Goal: Transaction & Acquisition: Purchase product/service

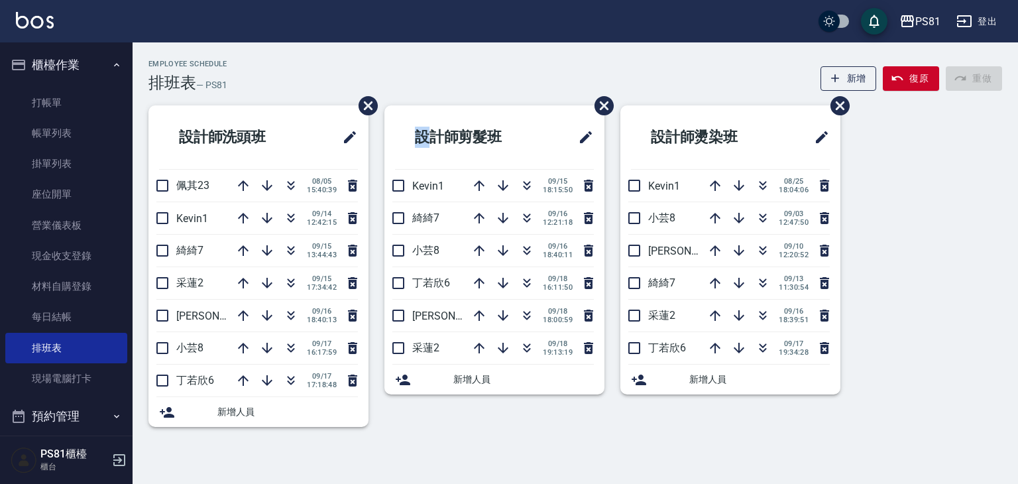
drag, startPoint x: 416, startPoint y: 123, endPoint x: 617, endPoint y: 149, distance: 202.0
click at [481, 139] on li "設計師剪髮班" at bounding box center [495, 137] width 220 height 64
drag, startPoint x: 603, startPoint y: 101, endPoint x: 591, endPoint y: 121, distance: 23.2
click at [591, 121] on span "刪除班表" at bounding box center [600, 105] width 31 height 39
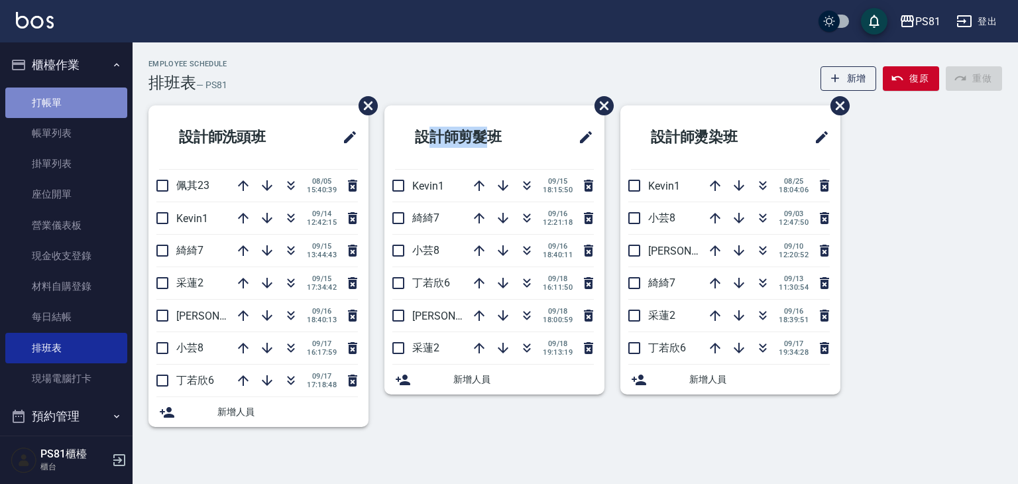
click at [69, 113] on link "打帳單" at bounding box center [66, 103] width 122 height 31
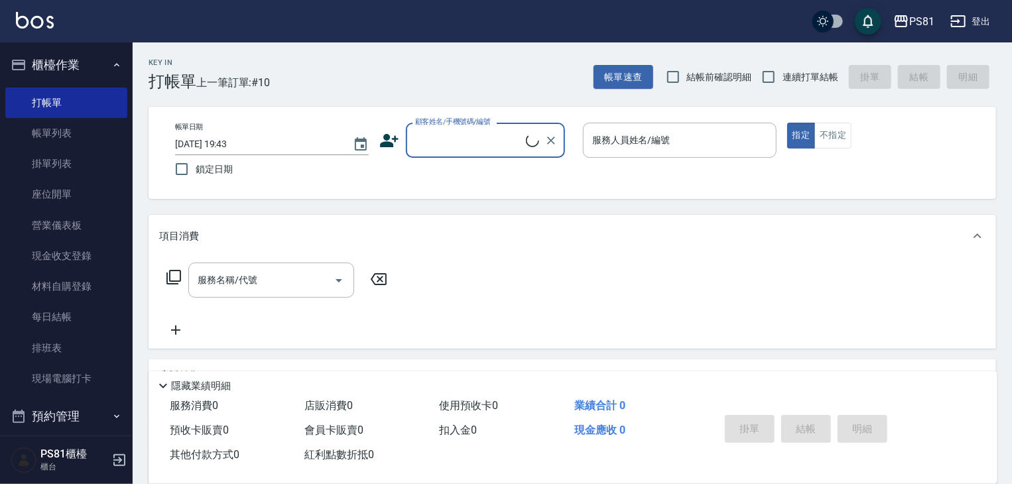
drag, startPoint x: 452, startPoint y: 120, endPoint x: 462, endPoint y: 135, distance: 17.9
click at [452, 121] on label "顧客姓名/手機號碼/編號" at bounding box center [453, 122] width 76 height 10
click at [452, 129] on input "顧客姓名/手機號碼/編號" at bounding box center [469, 140] width 114 height 23
drag, startPoint x: 464, startPoint y: 139, endPoint x: 471, endPoint y: 144, distance: 8.1
click at [467, 141] on input "顧客姓名/手機號碼/編號" at bounding box center [475, 140] width 127 height 23
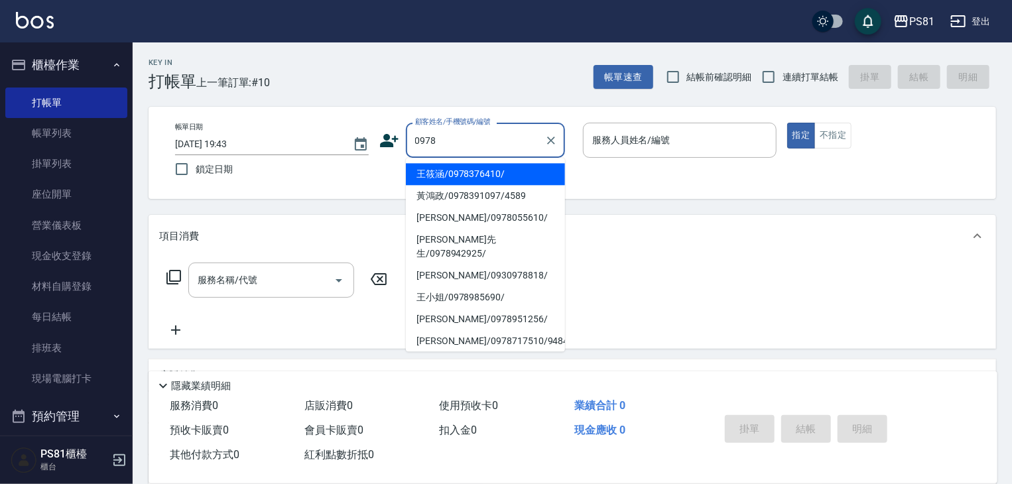
click at [459, 138] on input "0978" at bounding box center [475, 140] width 127 height 23
click at [459, 142] on input "0978" at bounding box center [475, 140] width 127 height 23
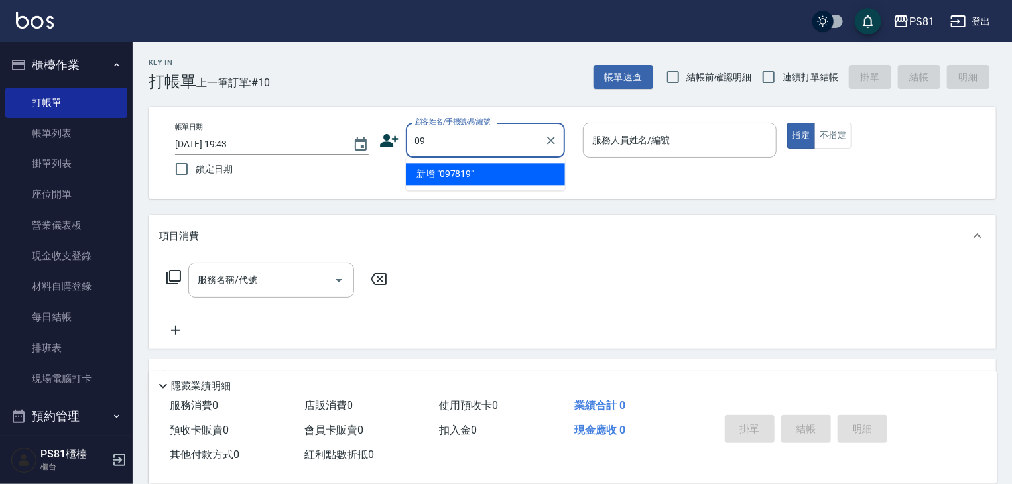
type input "0"
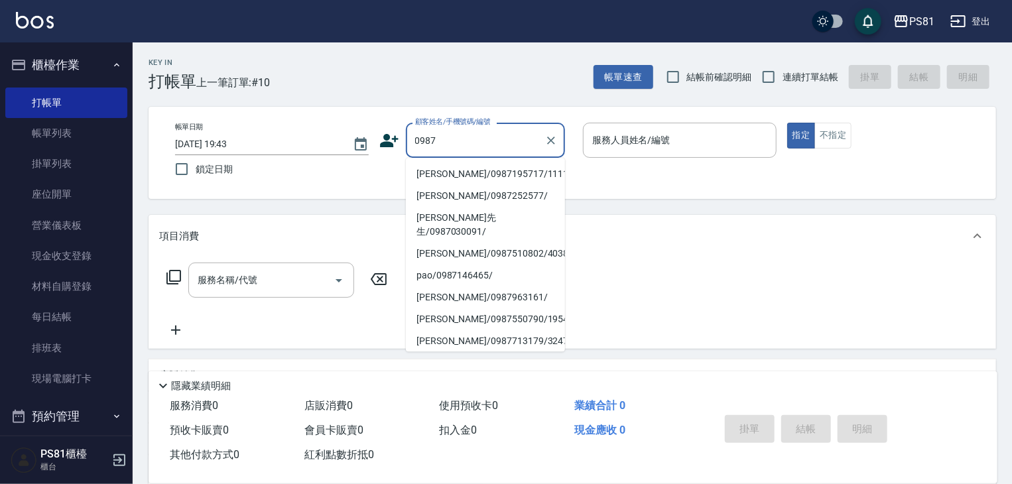
click at [511, 178] on li "[PERSON_NAME]/0987195717/111111" at bounding box center [485, 174] width 159 height 22
type input "[PERSON_NAME]/0987195717/111111"
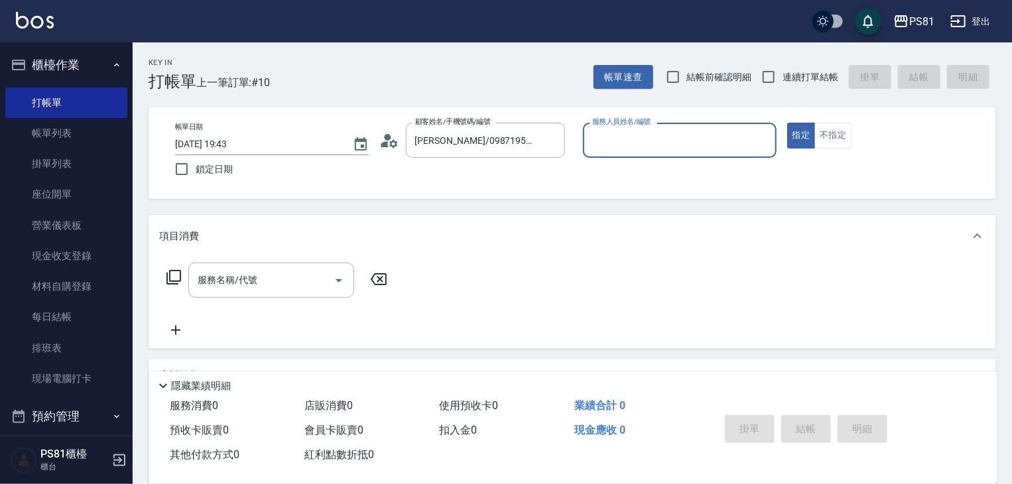
drag, startPoint x: 634, startPoint y: 145, endPoint x: 641, endPoint y: 151, distance: 9.4
click at [637, 147] on input "服務人員姓名/編號" at bounding box center [680, 140] width 182 height 23
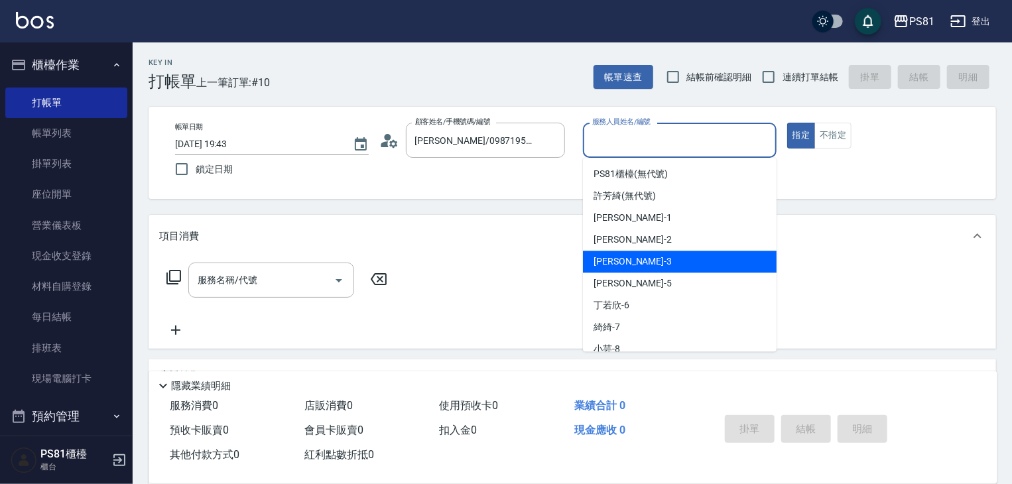
click at [615, 252] on div "[PERSON_NAME] -3" at bounding box center [680, 262] width 194 height 22
type input "[PERSON_NAME]-3"
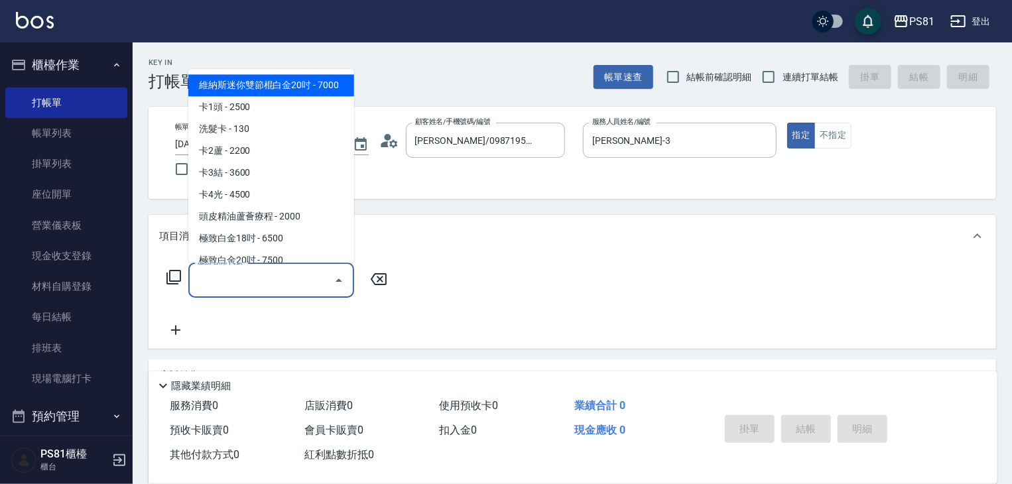
click at [259, 280] on input "服務名稱/代號" at bounding box center [261, 280] width 134 height 23
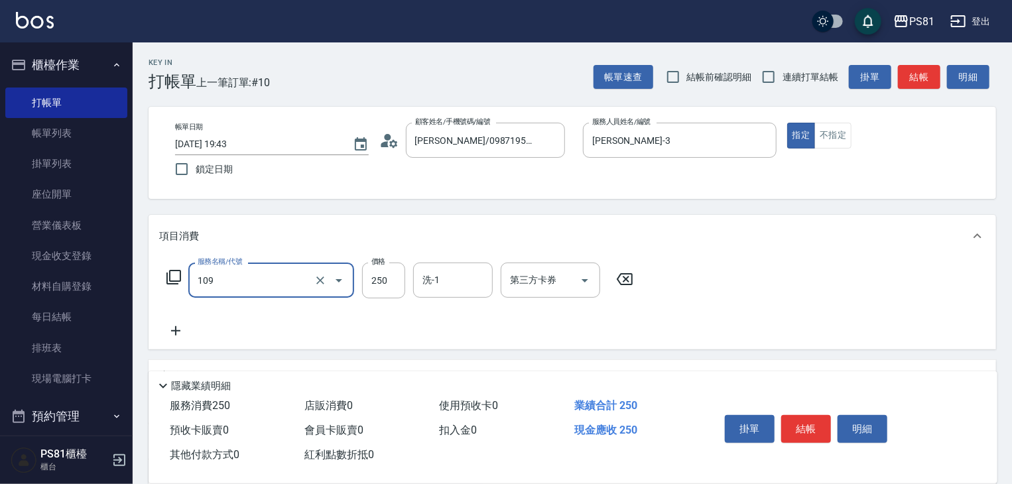
type input "控油AND護色洗(109)"
click at [174, 332] on icon at bounding box center [175, 331] width 33 height 16
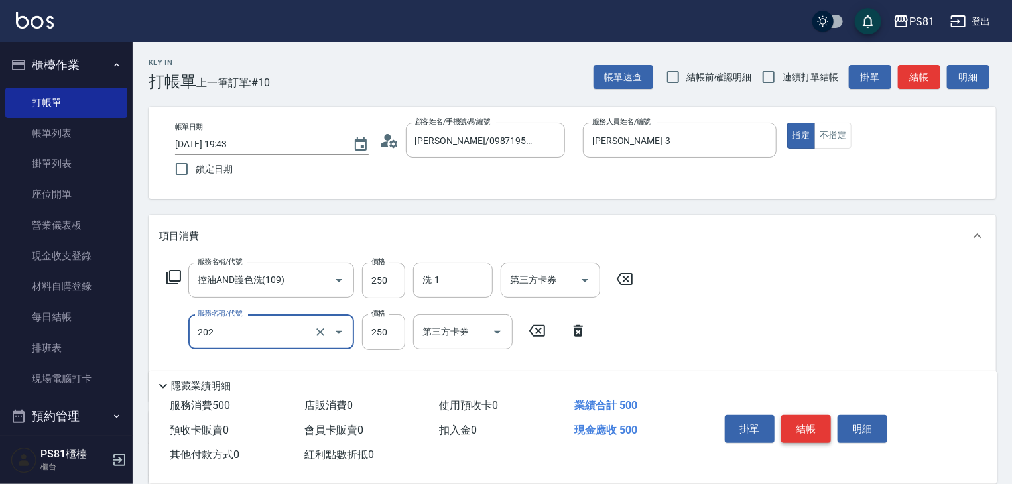
type input "單剪250(202)"
click at [808, 415] on button "結帳" at bounding box center [806, 429] width 50 height 28
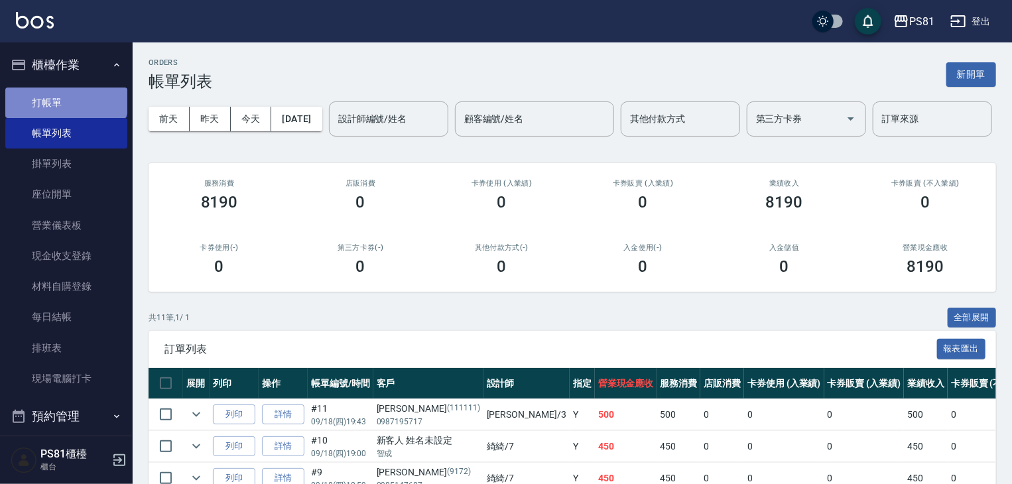
click at [65, 92] on link "打帳單" at bounding box center [66, 103] width 122 height 31
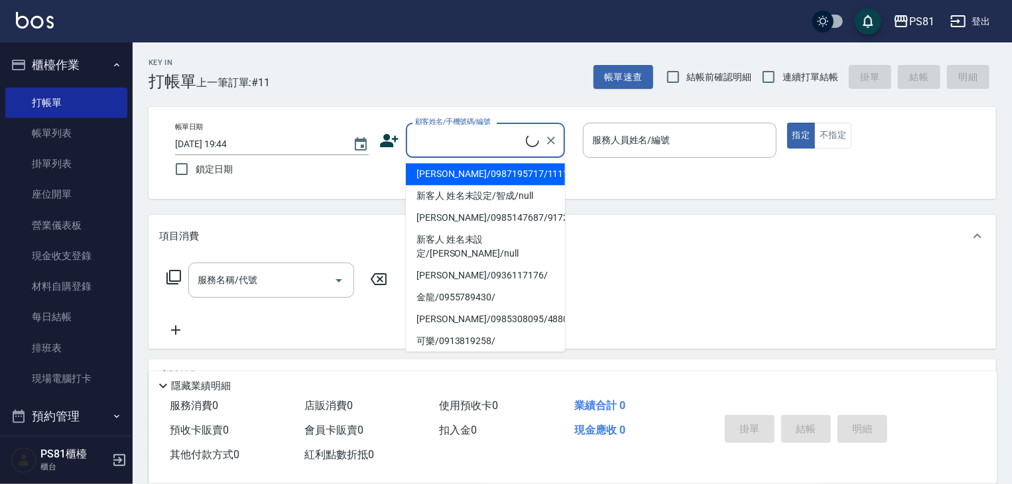
click at [469, 141] on input "顧客姓名/手機號碼/編號" at bounding box center [469, 140] width 114 height 23
drag, startPoint x: 485, startPoint y: 173, endPoint x: 624, endPoint y: 167, distance: 138.7
click at [487, 173] on li "[PERSON_NAME]/0987195717/111111" at bounding box center [485, 174] width 159 height 22
type input "[PERSON_NAME]/0987195717/111111"
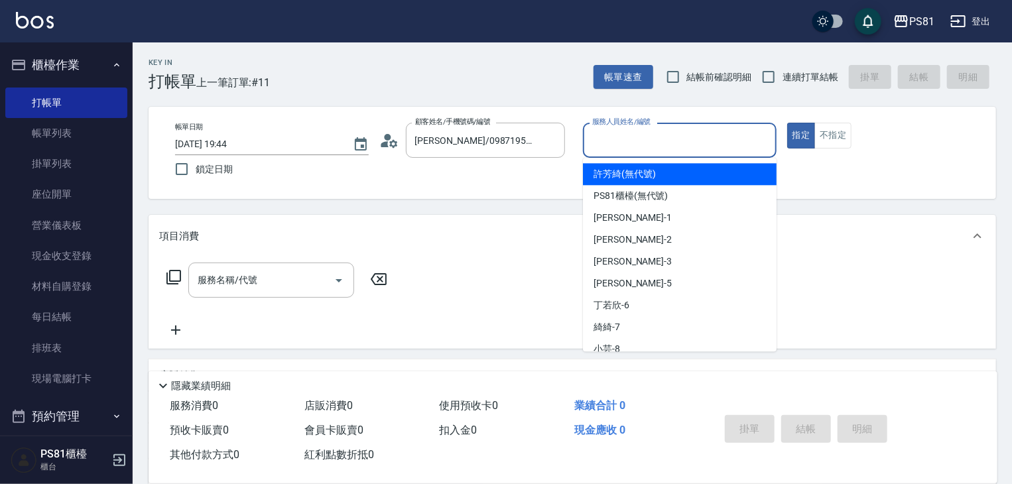
click at [623, 141] on input "服務人員姓名/編號" at bounding box center [680, 140] width 182 height 23
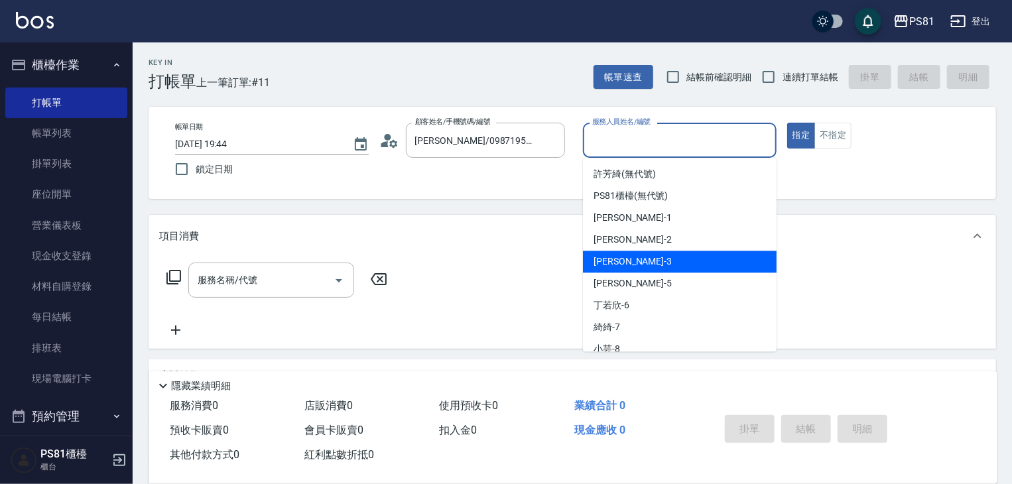
drag, startPoint x: 676, startPoint y: 258, endPoint x: 641, endPoint y: 266, distance: 35.4
click at [675, 258] on div "[PERSON_NAME] -3" at bounding box center [680, 262] width 194 height 22
type input "[PERSON_NAME]-3"
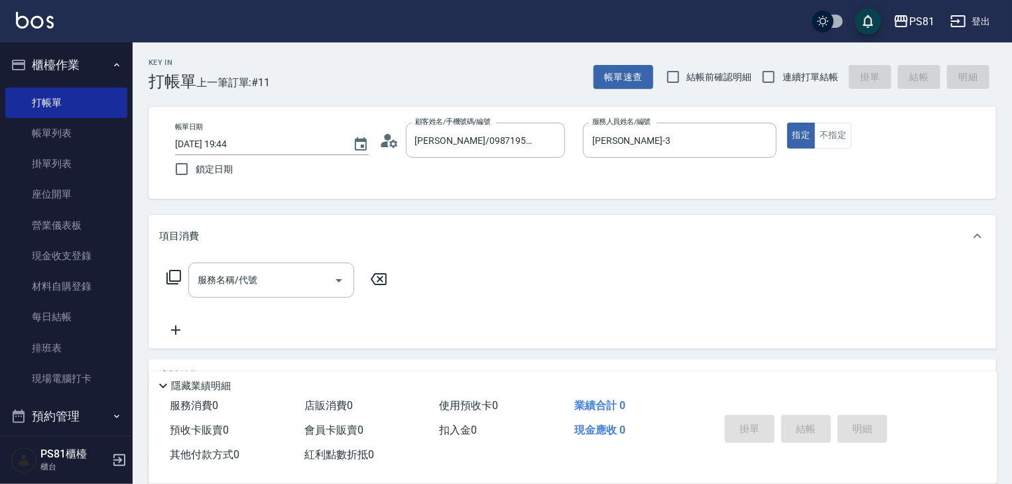
click at [273, 299] on div "服務名稱/代號 服務名稱/代號" at bounding box center [277, 301] width 236 height 76
click at [271, 279] on input "服務名稱/代號" at bounding box center [261, 280] width 134 height 23
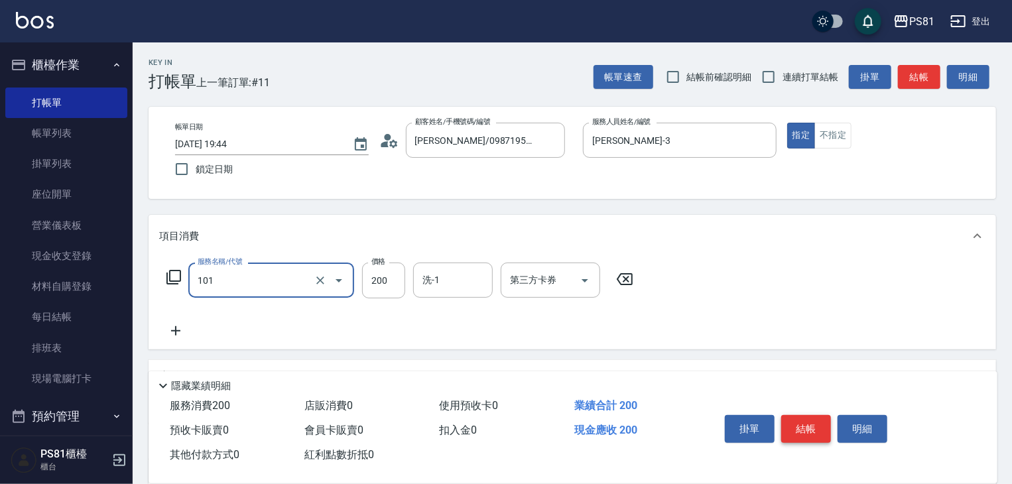
type input "一般洗髮(101)"
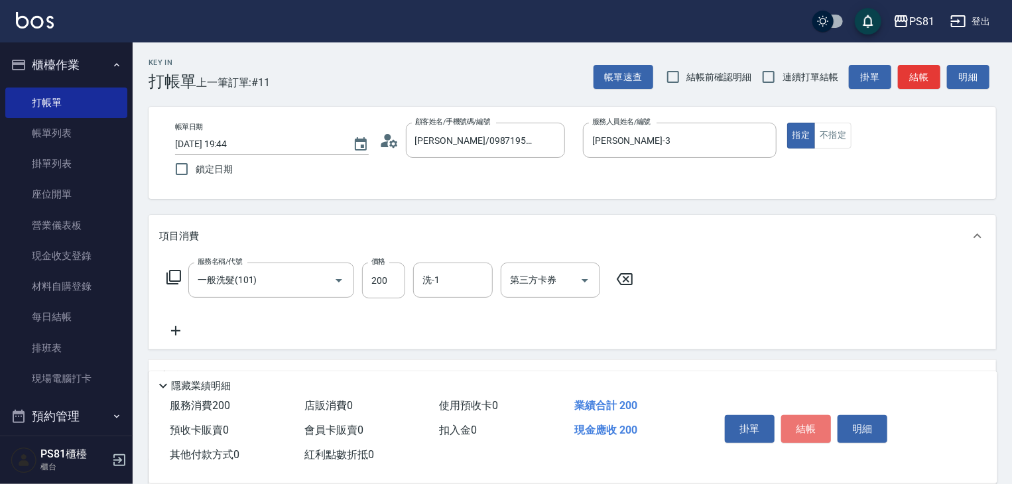
click at [798, 419] on button "結帳" at bounding box center [806, 429] width 50 height 28
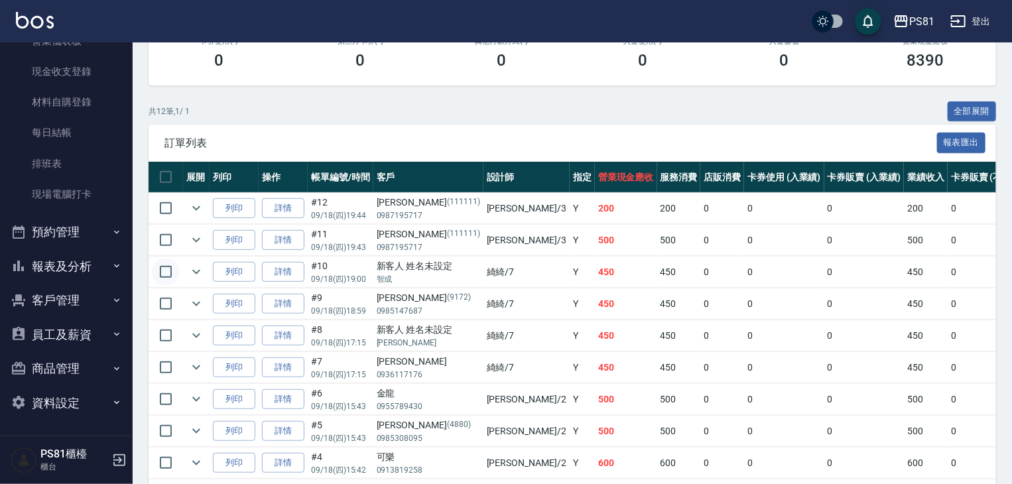
scroll to position [332, 0]
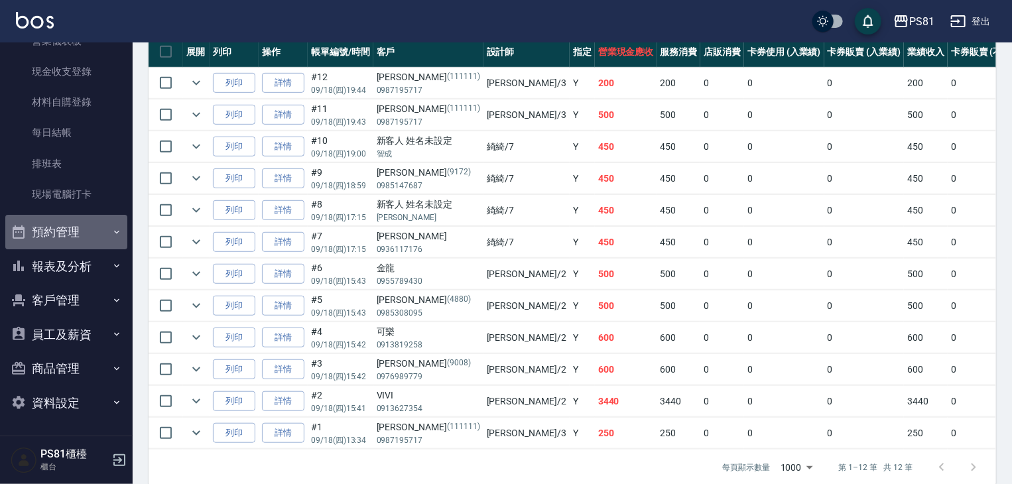
click at [84, 232] on button "預約管理" at bounding box center [66, 232] width 122 height 34
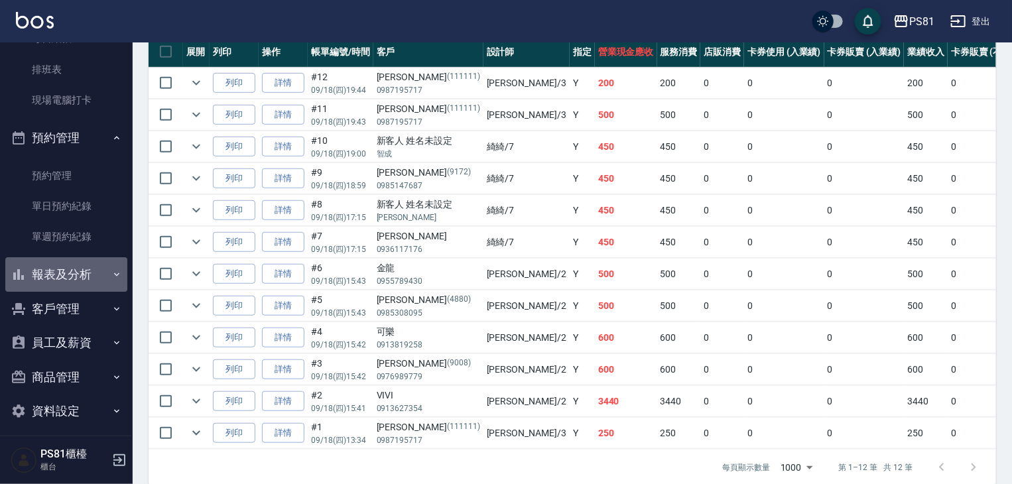
click at [72, 278] on button "報表及分析" at bounding box center [66, 274] width 122 height 34
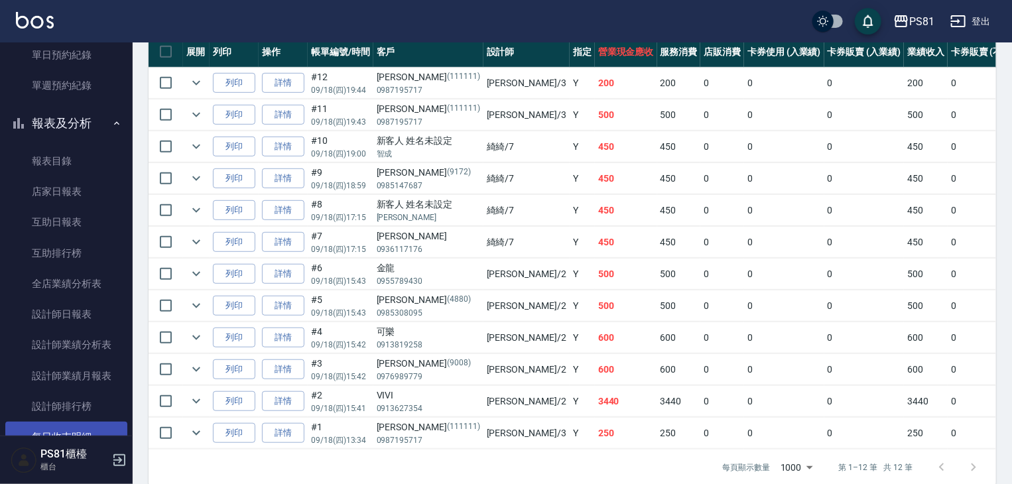
scroll to position [629, 0]
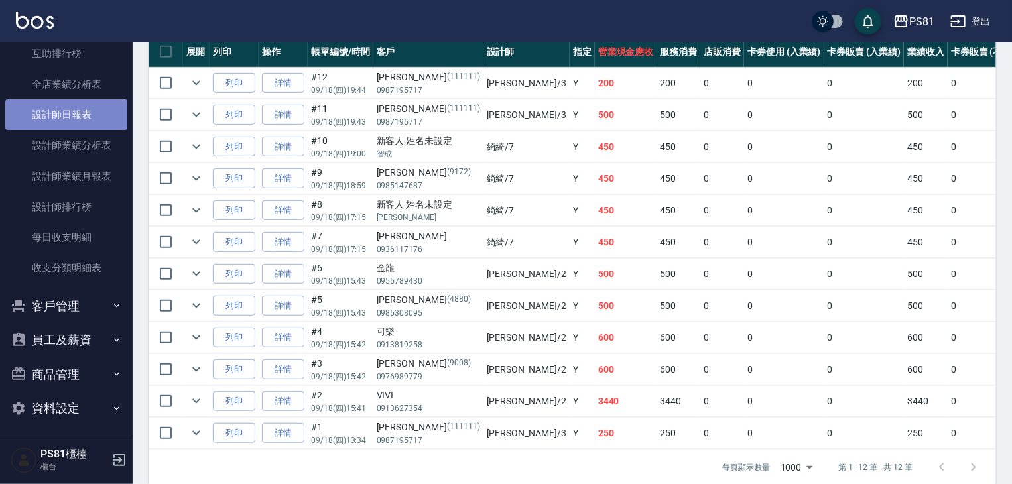
click at [67, 102] on link "設計師日報表" at bounding box center [66, 114] width 122 height 31
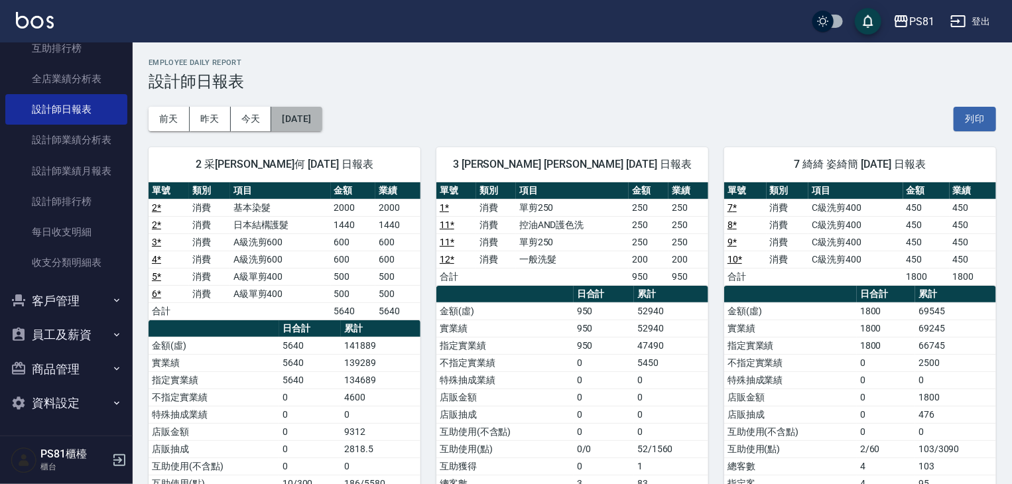
click at [310, 128] on button "[DATE]" at bounding box center [296, 119] width 50 height 25
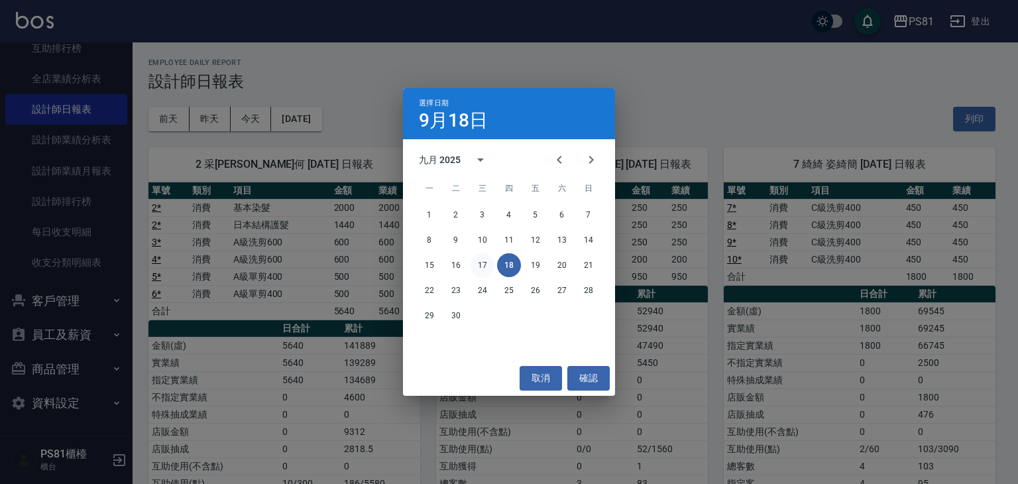
click at [486, 263] on button "17" at bounding box center [483, 265] width 24 height 24
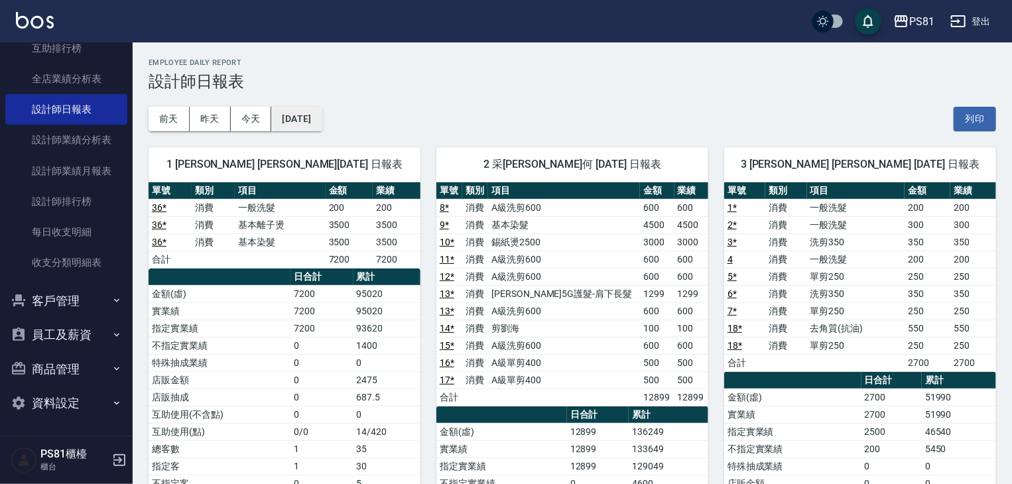
click at [295, 115] on button "[DATE]" at bounding box center [296, 119] width 50 height 25
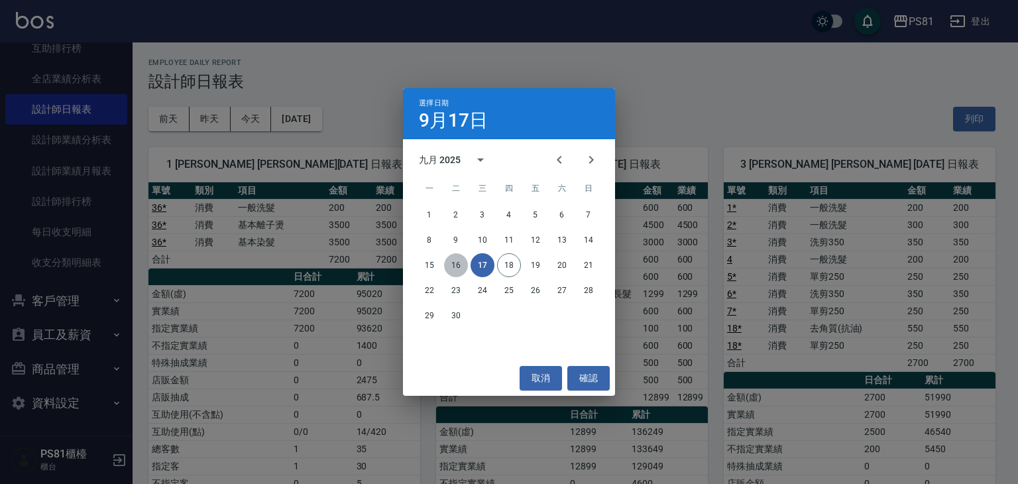
click at [446, 267] on button "16" at bounding box center [456, 265] width 24 height 24
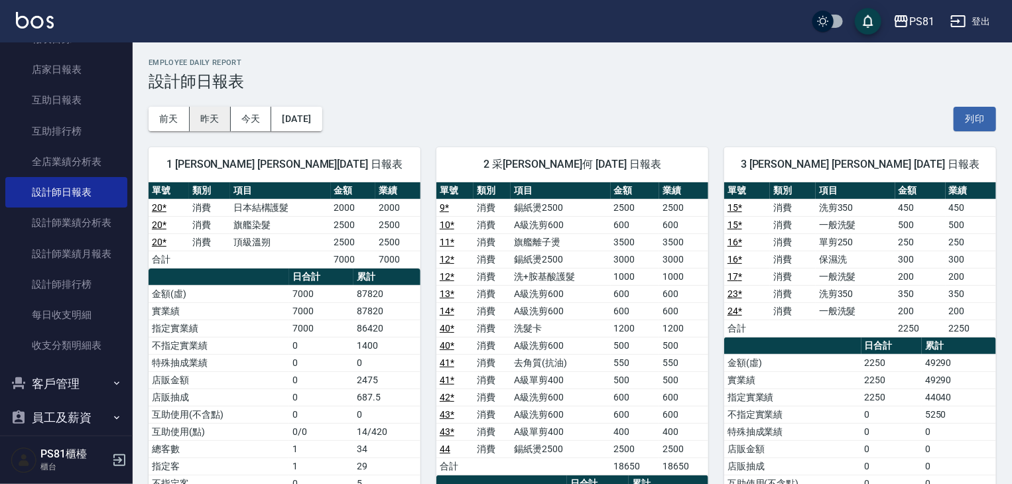
scroll to position [369, 0]
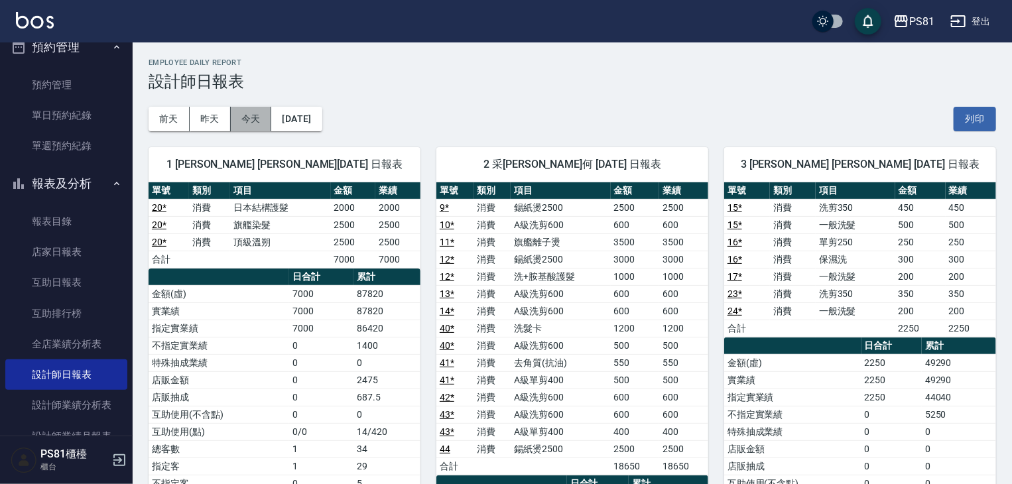
click at [252, 115] on button "今天" at bounding box center [251, 119] width 41 height 25
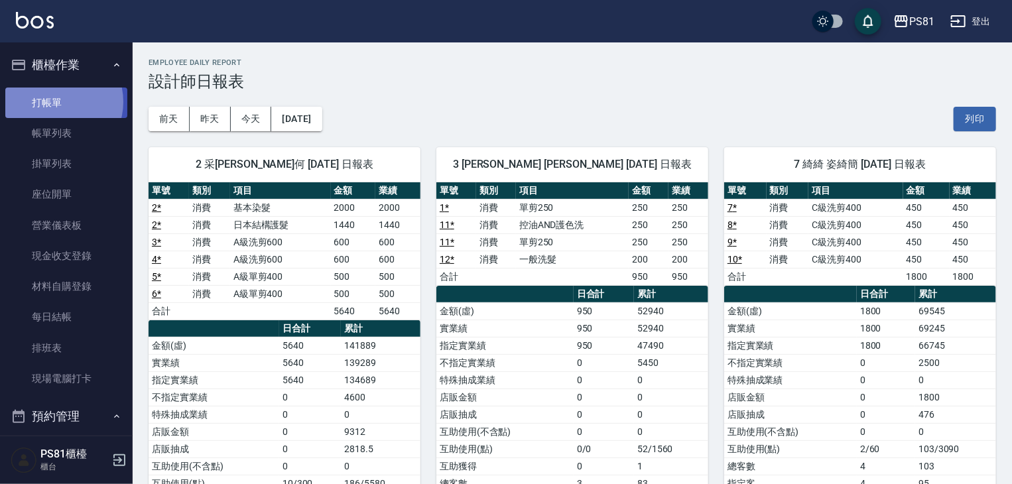
click at [57, 101] on link "打帳單" at bounding box center [66, 103] width 122 height 31
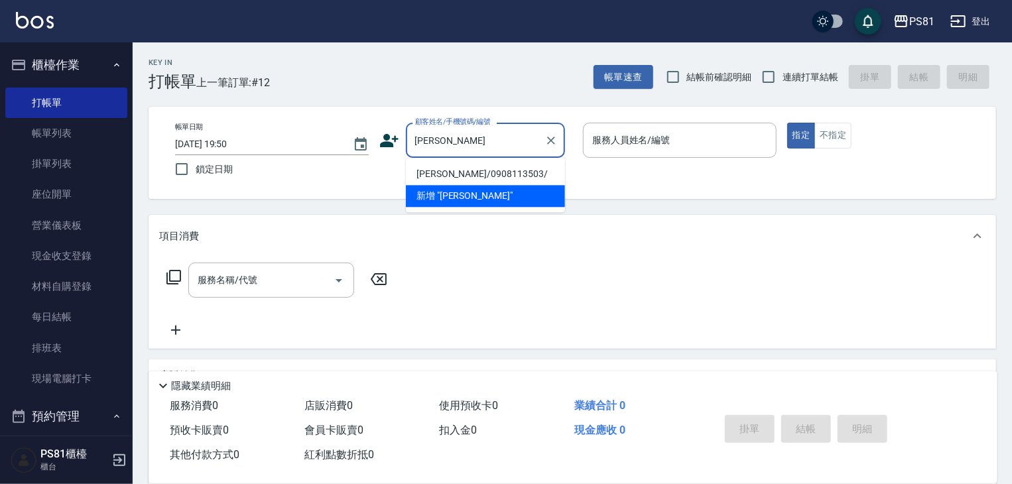
click at [459, 173] on li "[PERSON_NAME]/0908113503/" at bounding box center [485, 174] width 159 height 22
type input "[PERSON_NAME]/0908113503/"
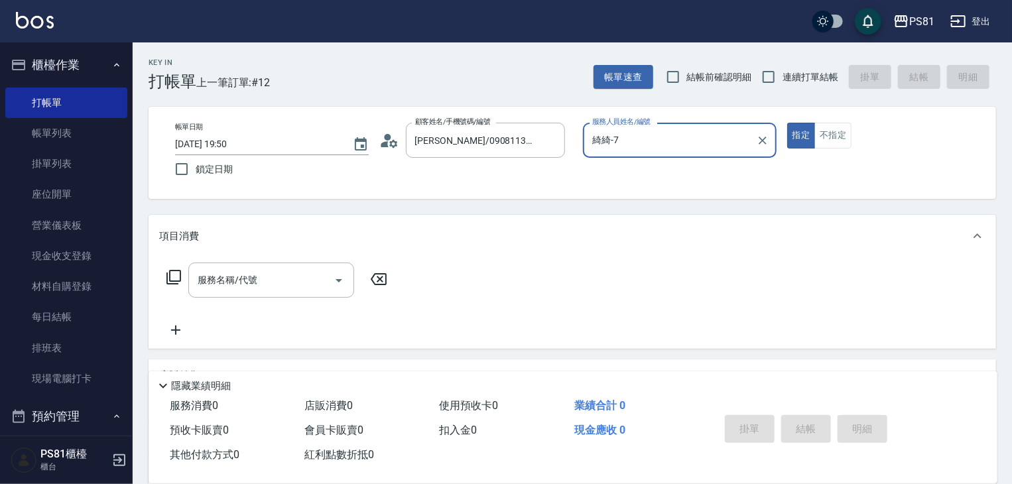
drag, startPoint x: 297, startPoint y: 295, endPoint x: 308, endPoint y: 300, distance: 11.9
click at [307, 300] on div "服務名稱/代號 服務名稱/代號" at bounding box center [277, 301] width 236 height 76
type input "綺綺-7"
click at [271, 277] on input "服務名稱/代號" at bounding box center [261, 280] width 134 height 23
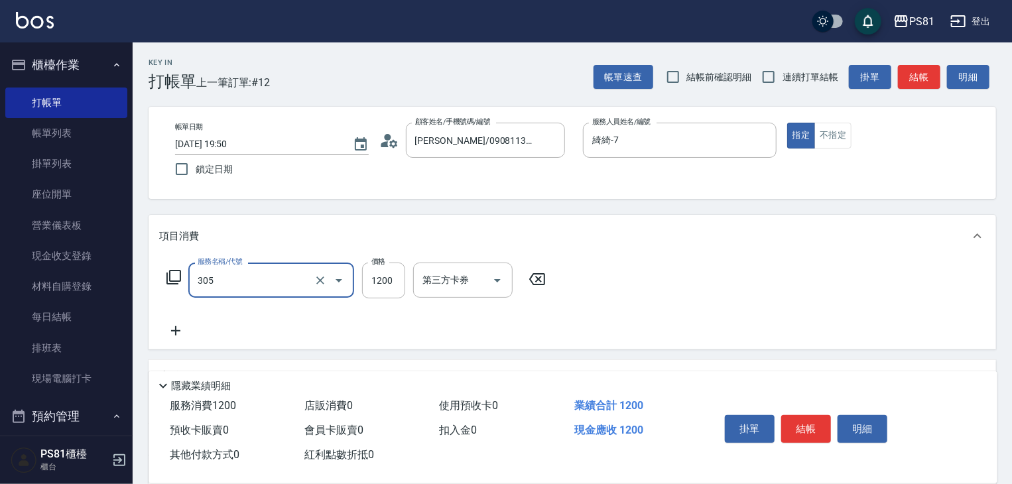
type input "基本離子燙(305)"
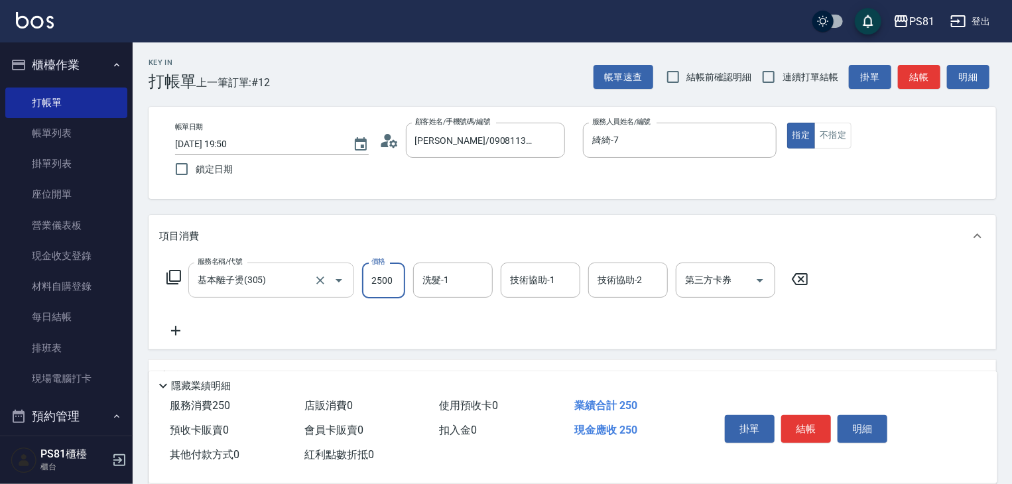
type input "2500"
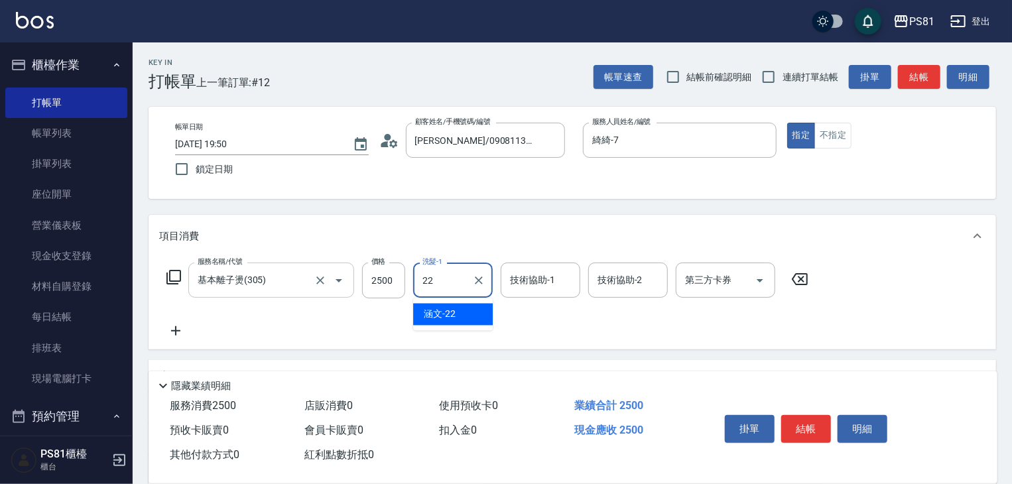
type input "涵文-22"
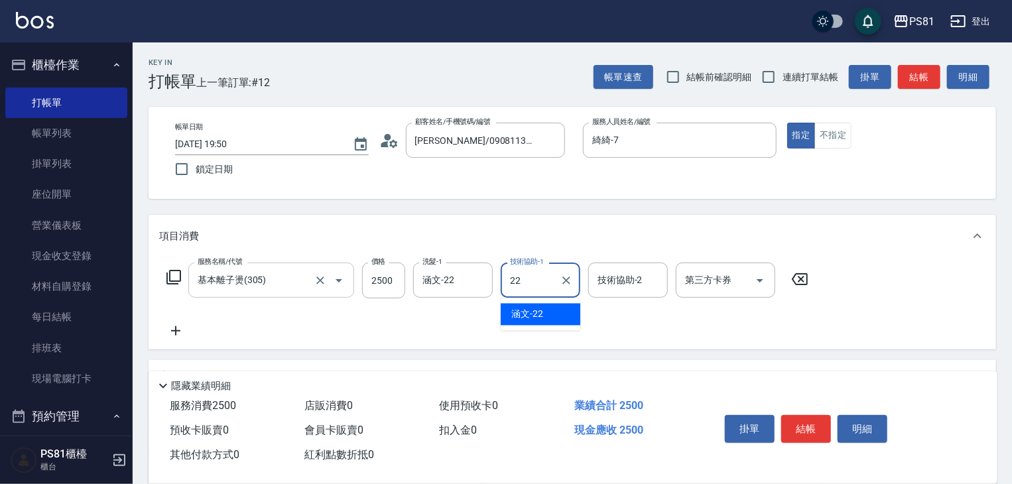
type input "涵文-22"
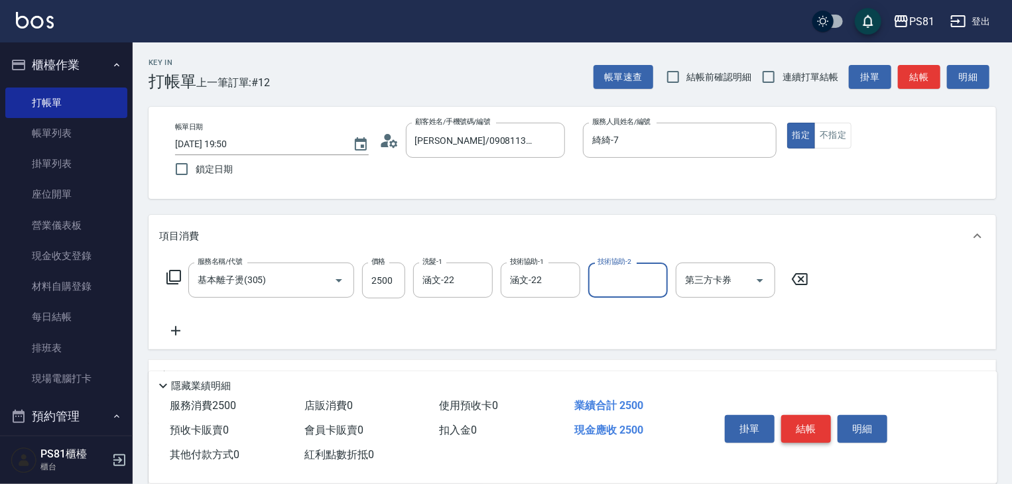
click at [816, 424] on button "結帳" at bounding box center [806, 429] width 50 height 28
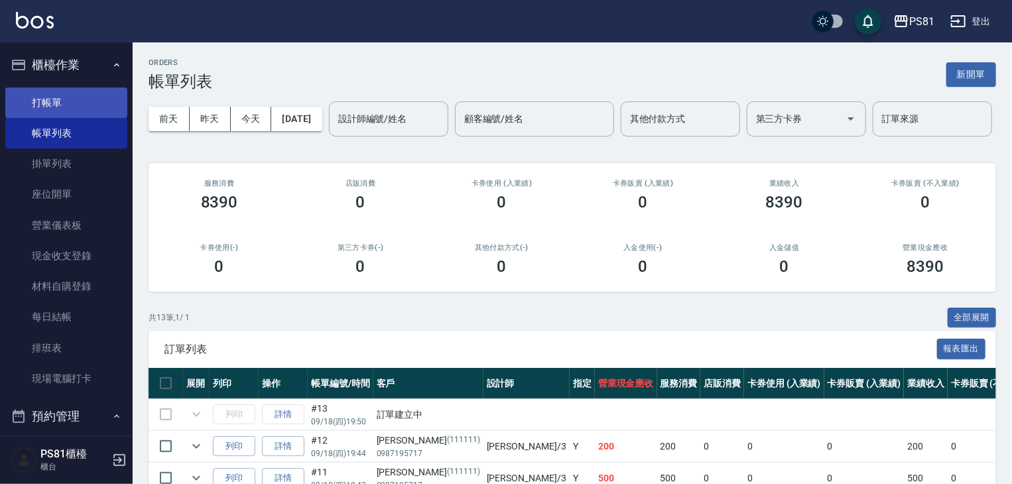
click at [19, 112] on link "打帳單" at bounding box center [66, 103] width 122 height 31
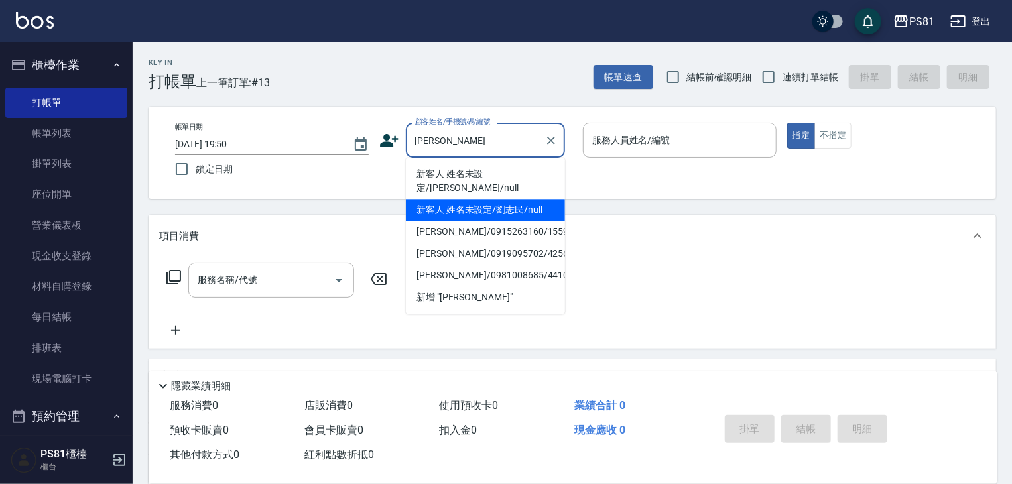
click at [501, 199] on li "新客人 姓名未設定/劉志民/null" at bounding box center [485, 210] width 159 height 22
type input "新客人 姓名未設定/劉志民/null"
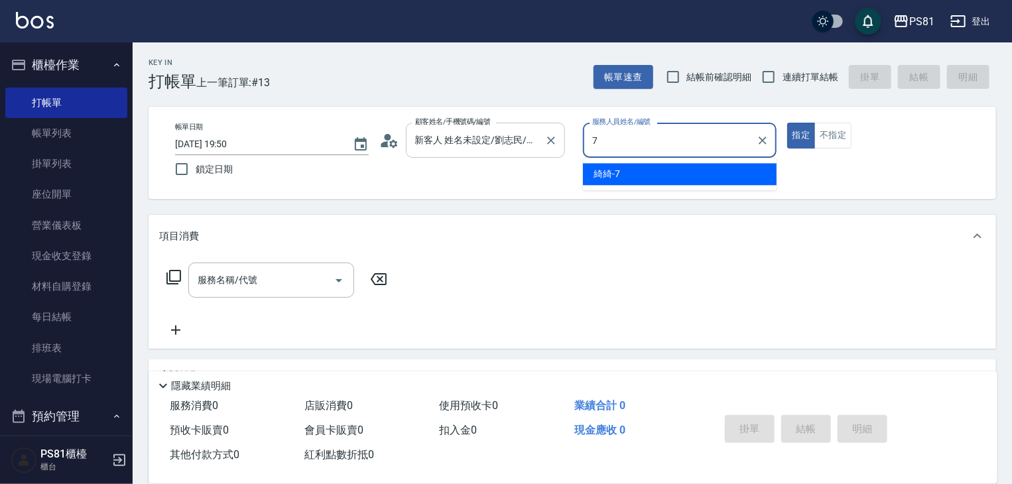
type input "綺綺-7"
type button "true"
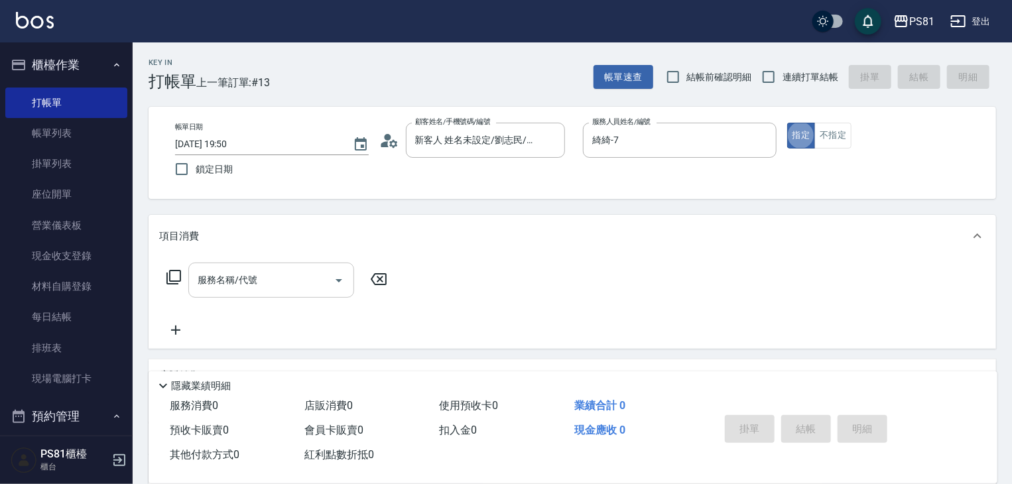
click at [300, 276] on input "服務名稱/代號" at bounding box center [261, 280] width 134 height 23
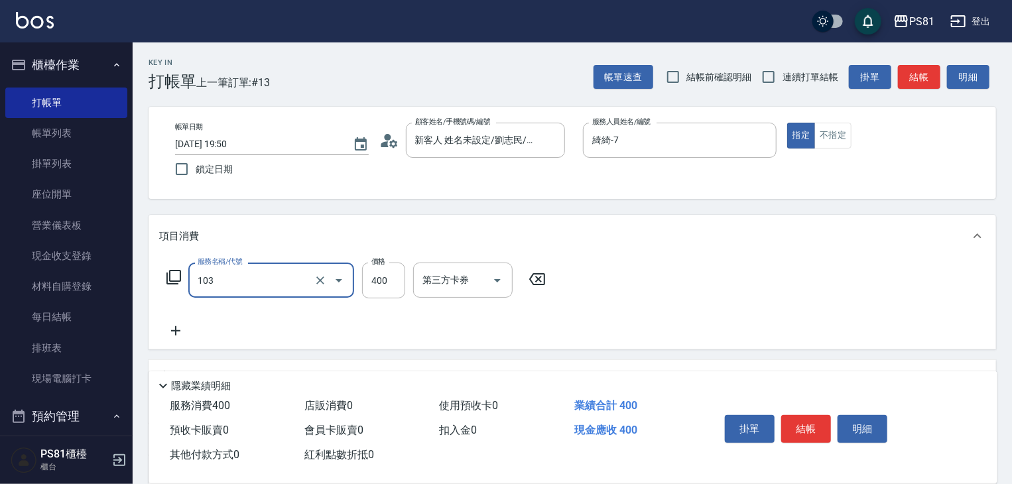
type input "C級洗剪400(103)"
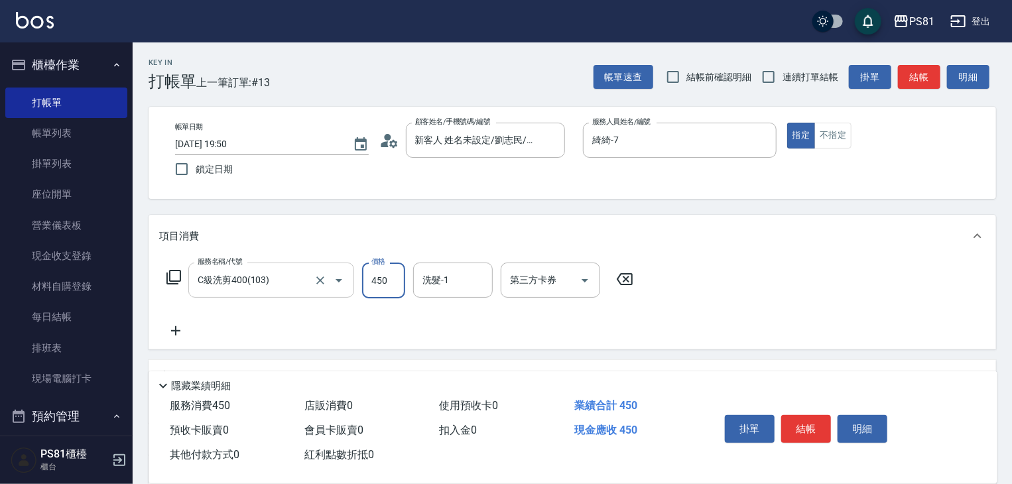
type input "450"
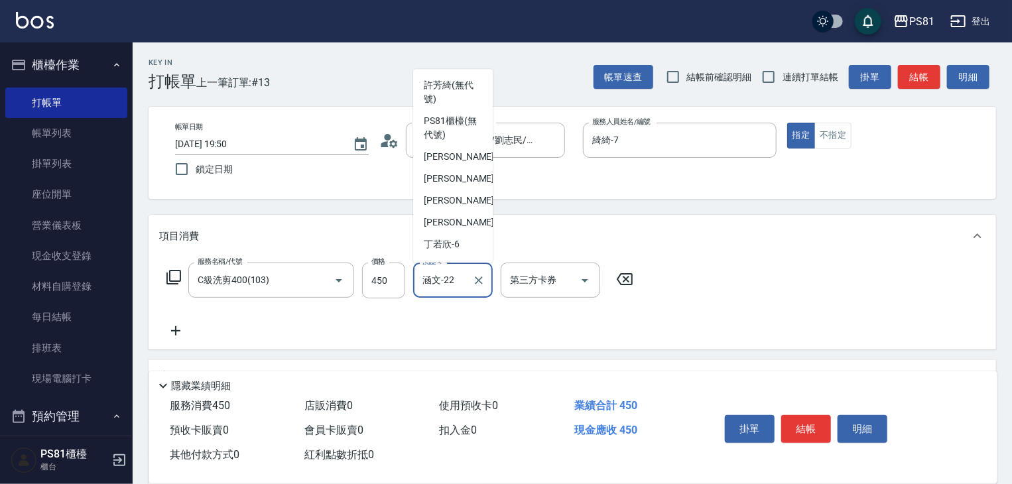
scroll to position [124, 0]
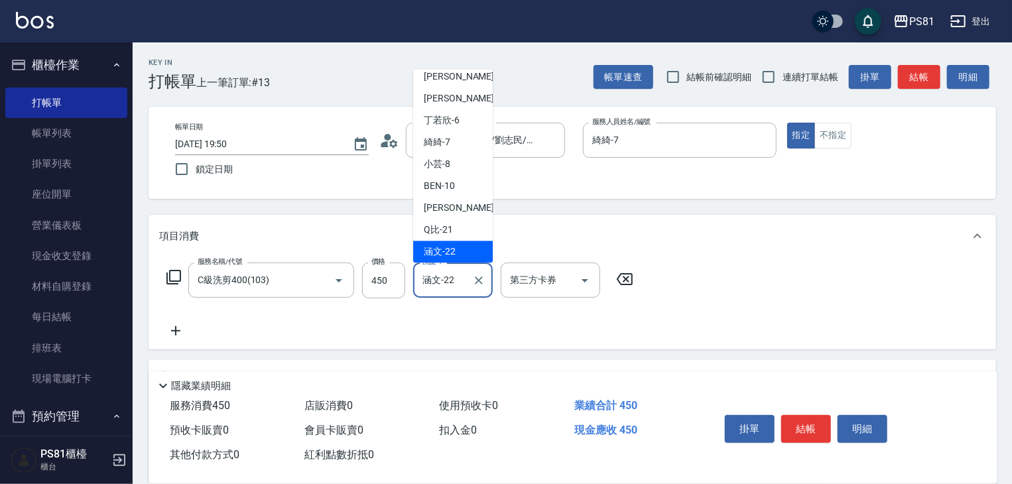
click at [434, 289] on input "涵文-22" at bounding box center [443, 280] width 48 height 23
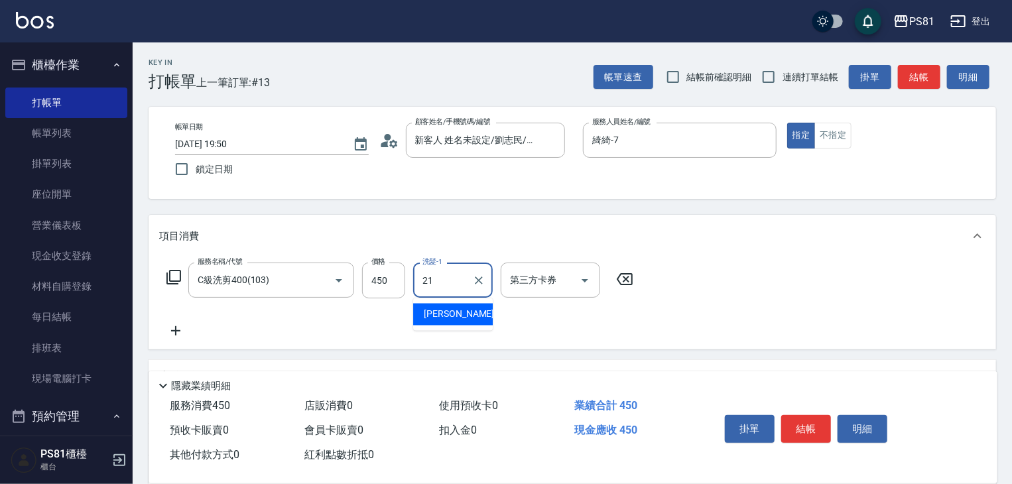
type input "Q比-21"
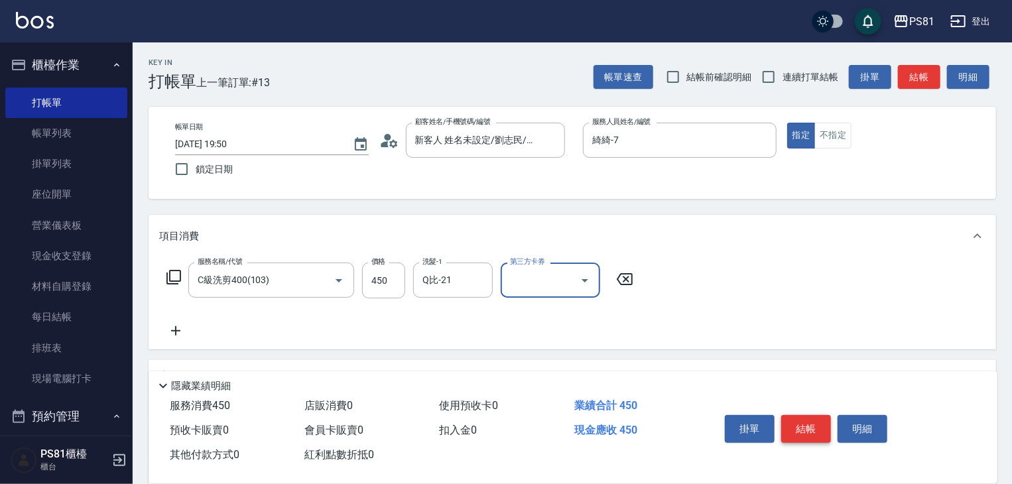
click at [796, 420] on button "結帳" at bounding box center [806, 429] width 50 height 28
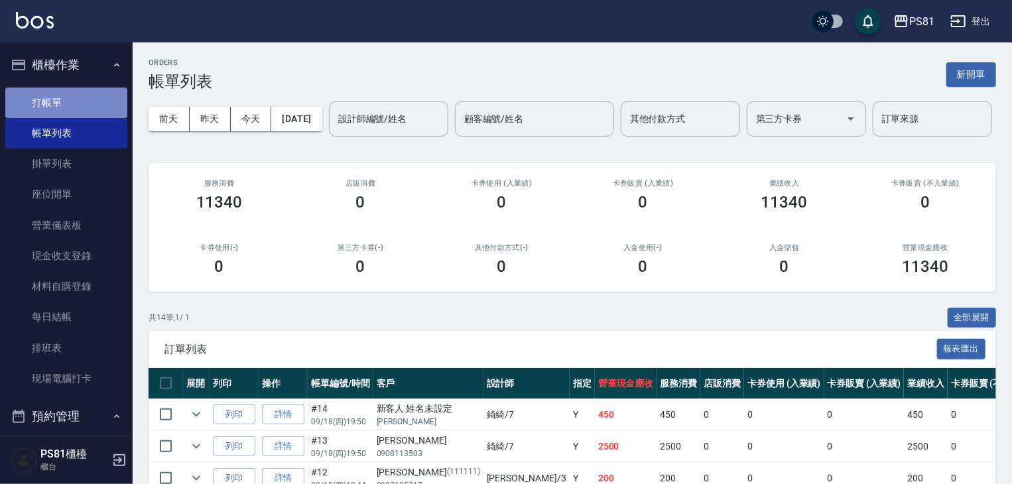
click at [70, 102] on link "打帳單" at bounding box center [66, 103] width 122 height 31
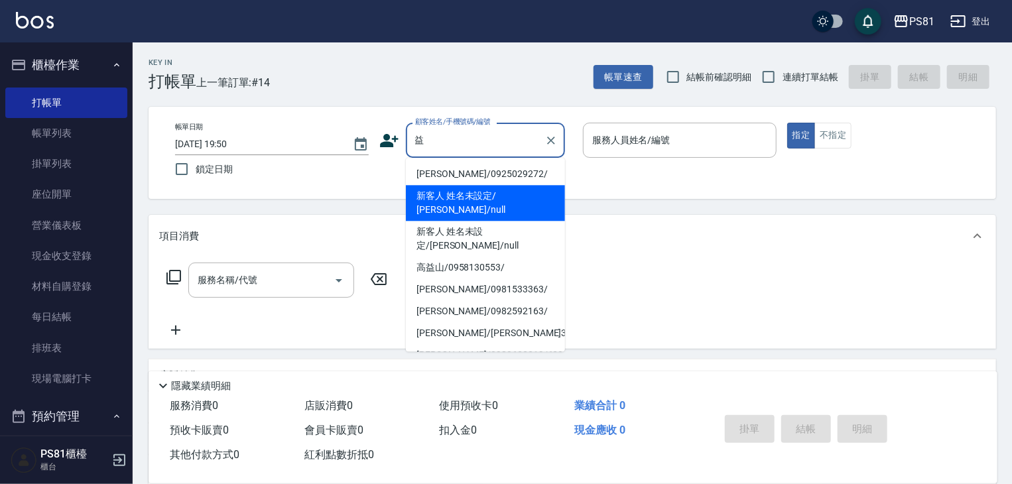
click at [475, 194] on li "新客人 姓名未設定/ [PERSON_NAME]/null" at bounding box center [485, 203] width 159 height 36
type input "新客人 姓名未設定/ [PERSON_NAME]/null"
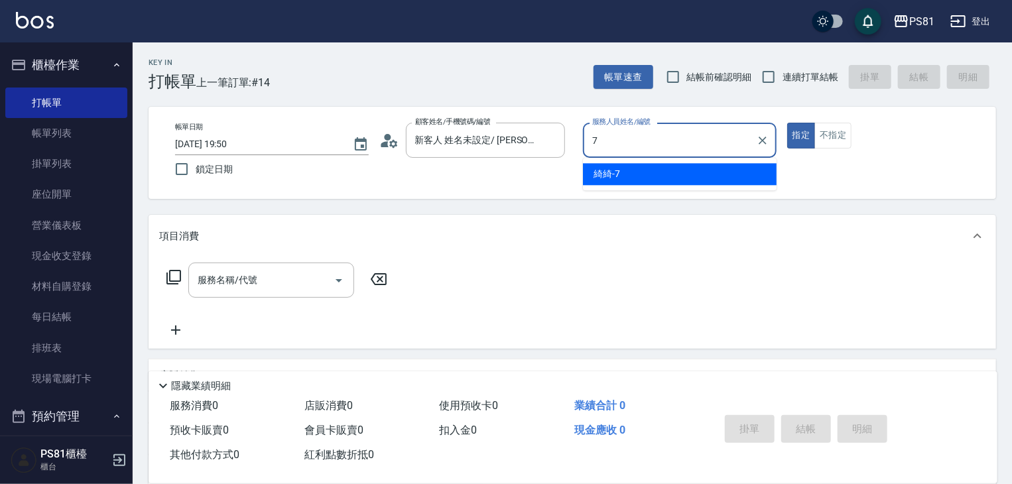
type input "綺綺-7"
type button "true"
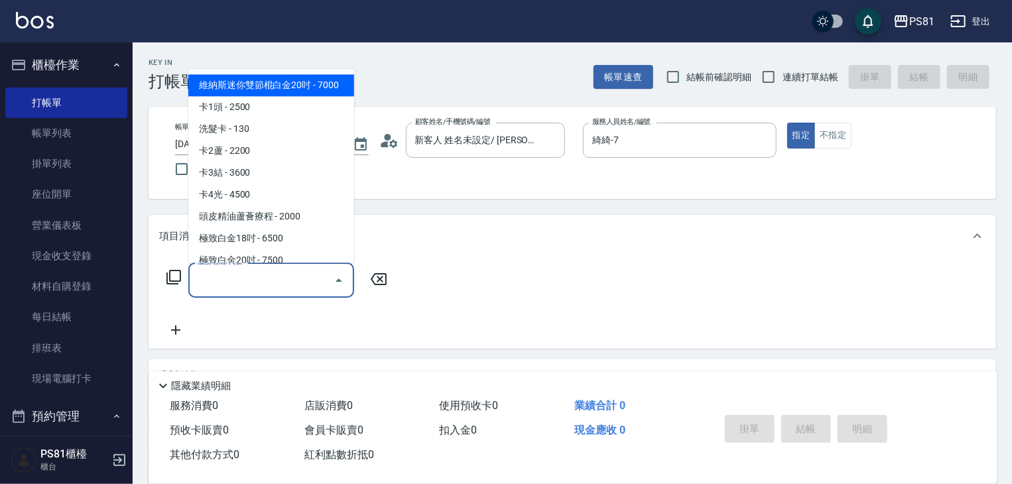
click at [253, 280] on input "服務名稱/代號" at bounding box center [261, 280] width 134 height 23
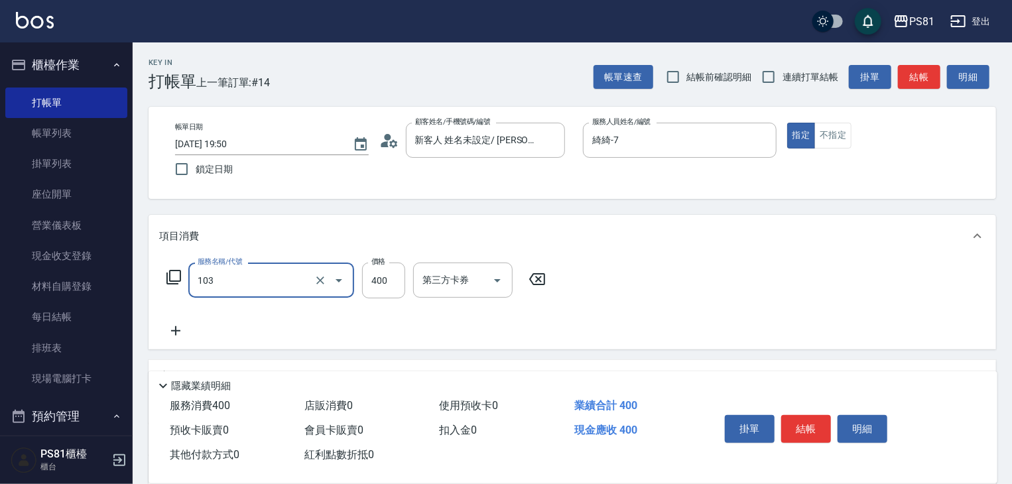
type input "C級洗剪400(103)"
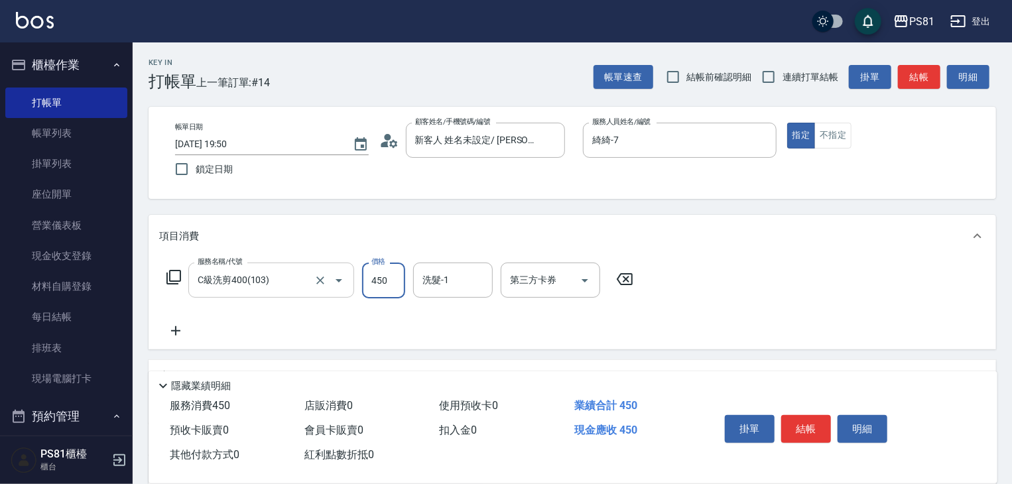
type input "450"
type input "涵文-22"
click at [803, 429] on button "結帳" at bounding box center [806, 429] width 50 height 28
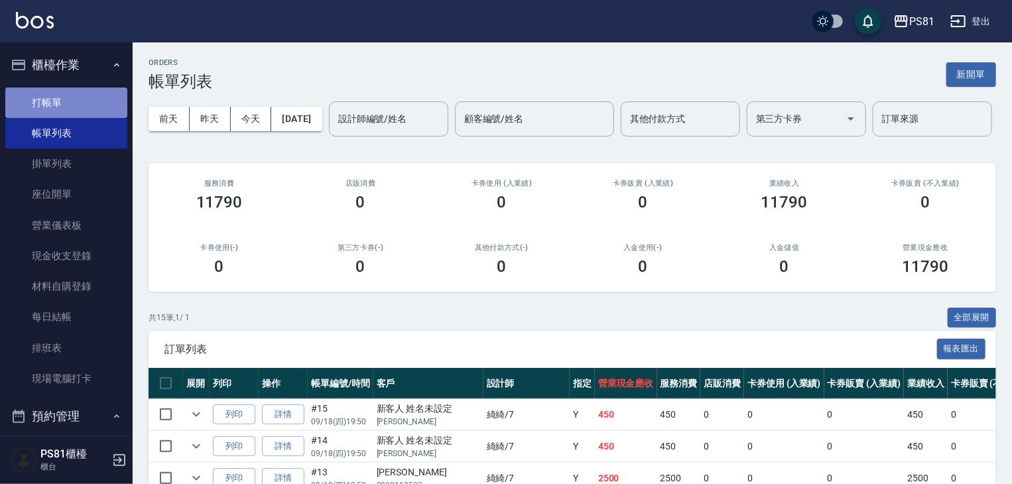
click at [91, 104] on link "打帳單" at bounding box center [66, 103] width 122 height 31
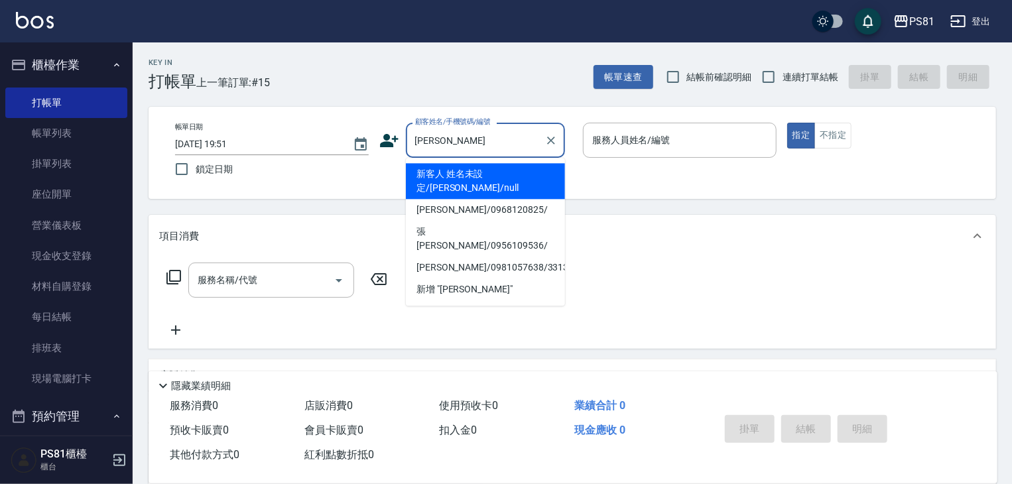
click at [493, 179] on li "新客人 姓名未設定/[PERSON_NAME]/null" at bounding box center [485, 181] width 159 height 36
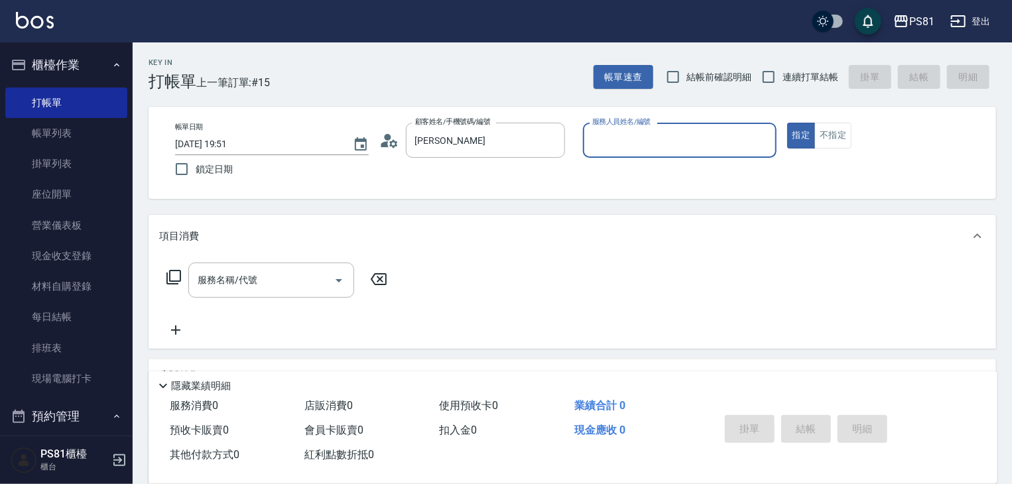
type input "新客人 姓名未設定/[PERSON_NAME]/null"
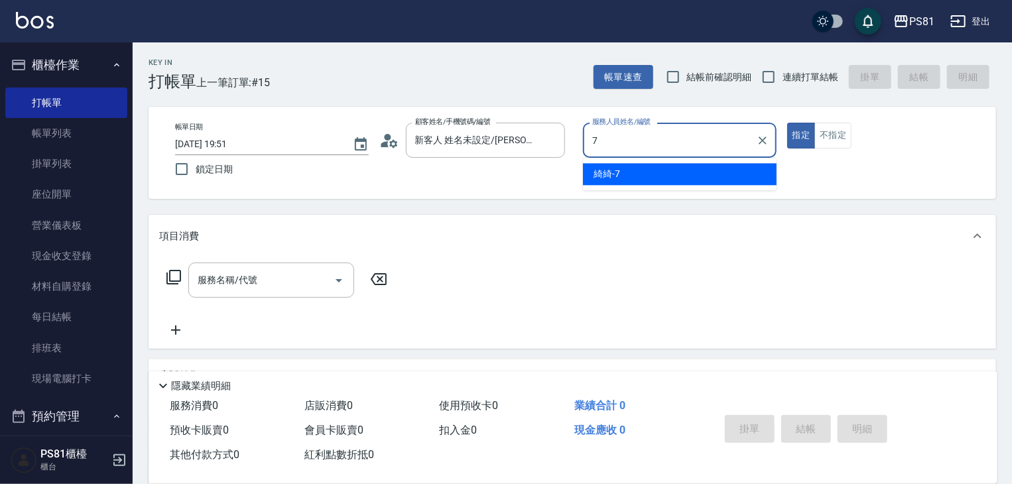
type input "綺綺-7"
type button "true"
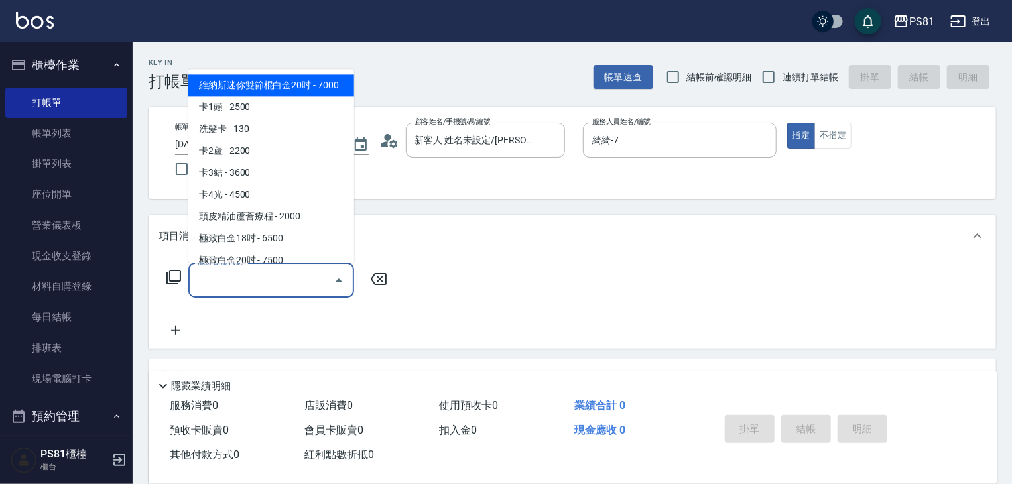
click at [301, 275] on input "服務名稱/代號" at bounding box center [261, 280] width 134 height 23
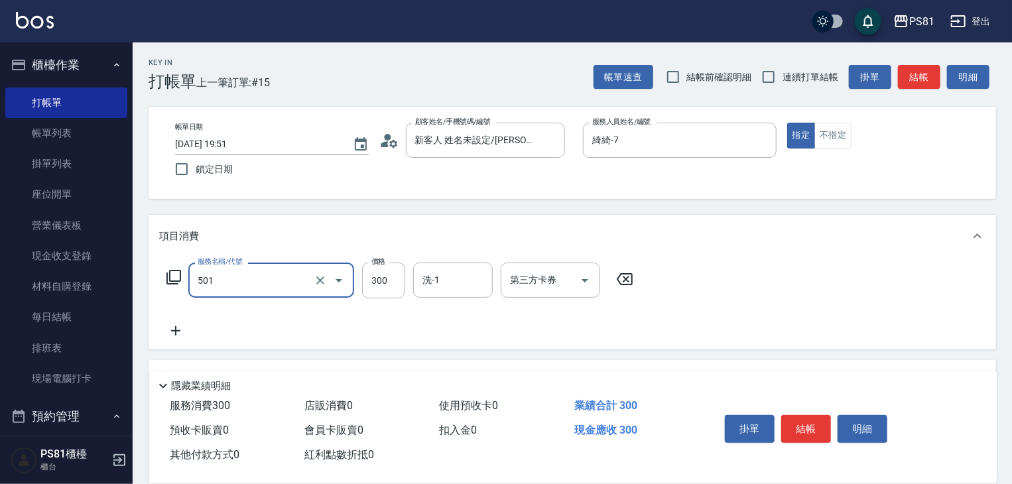
type input "自備護髮(501)"
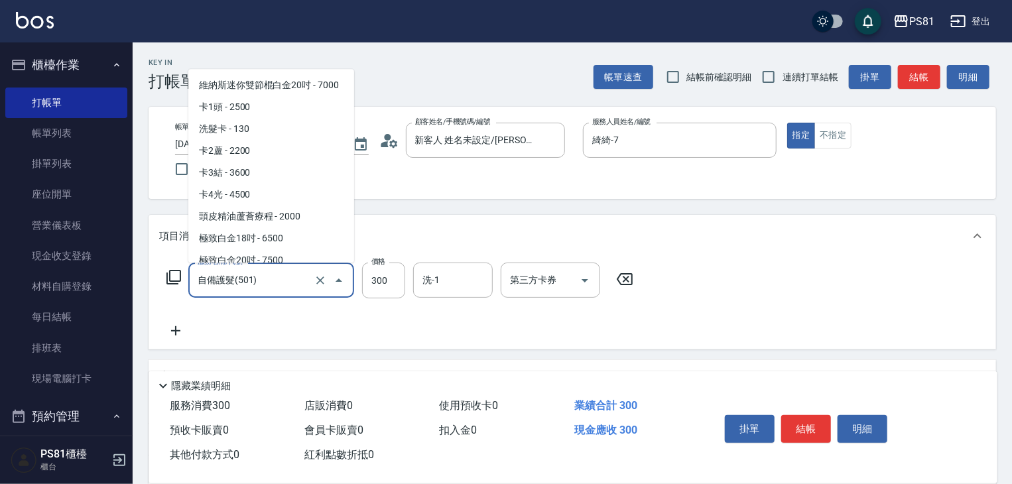
click at [301, 275] on input "自備護髮(501)" at bounding box center [252, 280] width 117 height 23
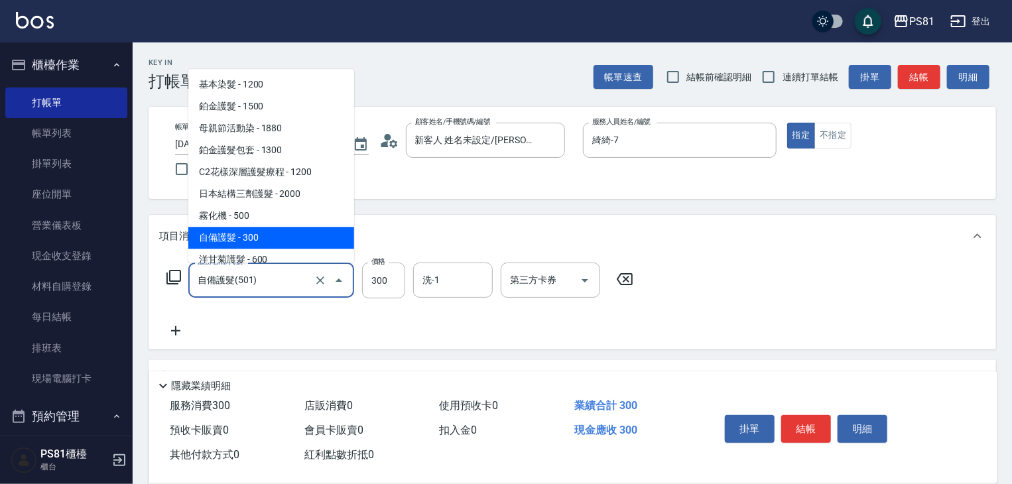
click at [301, 275] on input "自備護髮(501)" at bounding box center [252, 280] width 117 height 23
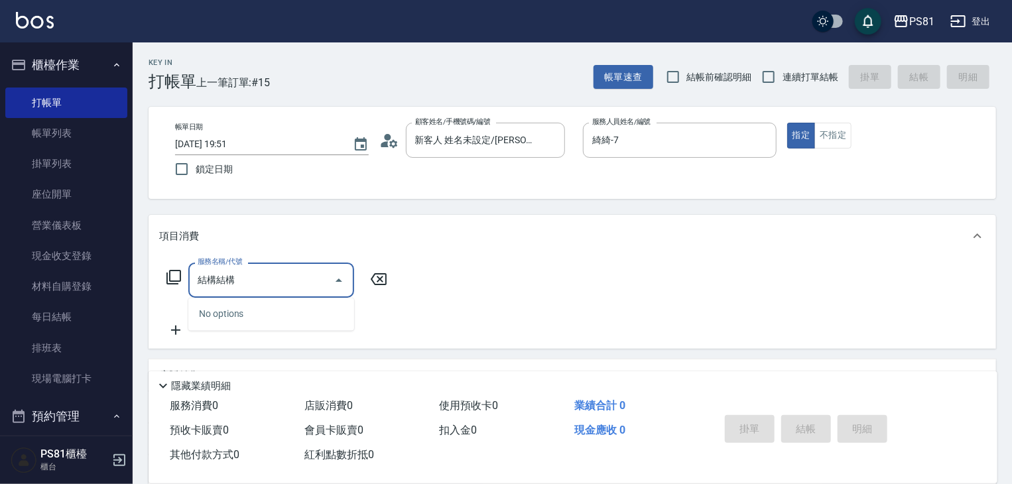
click at [261, 318] on div "No options" at bounding box center [271, 314] width 166 height 32
click at [286, 288] on input "結構結構" at bounding box center [261, 280] width 134 height 23
click at [267, 283] on input "結構結構" at bounding box center [261, 280] width 134 height 23
click at [219, 277] on input "結構結構" at bounding box center [261, 280] width 134 height 23
click at [244, 284] on input "結構結構" at bounding box center [261, 280] width 134 height 23
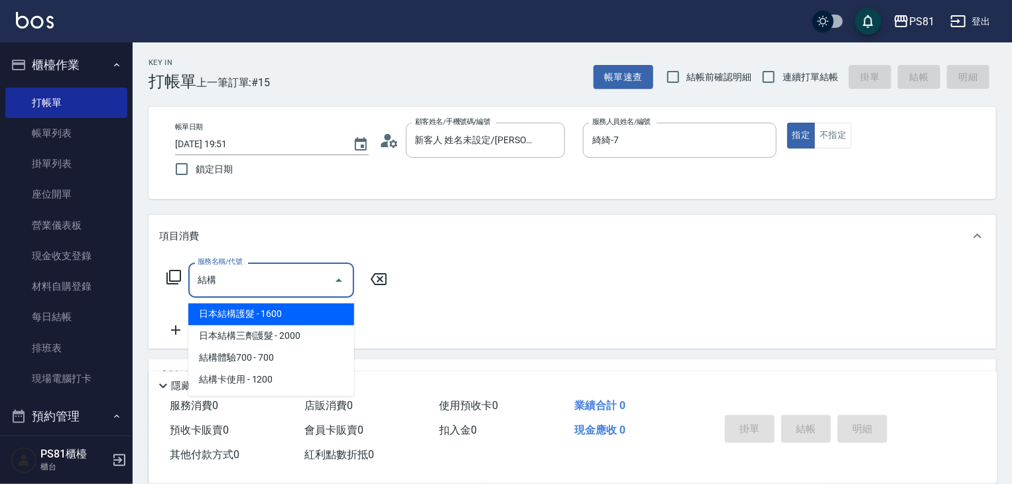
click at [252, 307] on span "日本結構護髮 - 1600" at bounding box center [271, 315] width 166 height 22
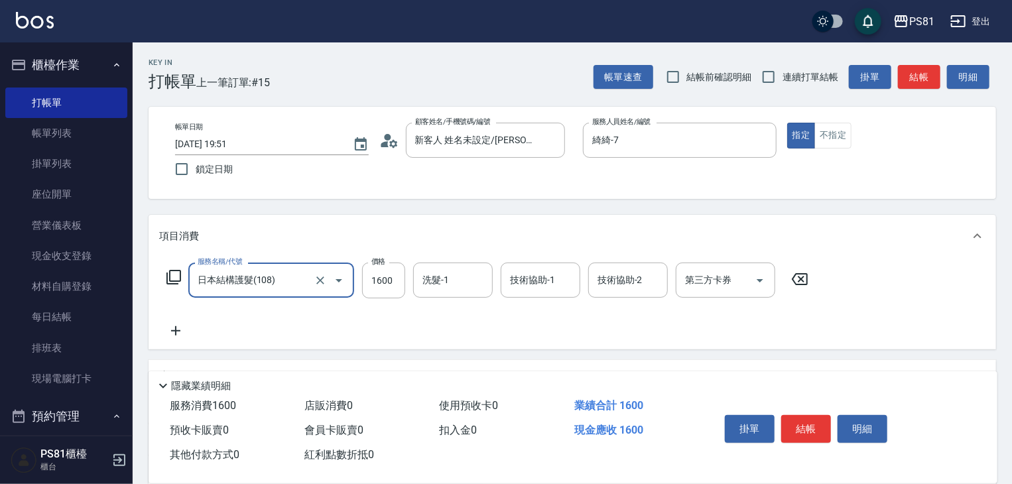
type input "日本結構護髮(108)"
click at [361, 292] on div "服務名稱/代號 日本結構護髮(108) 服務名稱/代號 價格 1600 價格 洗髮-1 洗髮-1 技術協助-1 技術協助-1 技術協助-2 技術協助-2 第三…" at bounding box center [487, 281] width 657 height 36
drag, startPoint x: 361, startPoint y: 292, endPoint x: 382, endPoint y: 285, distance: 22.4
click at [378, 285] on div "服務名稱/代號 日本結構護髮(108) 服務名稱/代號 價格 1600 價格 洗髮-1 洗髮-1 技術協助-1 技術協助-1 技術協助-2 技術協助-2 第三…" at bounding box center [487, 281] width 657 height 36
click at [382, 285] on input "1600" at bounding box center [383, 281] width 43 height 36
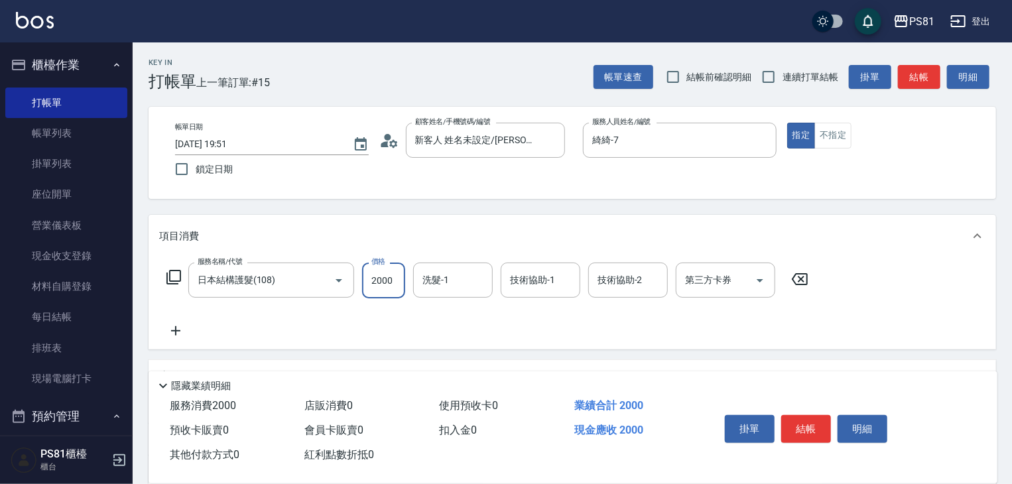
type input "2000"
type input "涵文-22"
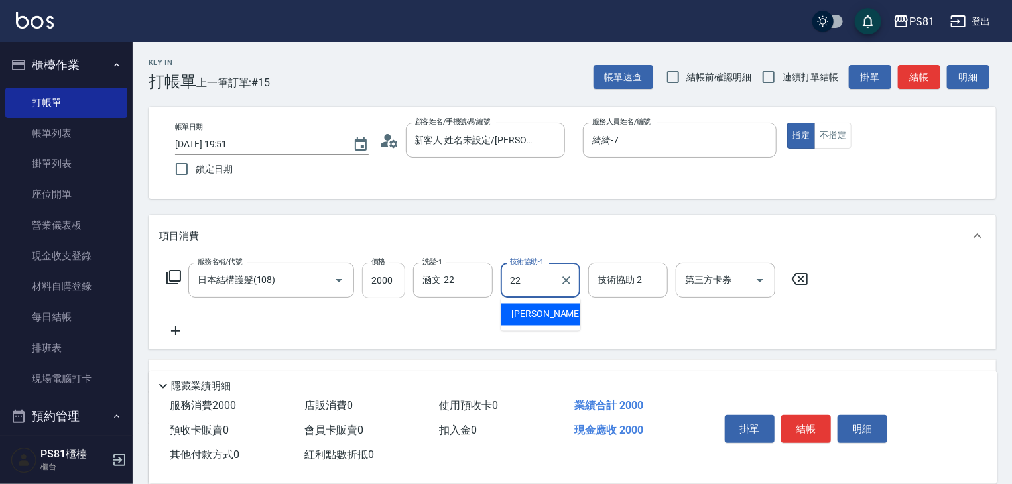
type input "涵文-22"
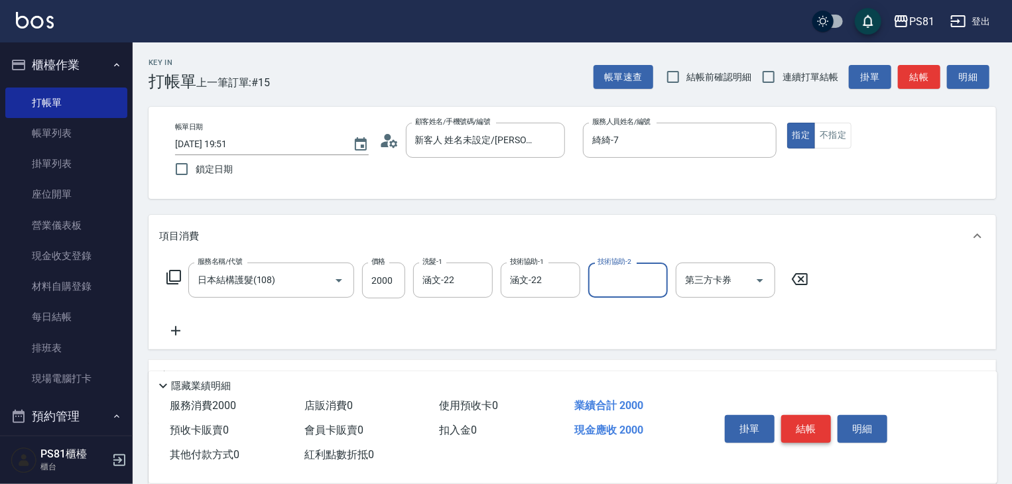
click at [810, 419] on button "結帳" at bounding box center [806, 429] width 50 height 28
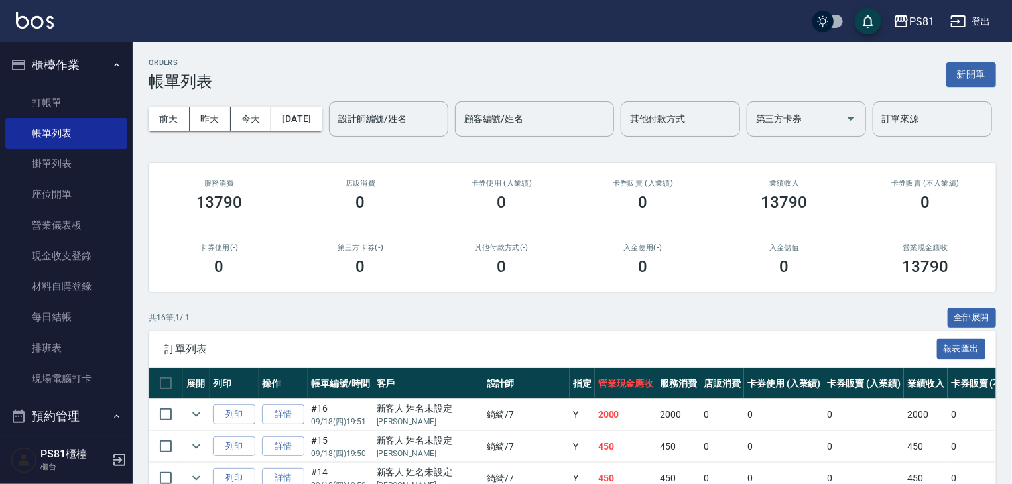
click at [335, 131] on input "設計師編號/姓名" at bounding box center [388, 118] width 107 height 23
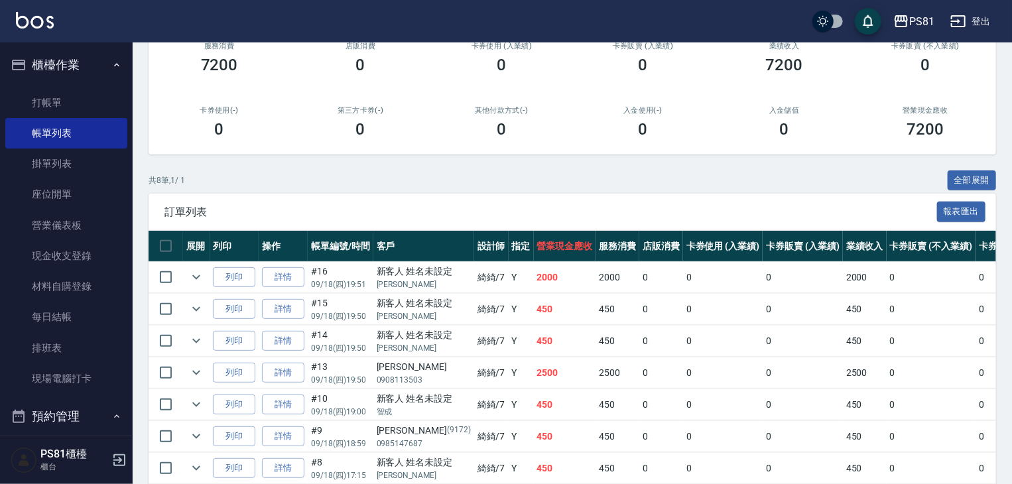
scroll to position [271, 0]
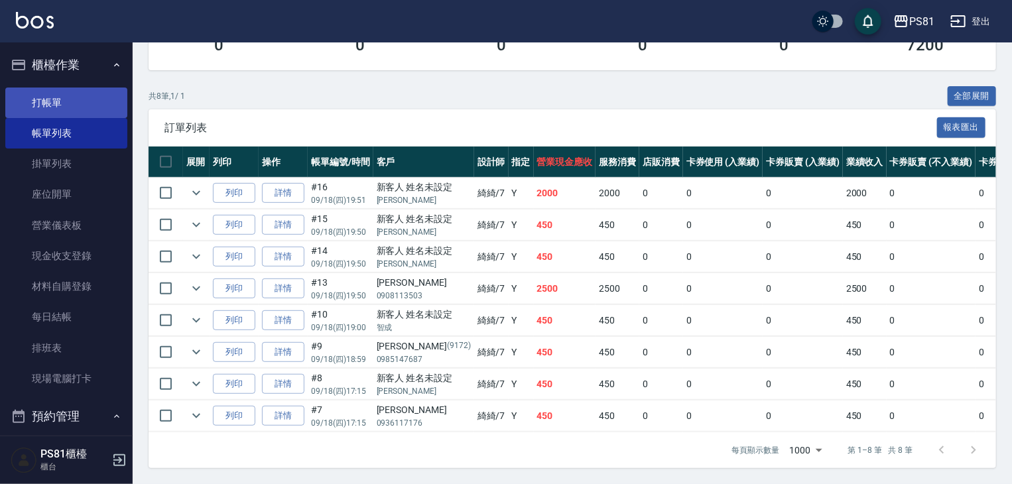
type input "綺綺-7"
click at [40, 100] on link "打帳單" at bounding box center [66, 103] width 122 height 31
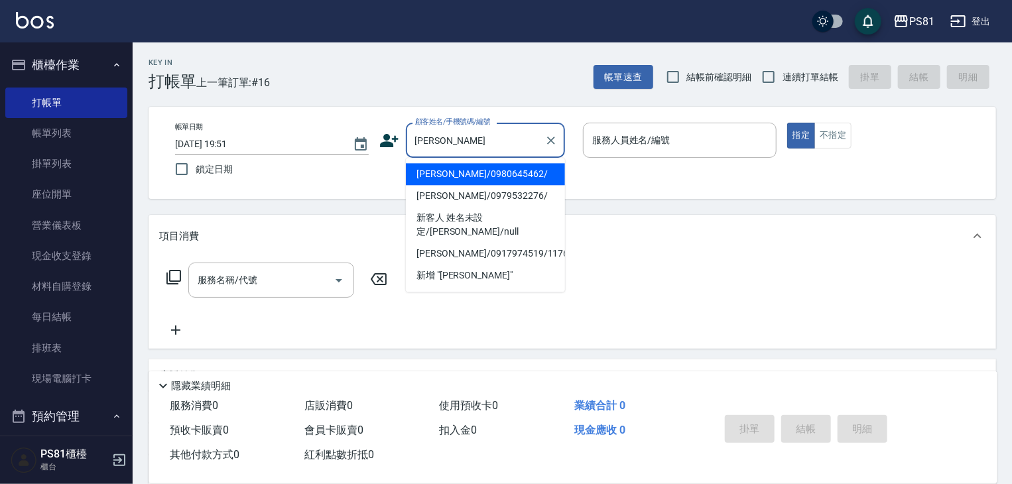
click at [482, 178] on li "[PERSON_NAME]/0980645462/" at bounding box center [485, 174] width 159 height 22
type input "[PERSON_NAME]/0980645462/"
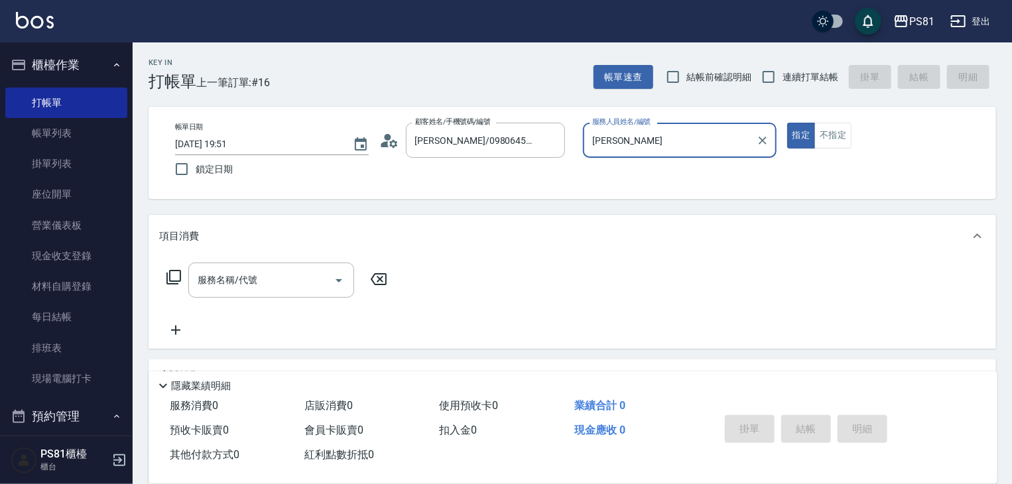
type input "采"
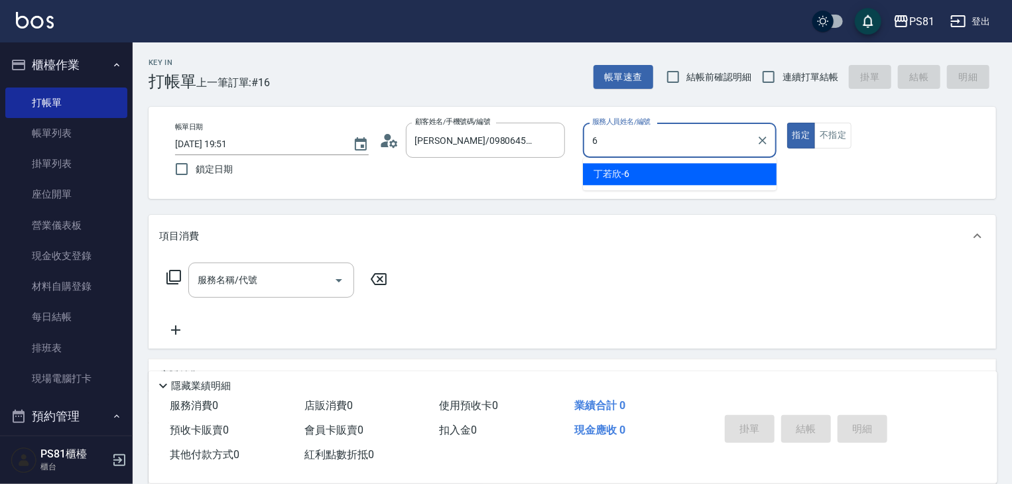
type input "丁若欣-6"
type button "true"
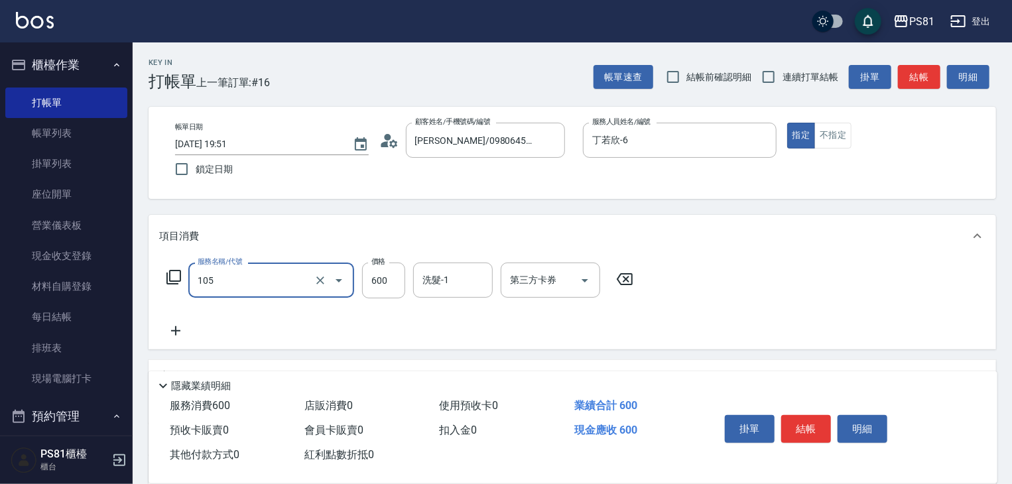
type input "A級洗剪600(105)"
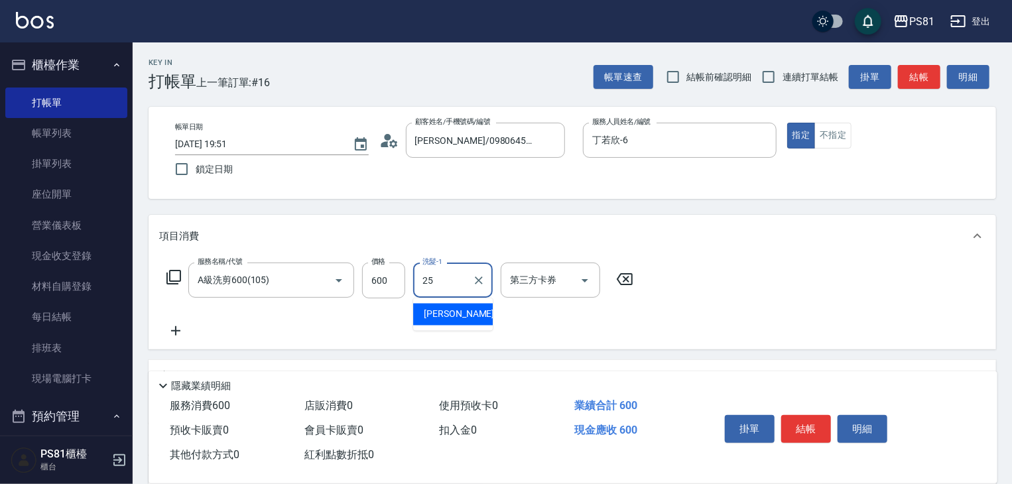
type input "妮可-25"
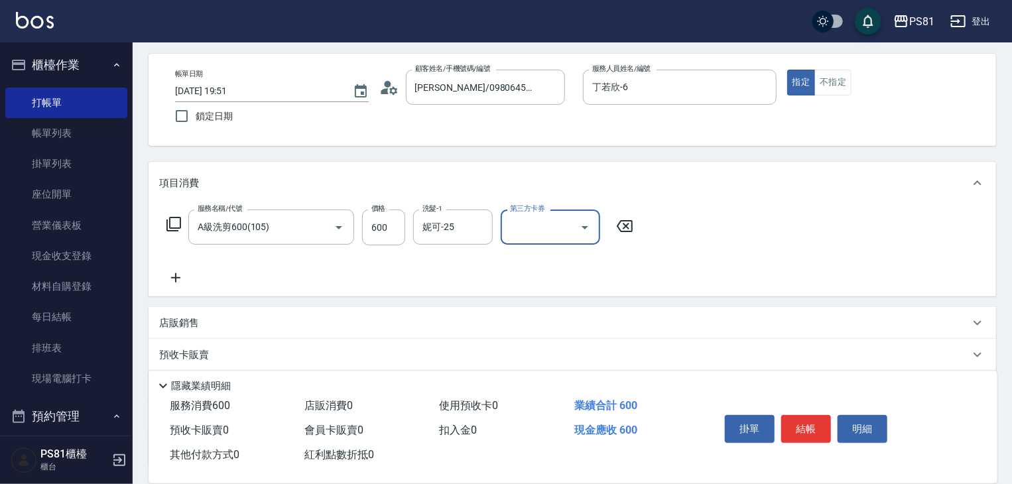
scroll to position [162, 0]
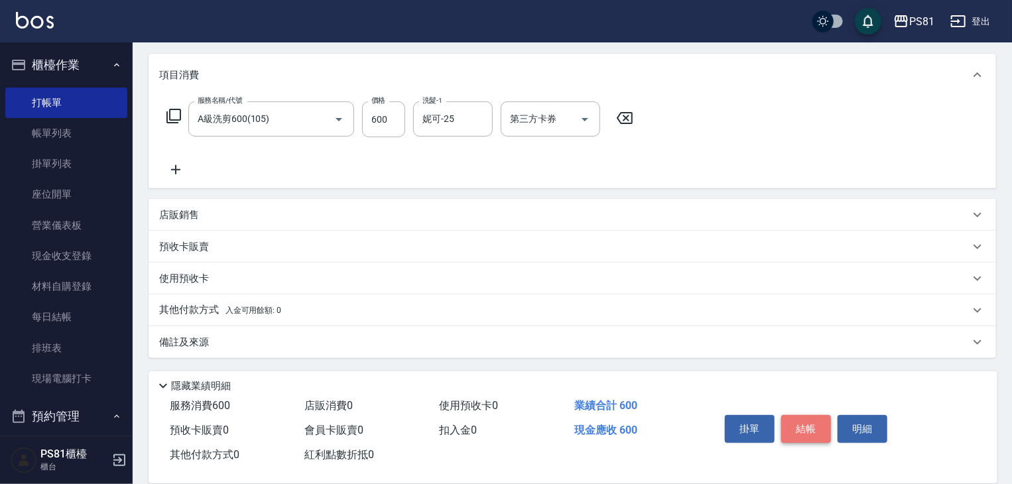
click at [820, 424] on button "結帳" at bounding box center [806, 429] width 50 height 28
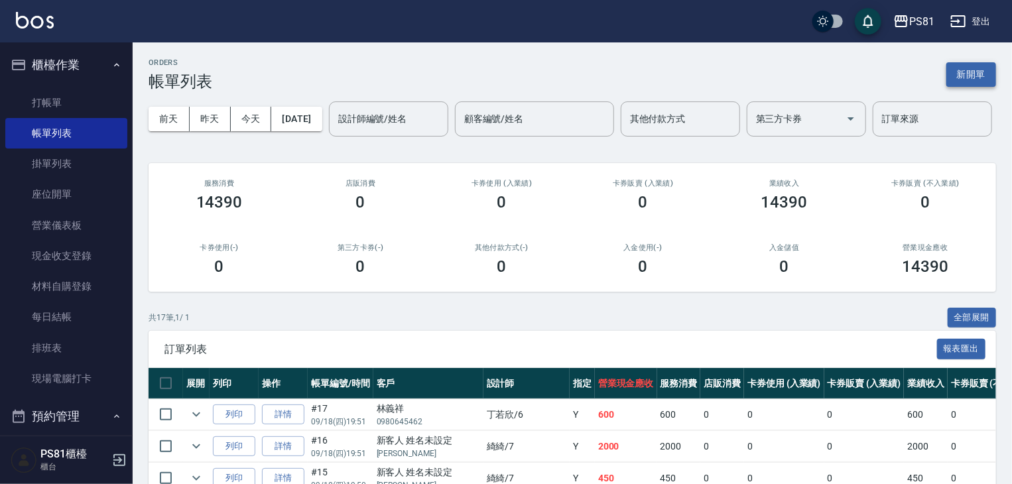
click at [976, 80] on button "新開單" at bounding box center [971, 74] width 50 height 25
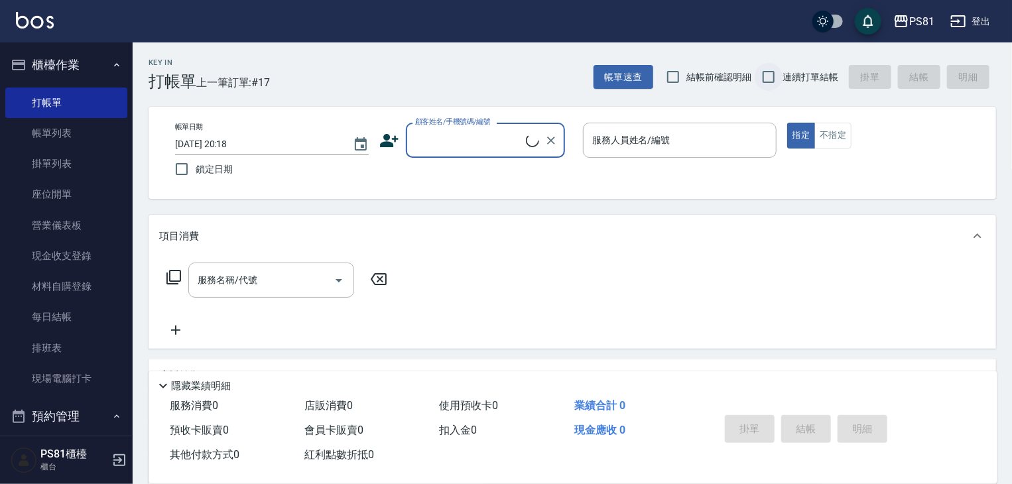
click at [767, 76] on input "連續打單結帳" at bounding box center [769, 77] width 28 height 28
checkbox input "true"
click at [483, 142] on input "顧客姓名/手機號碼/編號" at bounding box center [475, 140] width 127 height 23
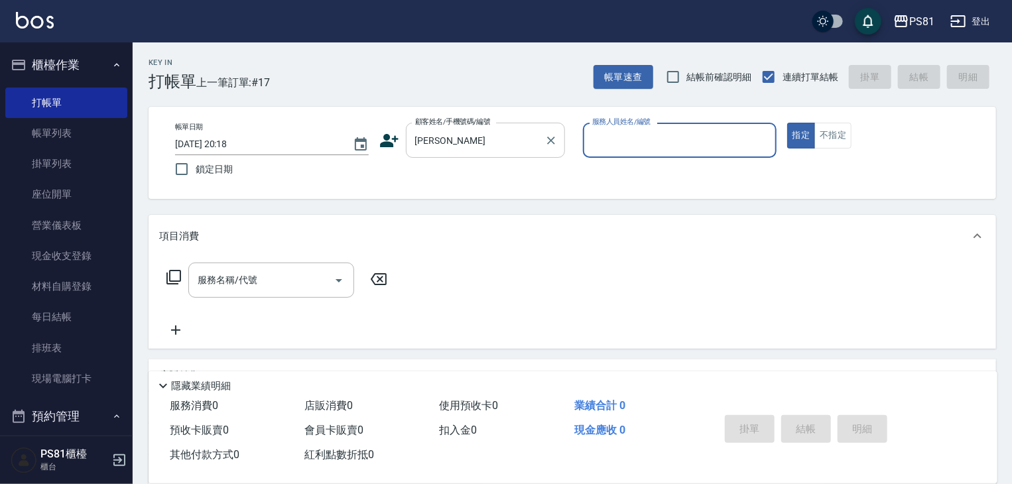
click at [544, 151] on div at bounding box center [550, 140] width 17 height 35
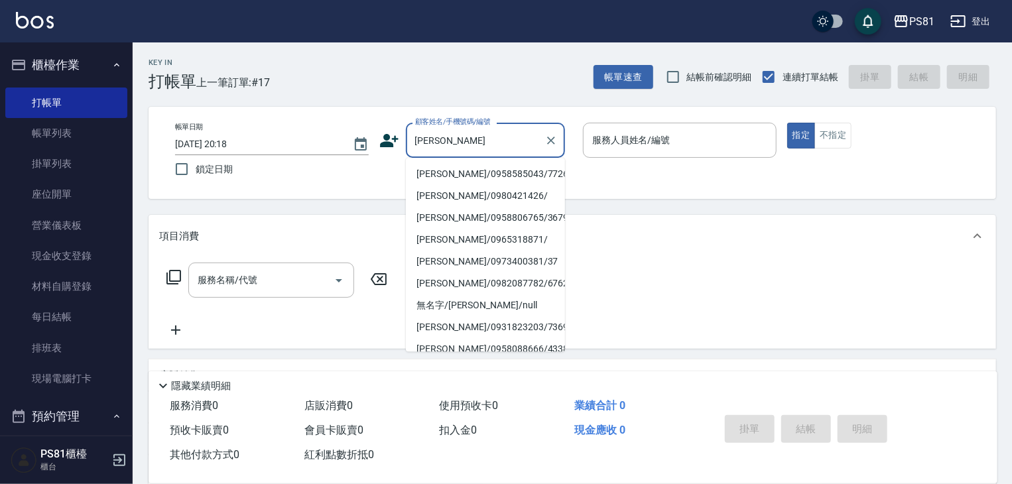
click at [485, 172] on li "[PERSON_NAME]/0958585043/7726" at bounding box center [485, 174] width 159 height 22
type input "[PERSON_NAME]/0958585043/7726"
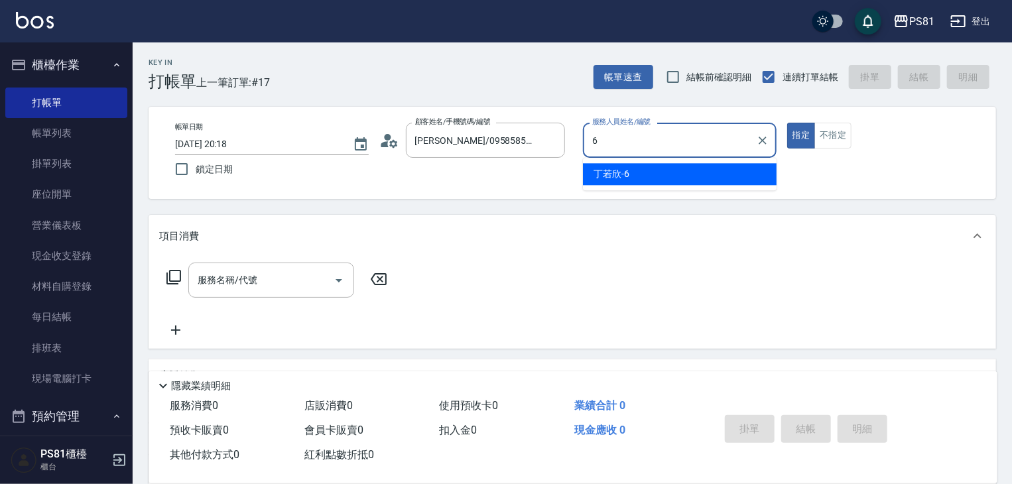
type input "丁若欣-6"
type button "true"
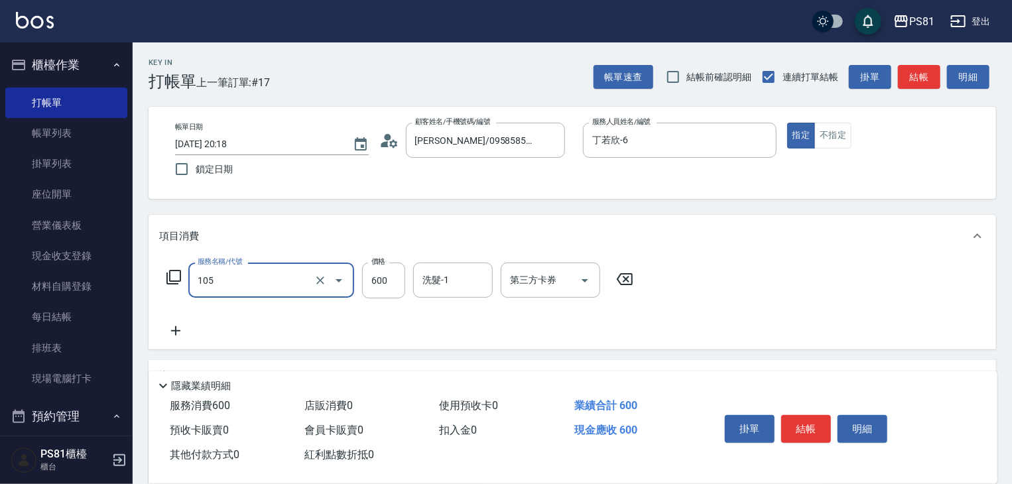
type input "A級洗剪600(105)"
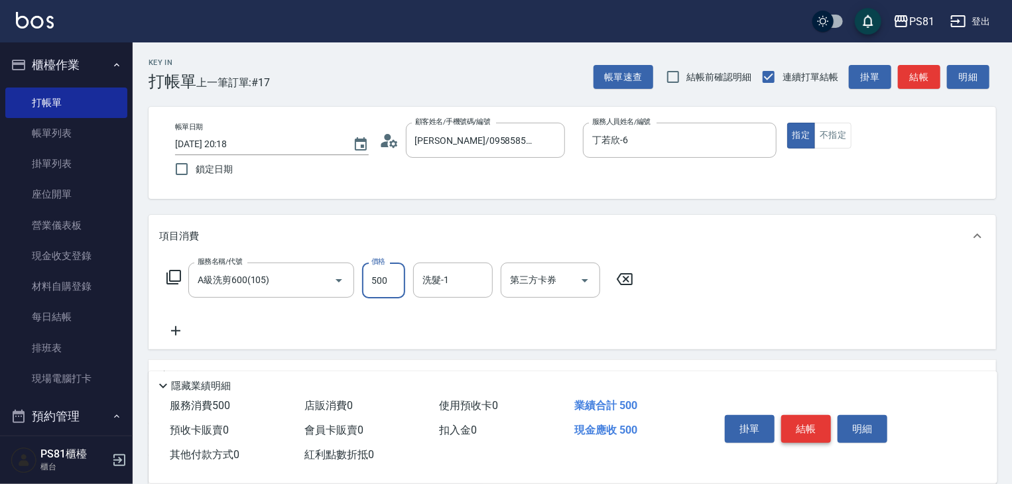
type input "500"
click at [814, 428] on button "結帳" at bounding box center [806, 429] width 50 height 28
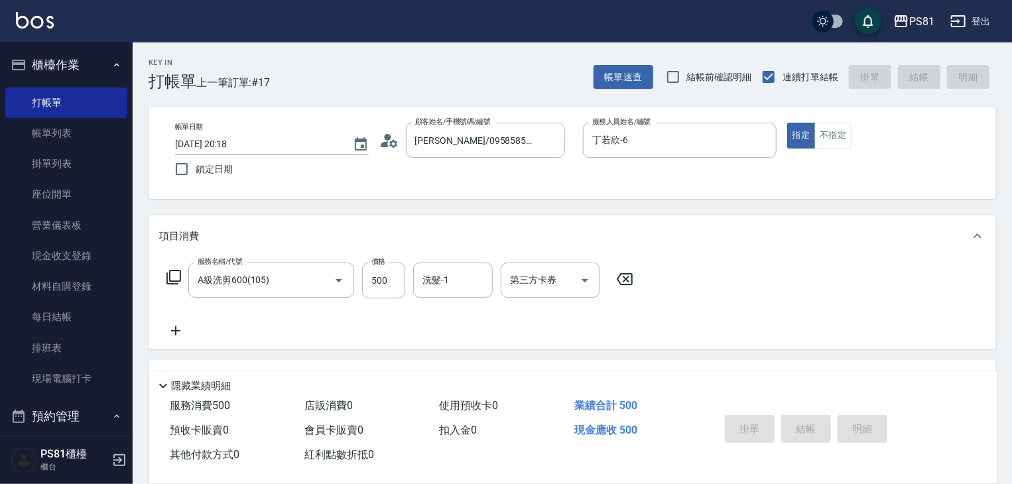
type input "[DATE] 20:19"
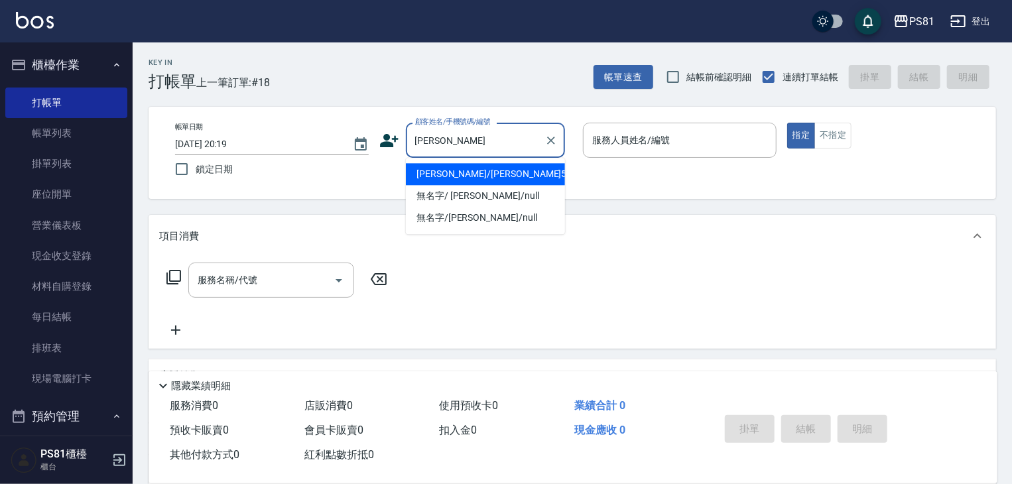
click at [451, 171] on li "[PERSON_NAME]/[PERSON_NAME]5374/5374" at bounding box center [485, 174] width 159 height 22
type input "[PERSON_NAME]/[PERSON_NAME]5374/5374"
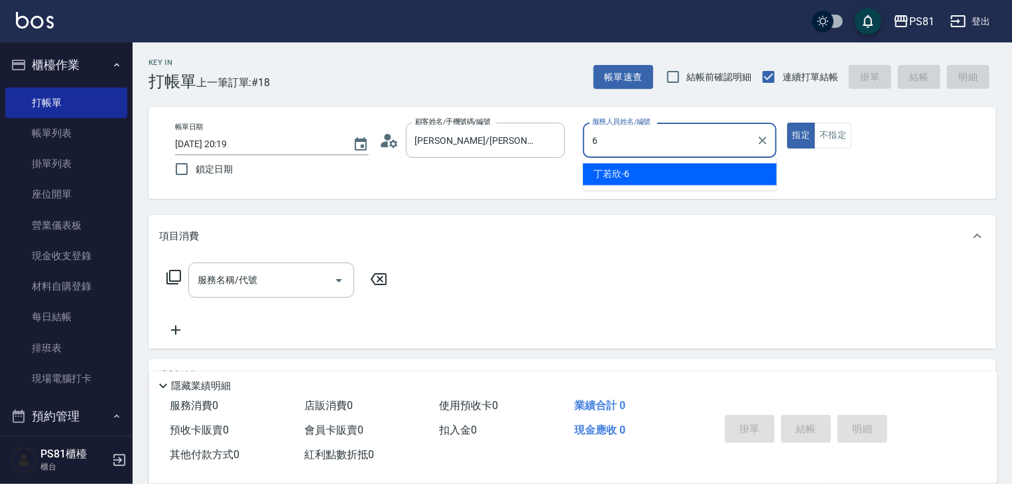
type input "丁若欣-6"
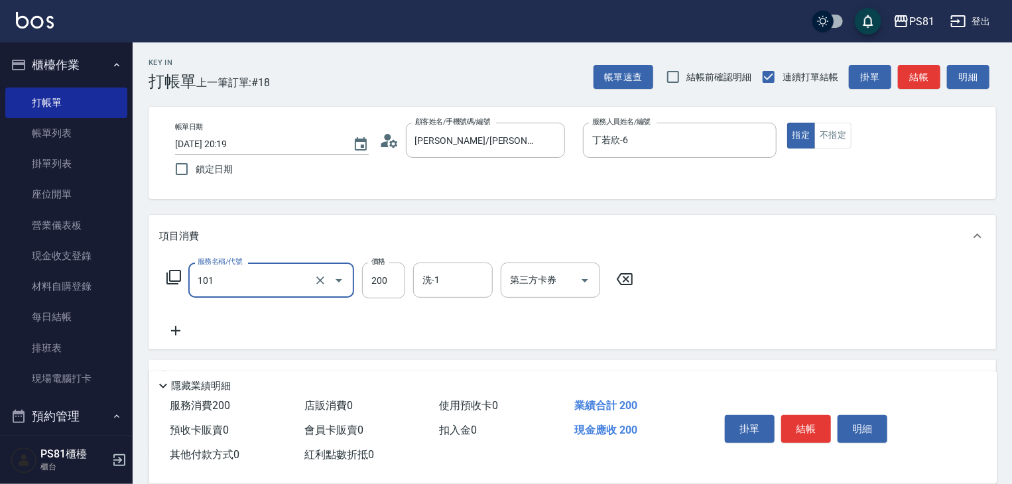
type input "一般洗髮(101)"
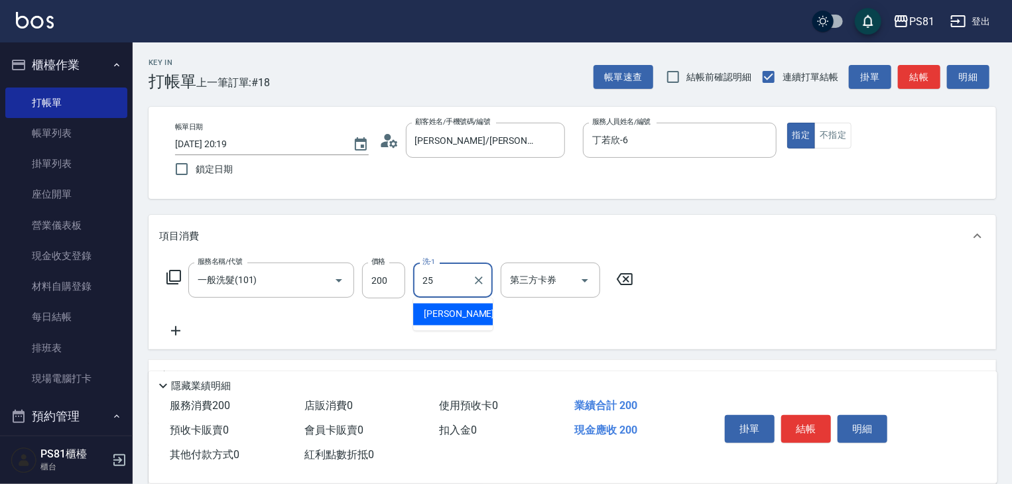
type input "妮可-25"
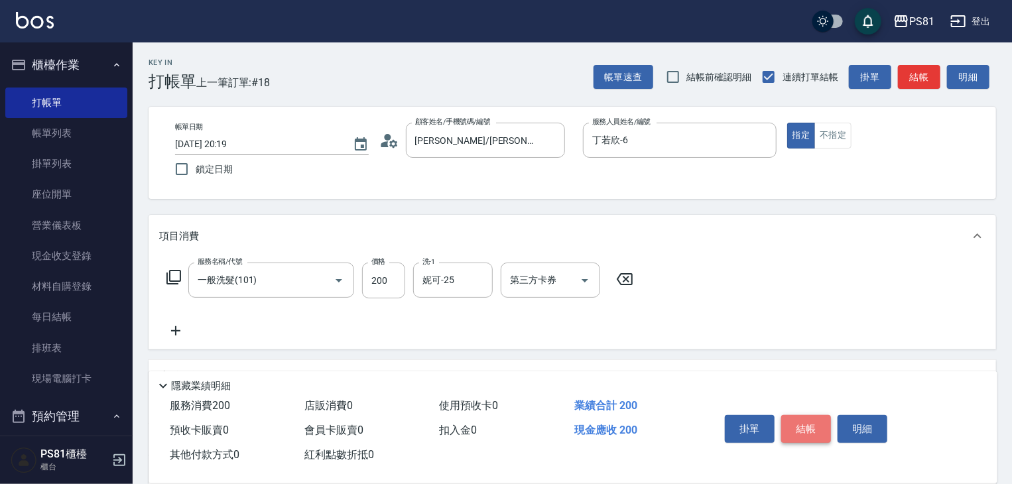
click at [797, 428] on button "結帳" at bounding box center [806, 429] width 50 height 28
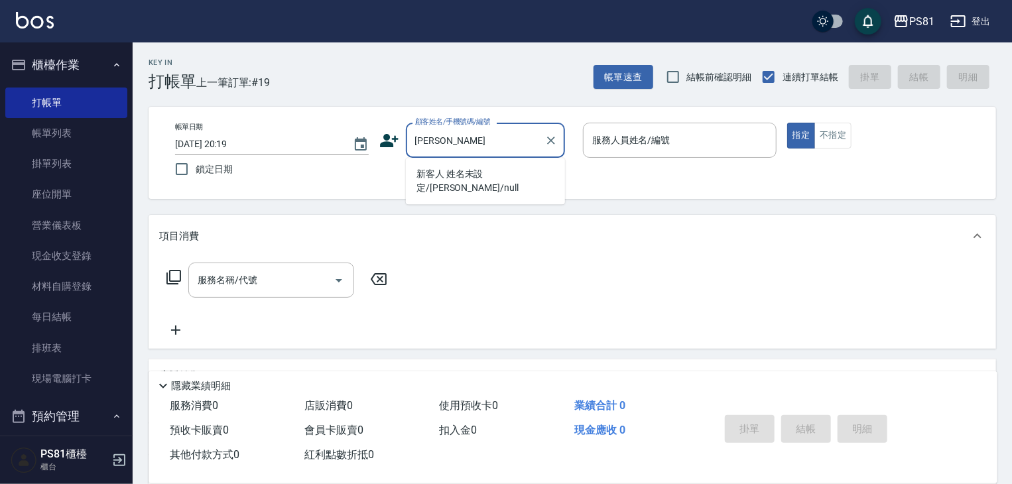
click at [522, 174] on li "新客人 姓名未設定/[PERSON_NAME]/null" at bounding box center [485, 181] width 159 height 36
type input "新客人 姓名未設定/[PERSON_NAME]/null"
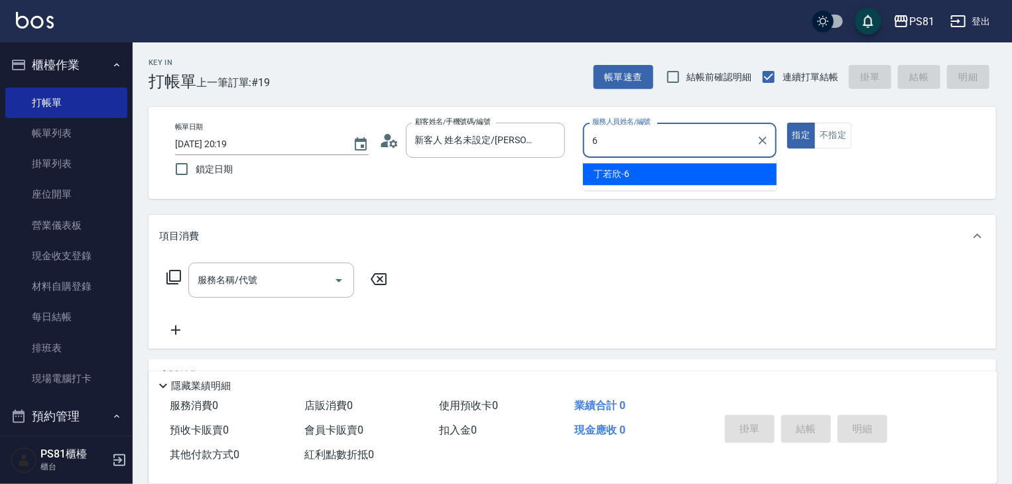
type input "丁若欣-6"
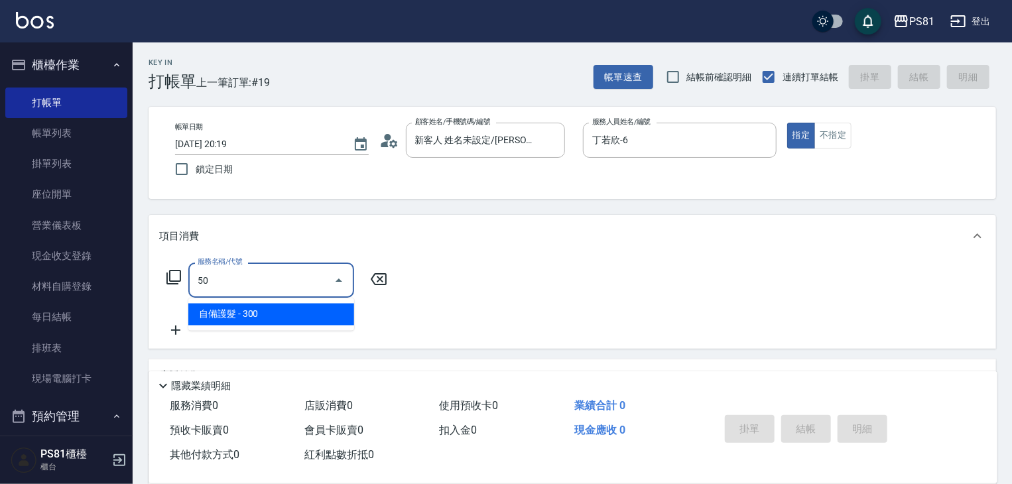
type input "5"
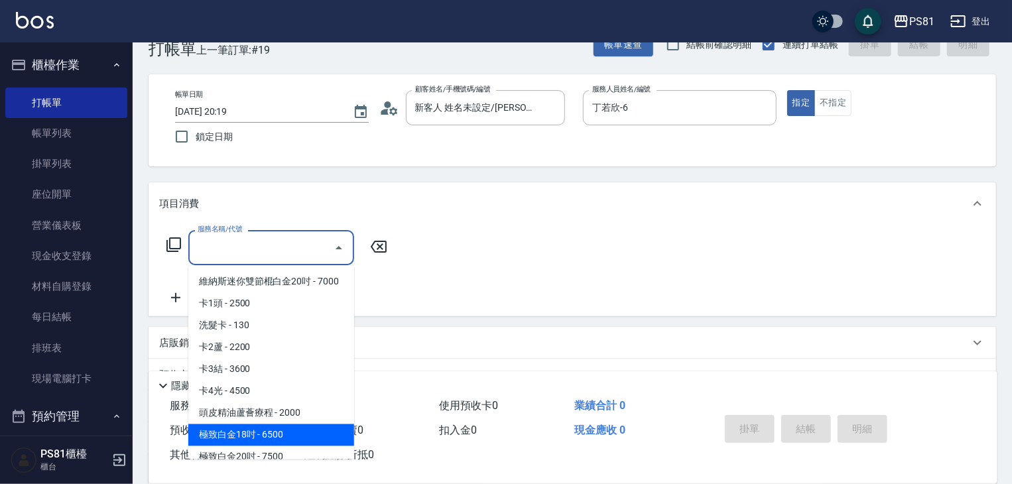
scroll to position [28, 0]
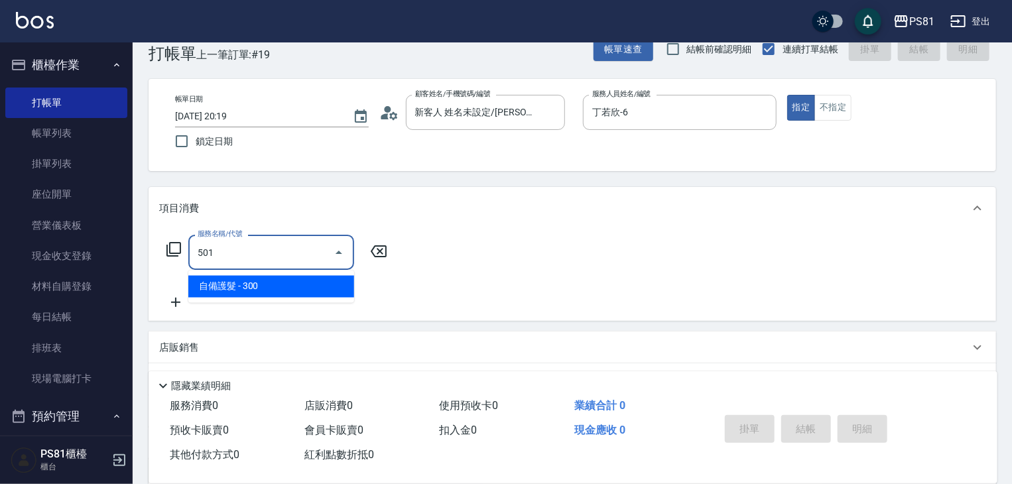
type input "自備護髮(501)"
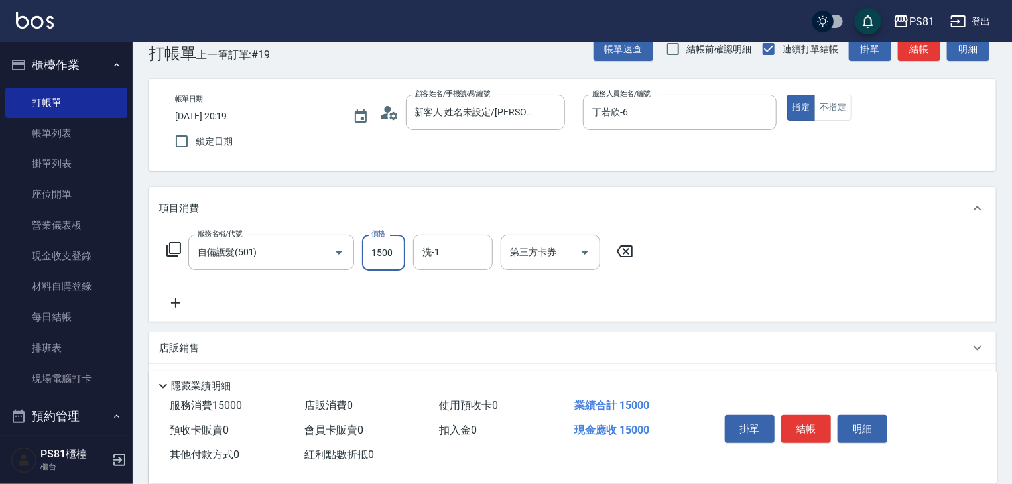
scroll to position [0, 0]
type input "1500"
type input "妮可-25"
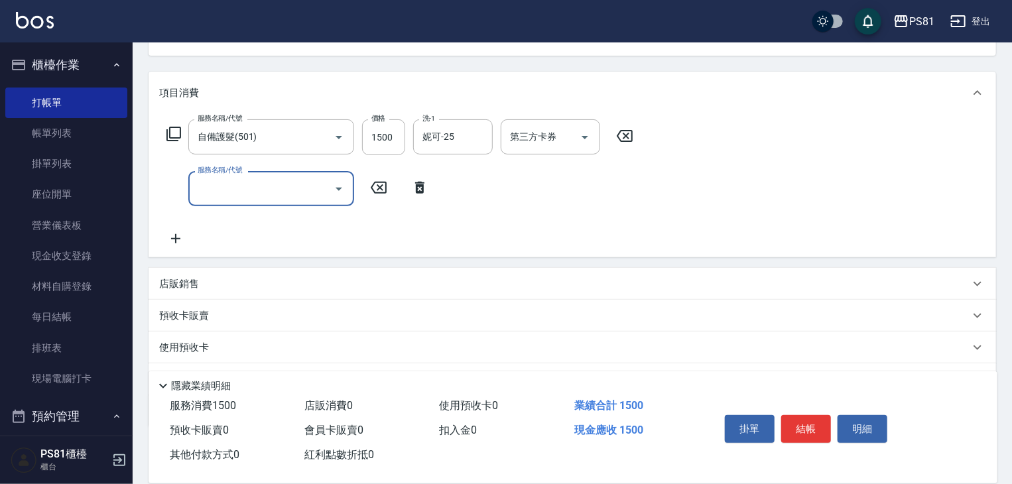
scroll to position [160, 0]
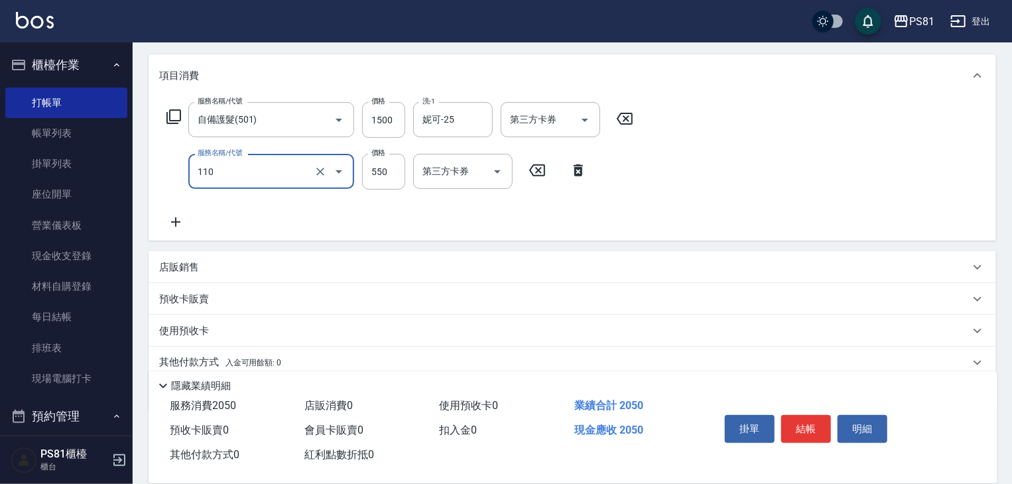
type input "去角質(抗油)(110)"
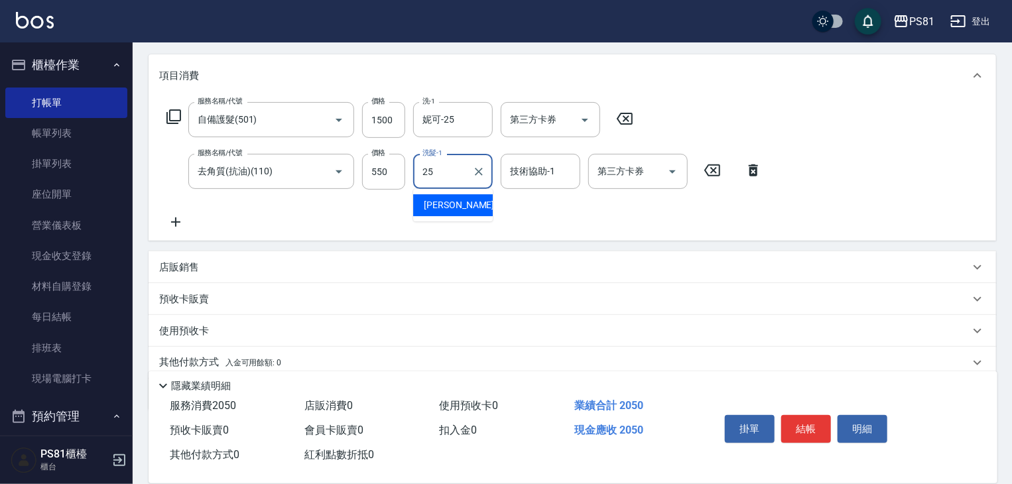
type input "妮可-25"
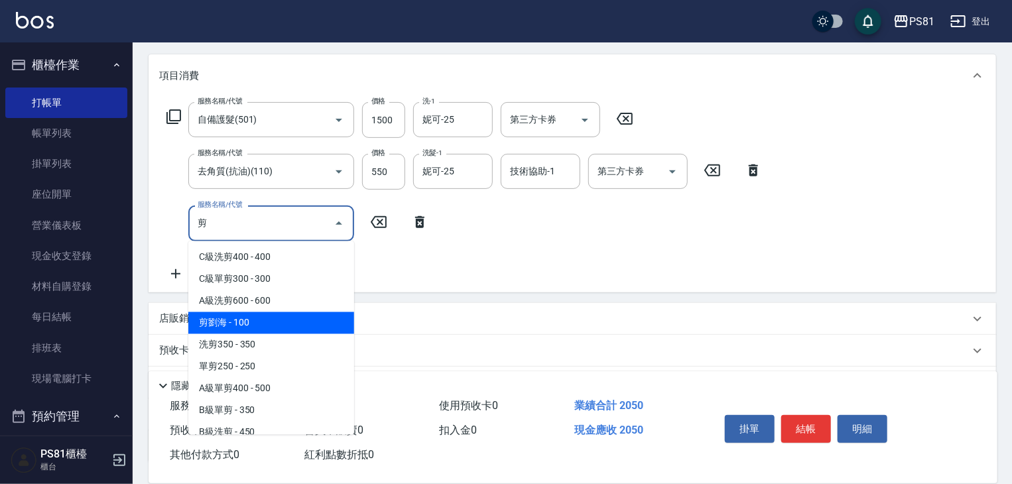
drag, startPoint x: 257, startPoint y: 338, endPoint x: 260, endPoint y: 324, distance: 13.5
click at [260, 324] on ul "C級洗剪400 - 400 C級單剪300 - 300 A級洗剪600 - 600 剪[PERSON_NAME] - 100 洗剪350 - 350 單剪25…" at bounding box center [271, 338] width 166 height 194
click at [260, 324] on span "剪劉海 - 100" at bounding box center [271, 323] width 166 height 22
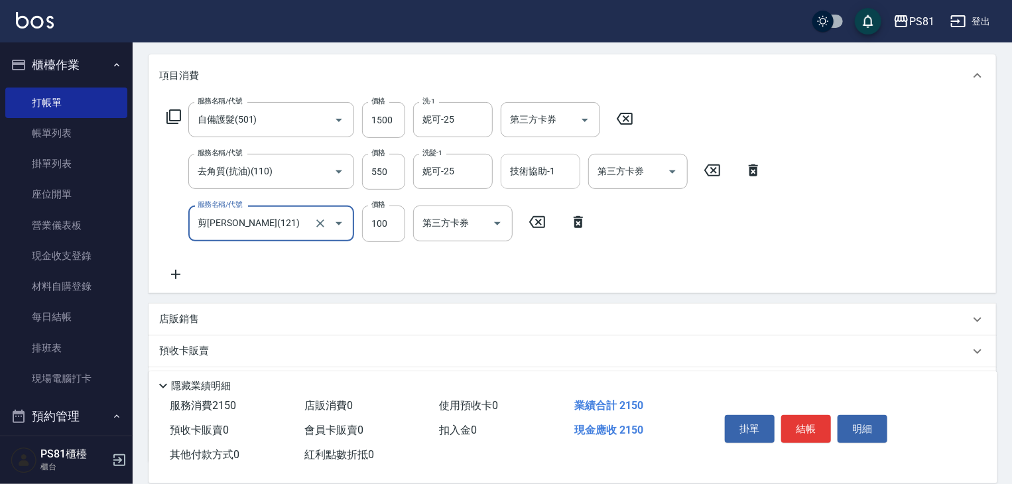
type input "剪[PERSON_NAME](121)"
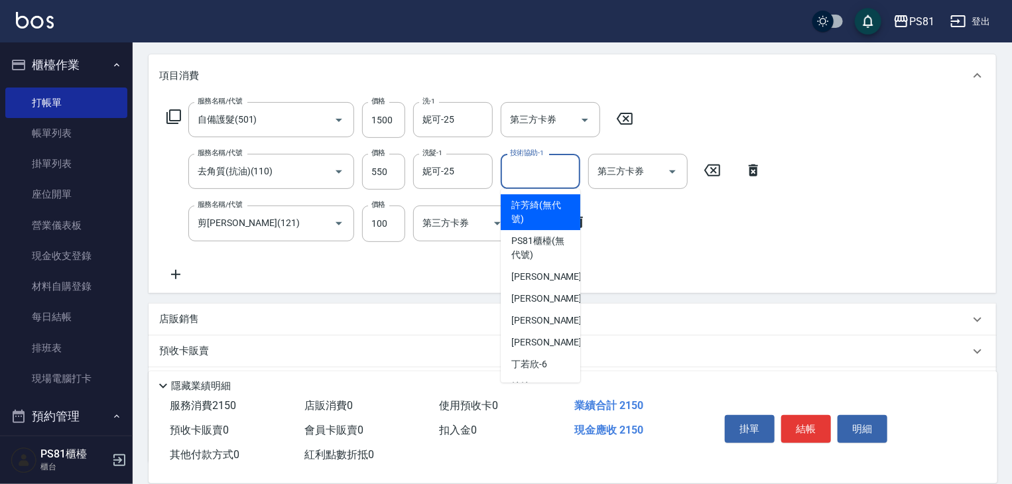
click at [527, 162] on div "技術協助-1 技術協助-1" at bounding box center [541, 171] width 80 height 35
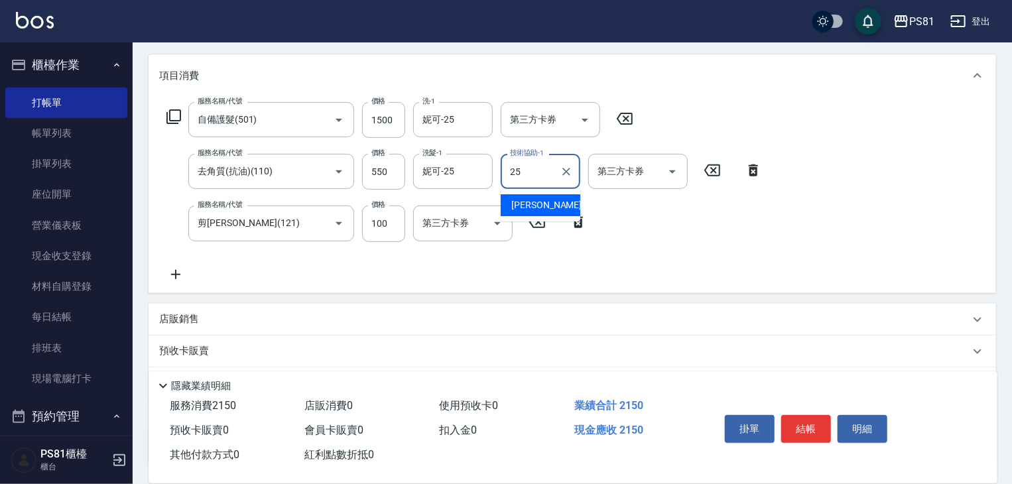
type input "妮可-25"
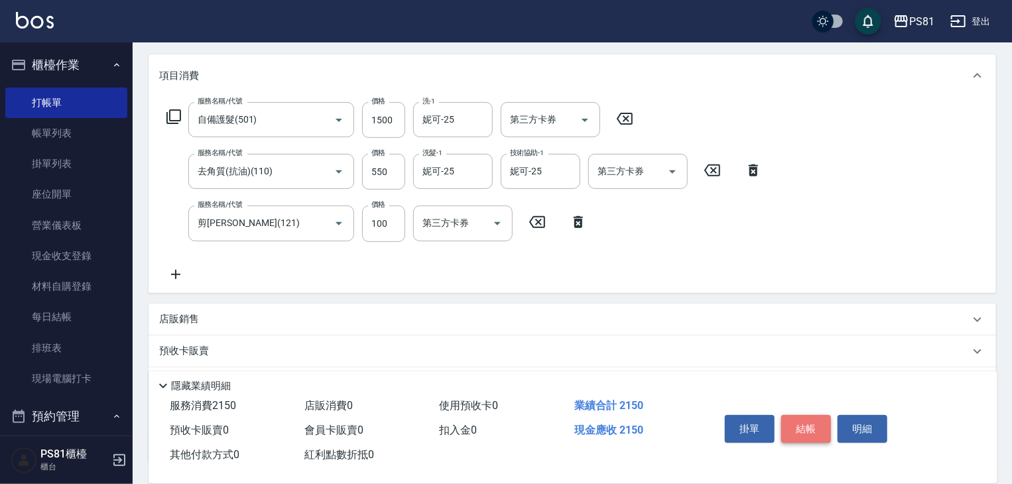
click at [817, 426] on button "結帳" at bounding box center [806, 429] width 50 height 28
type input "[DATE] 20:20"
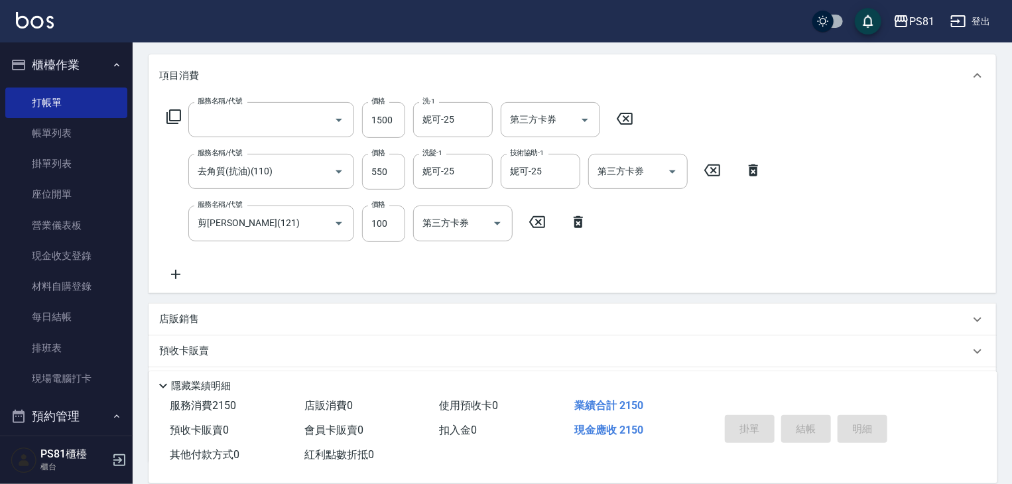
scroll to position [0, 0]
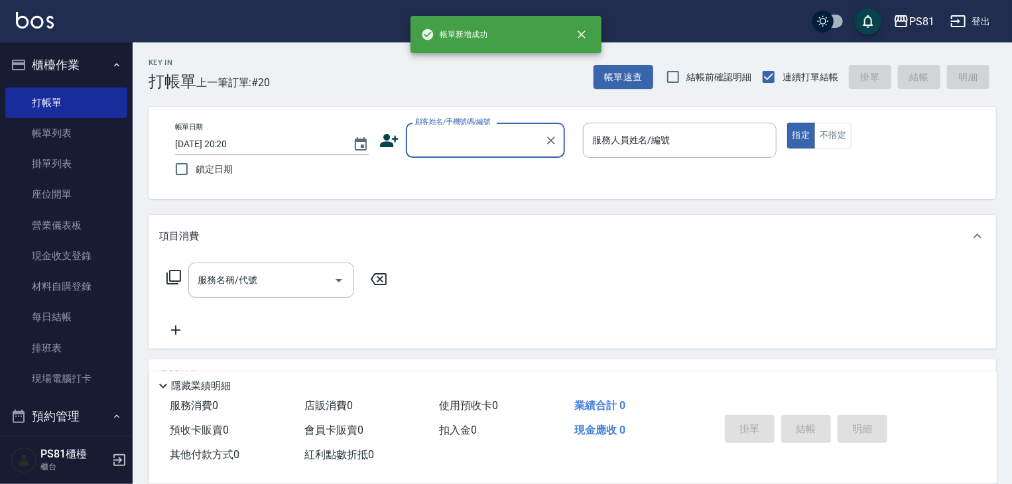
click at [395, 139] on div "顧客姓名/手機號碼/編號 顧客姓名/手機號碼/編號" at bounding box center [476, 140] width 194 height 35
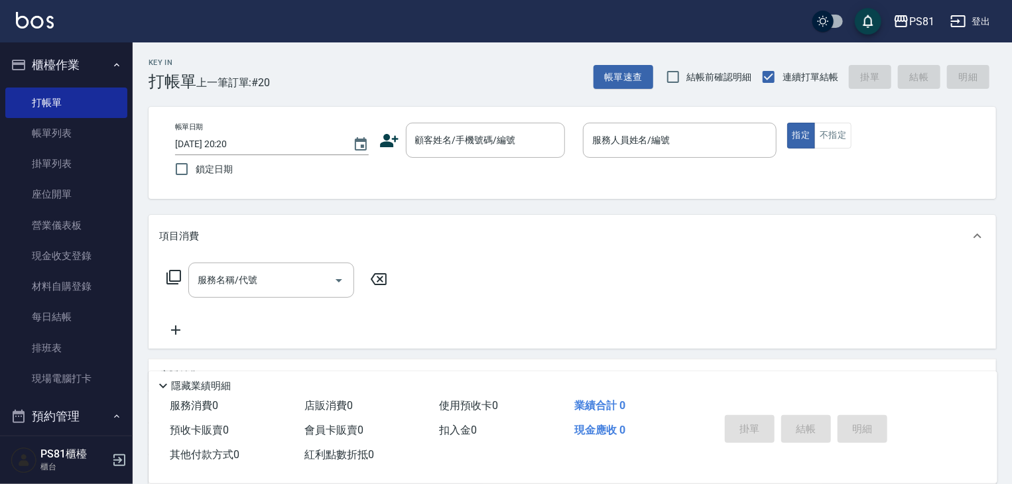
click at [390, 139] on icon at bounding box center [389, 141] width 20 height 20
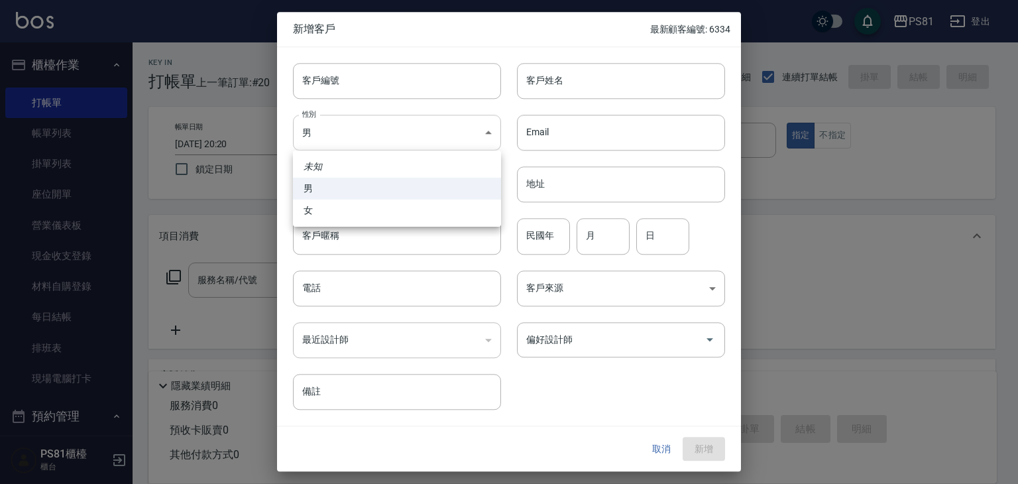
click at [356, 137] on body "PS81 登出 櫃檯作業 打帳單 帳單列表 掛單列表 座位開單 營業儀表板 現金收支登錄 材料自購登錄 每日結帳 排班表 現場電腦打卡 預約管理 預約管理 單…" at bounding box center [509, 322] width 1018 height 645
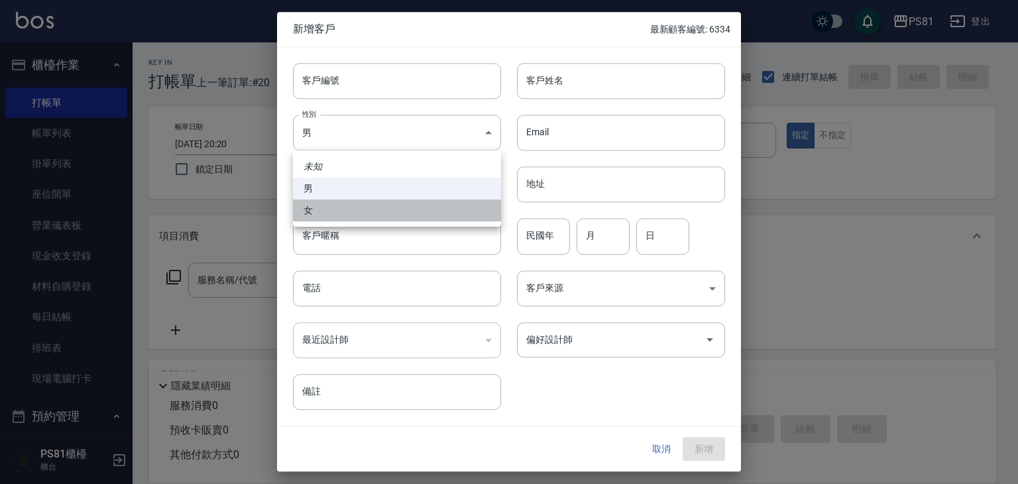
click at [353, 210] on li "女" at bounding box center [397, 211] width 208 height 22
type input "[DEMOGRAPHIC_DATA]"
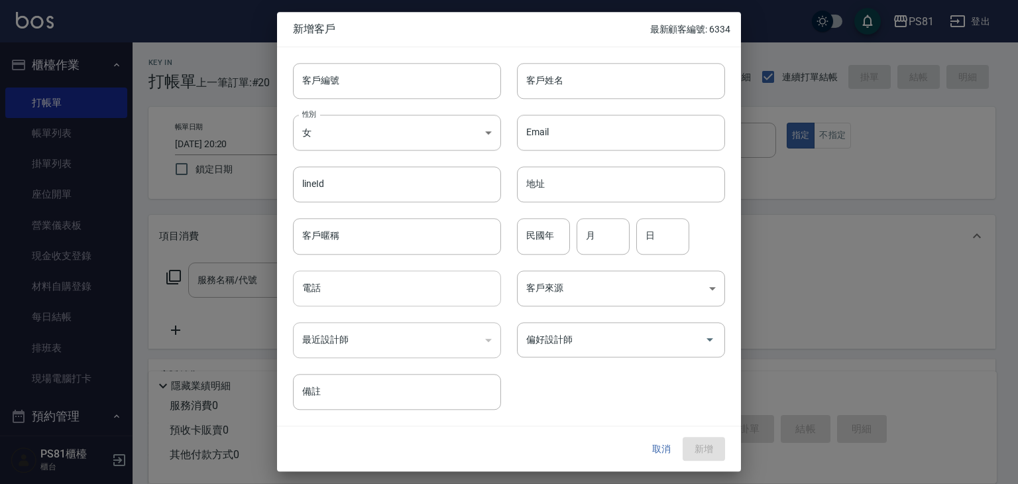
click at [432, 278] on input "電話" at bounding box center [397, 289] width 208 height 36
drag, startPoint x: 593, startPoint y: 100, endPoint x: 591, endPoint y: 93, distance: 7.8
click at [592, 96] on div "客戶編號 客戶編號 客戶姓名 客戶姓名 性別 女 [DEMOGRAPHIC_DATA] 性別 Email Email lineId lineId 地址 地址 …" at bounding box center [501, 228] width 448 height 363
click at [591, 93] on input "客戶姓名" at bounding box center [621, 81] width 208 height 36
type input "'"
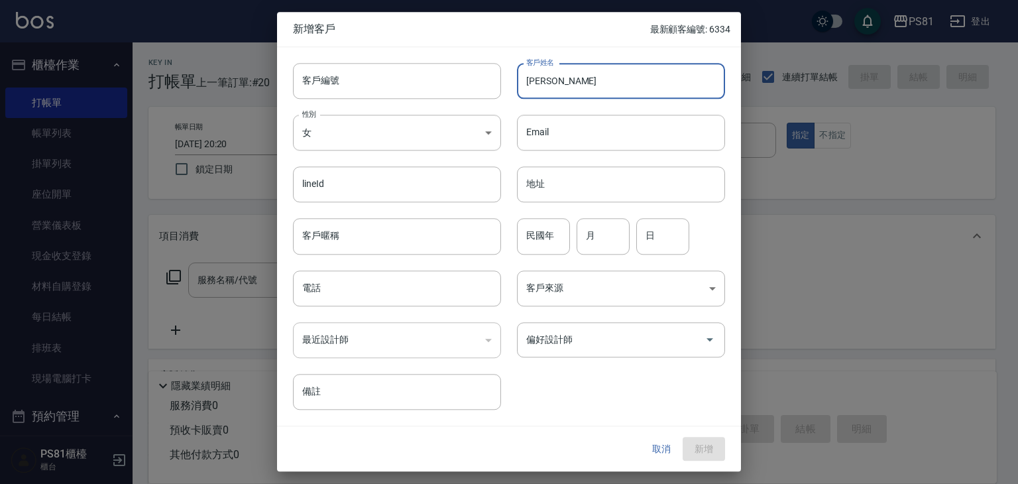
click at [586, 94] on input "[PERSON_NAME]" at bounding box center [621, 81] width 208 height 36
type input "[PERSON_NAME]"
click at [573, 331] on input "偏好設計師" at bounding box center [611, 339] width 176 height 23
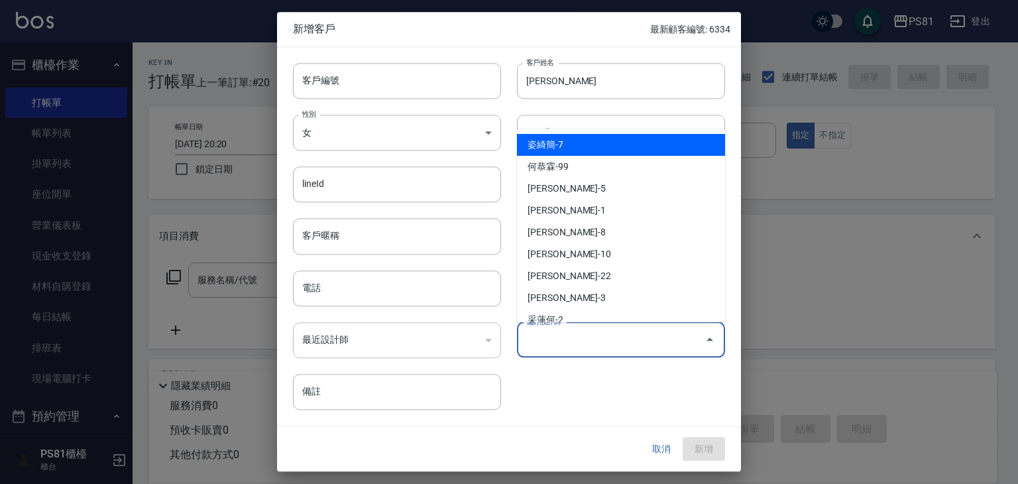
type input "+"
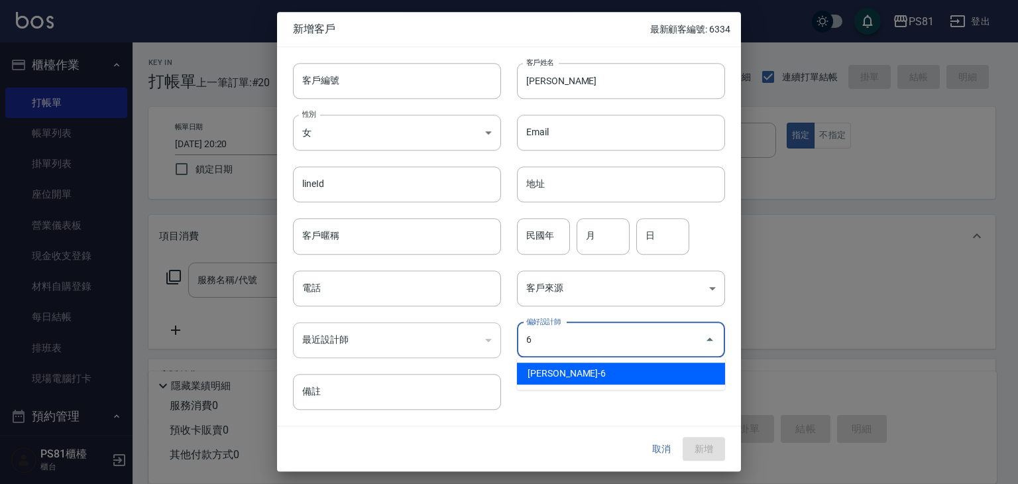
type input "[PERSON_NAME]"
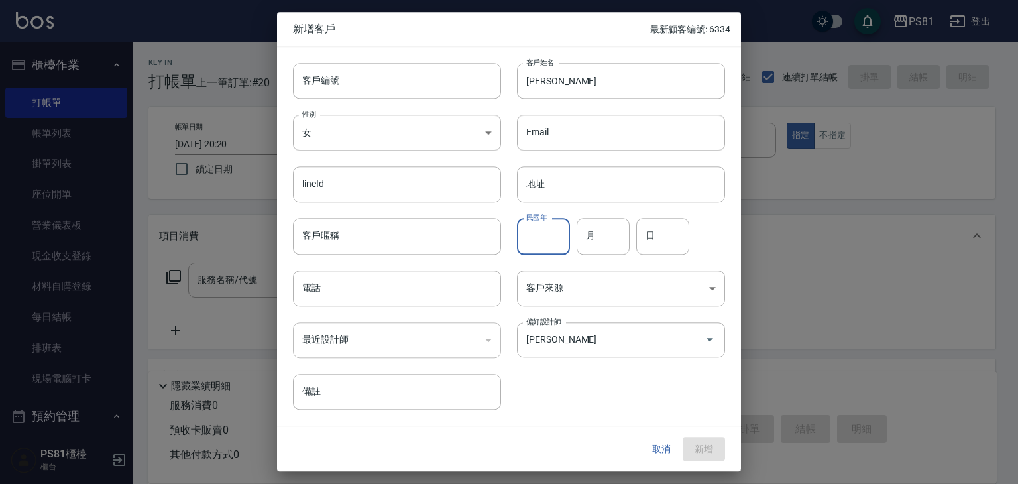
click at [551, 245] on input "民國年" at bounding box center [543, 237] width 53 height 36
type input "115"
type input "09"
type input "18"
drag, startPoint x: 365, startPoint y: 308, endPoint x: 393, endPoint y: 285, distance: 36.8
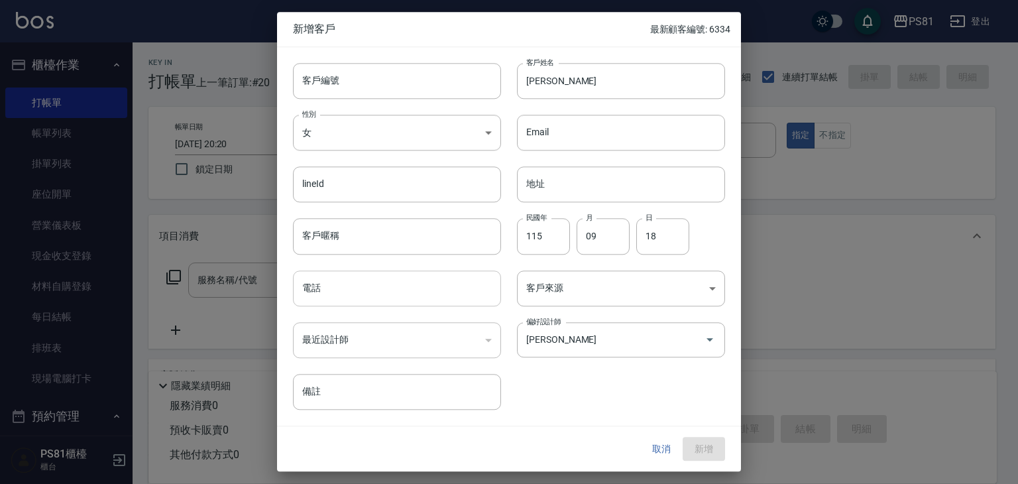
click at [363, 307] on div "最近設計師 ​ 最近設計師" at bounding box center [389, 332] width 224 height 52
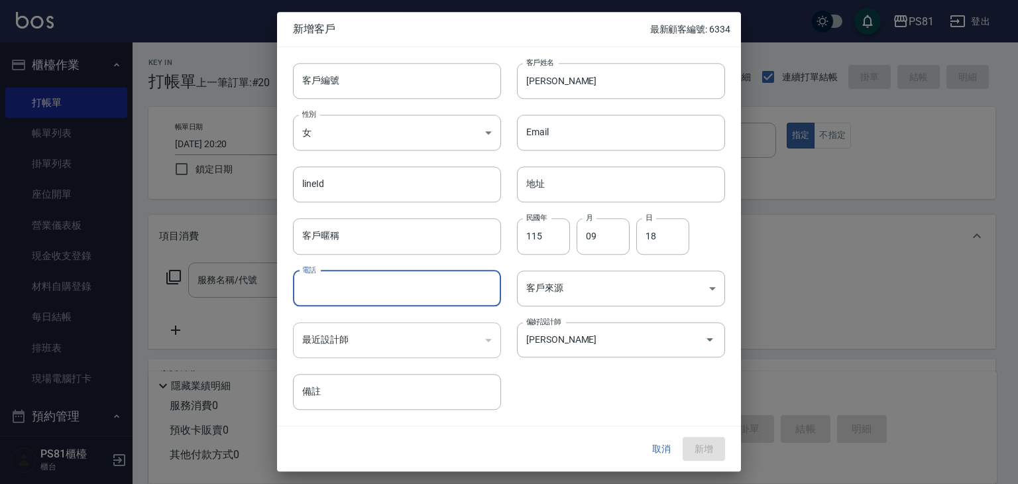
click at [393, 285] on input "電話" at bounding box center [397, 289] width 208 height 36
type input "25813354"
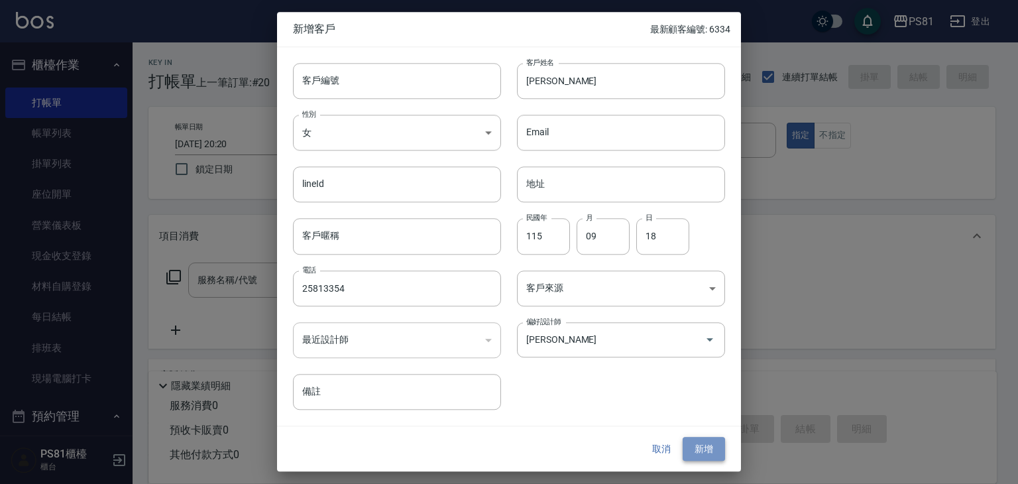
click at [691, 446] on button "新增" at bounding box center [704, 449] width 42 height 25
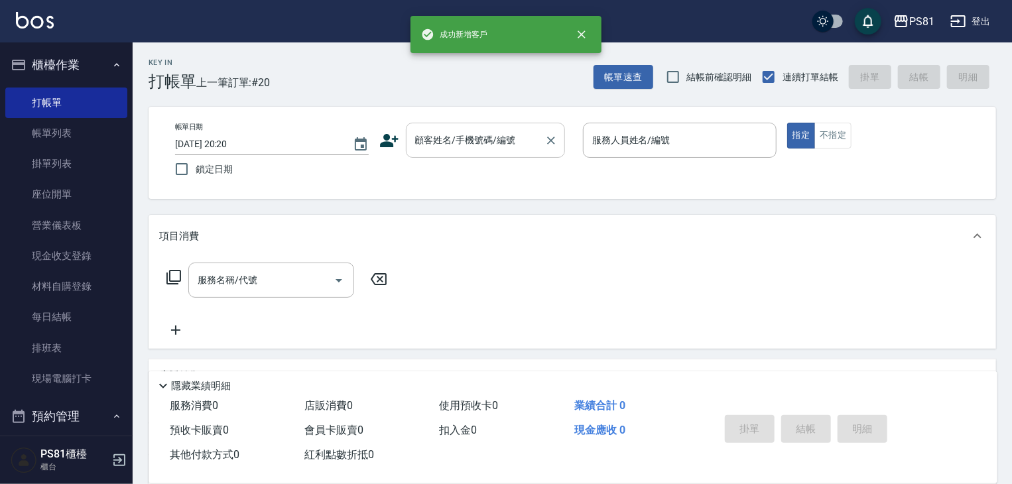
click at [446, 131] on div "顧客姓名/手機號碼/編號" at bounding box center [485, 140] width 159 height 35
click at [446, 135] on input "顧客姓名/手機號碼/編號" at bounding box center [475, 140] width 127 height 23
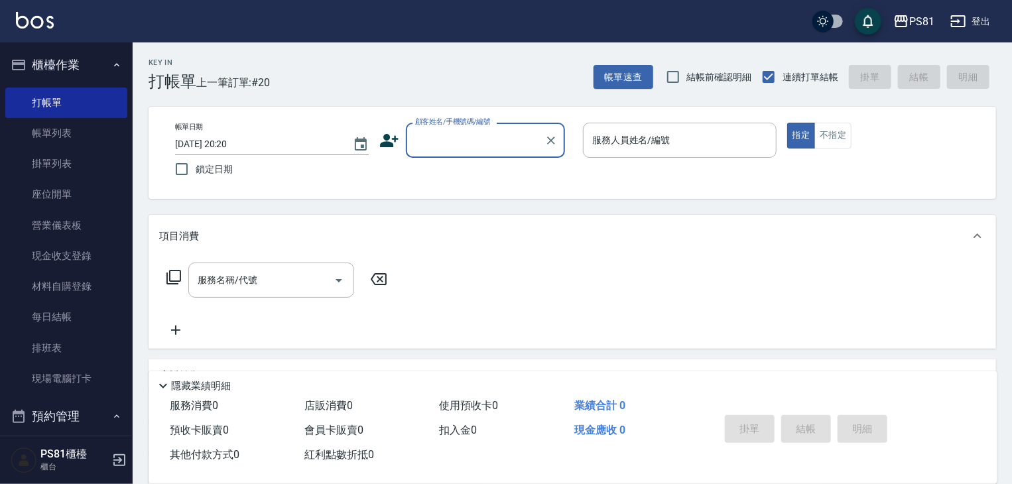
paste input "[PERSON_NAME]"
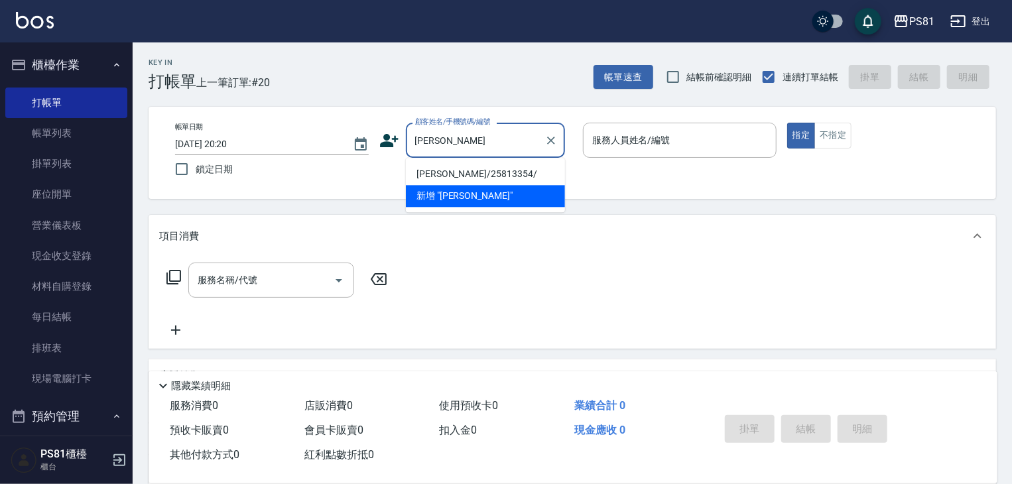
click at [472, 172] on li "[PERSON_NAME]/25813354/" at bounding box center [485, 174] width 159 height 22
type input "[PERSON_NAME]/25813354/"
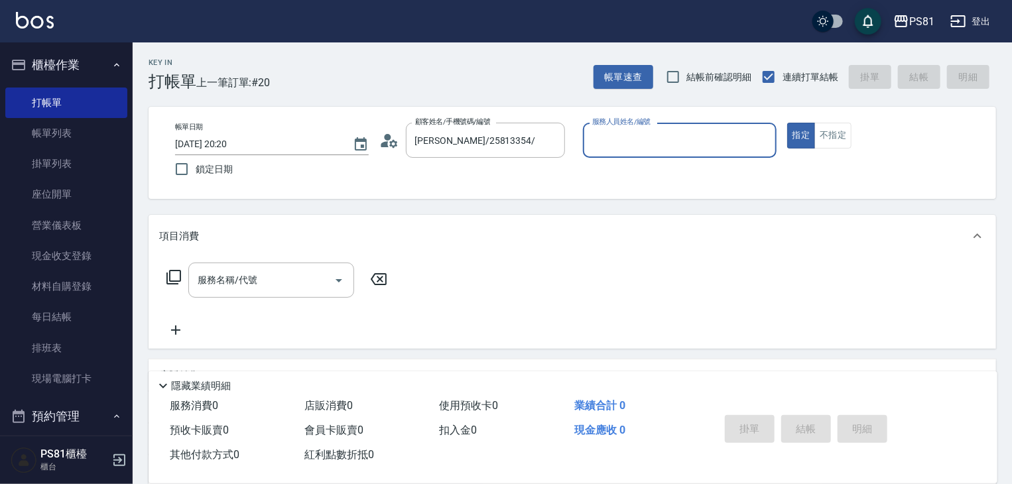
type input "丁若欣-6"
click at [787, 123] on button "指定" at bounding box center [801, 136] width 29 height 26
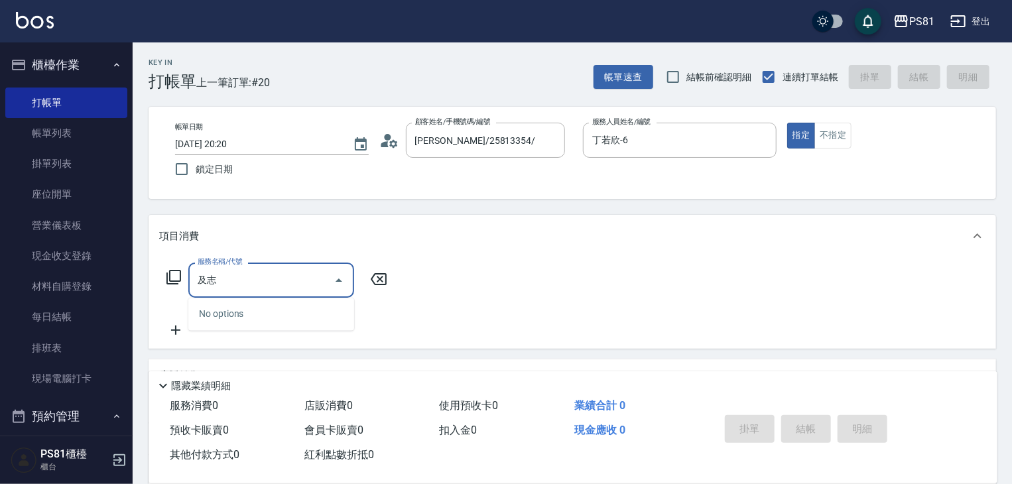
type input "及"
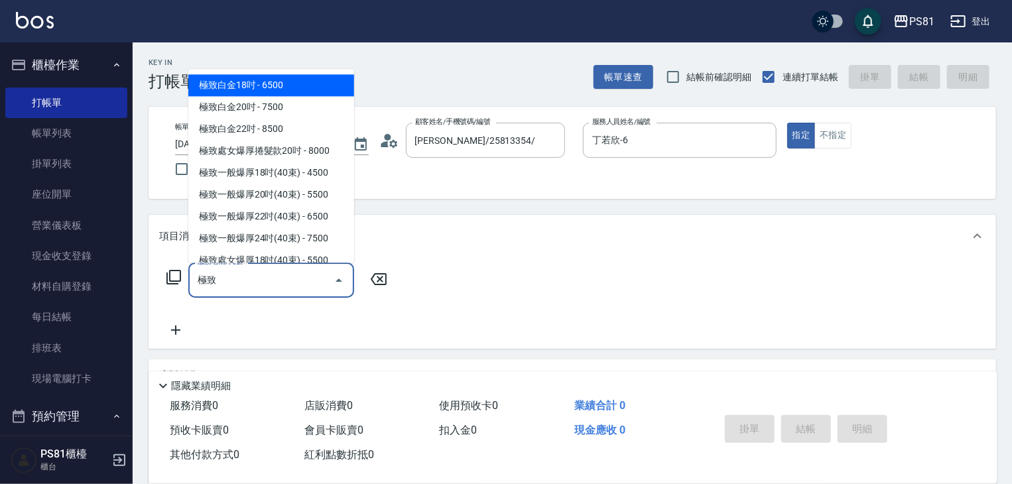
click at [312, 216] on span "極致一般爆厚22吋(40束) - 6500" at bounding box center [271, 217] width 166 height 22
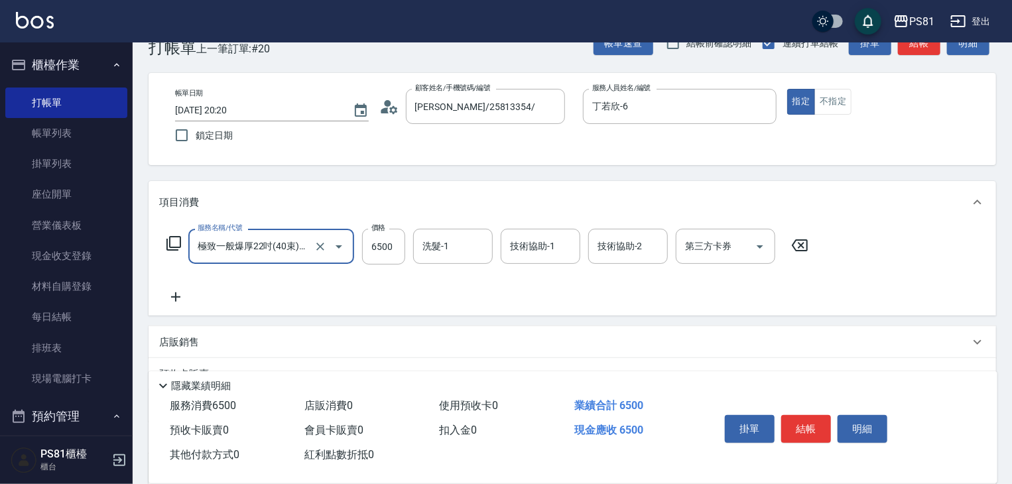
scroll to position [66, 0]
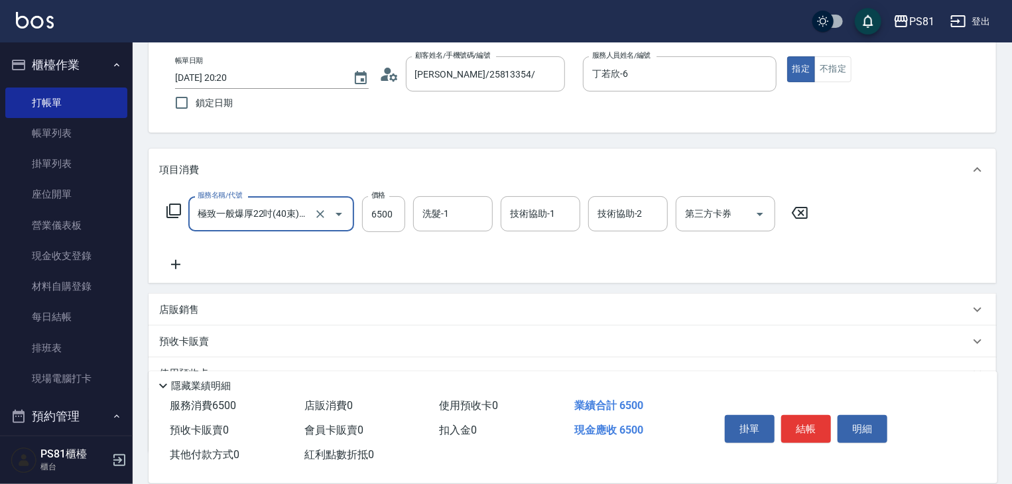
type input "極致一般爆厚22吋(40束)(G72)"
click at [180, 266] on icon at bounding box center [175, 265] width 33 height 16
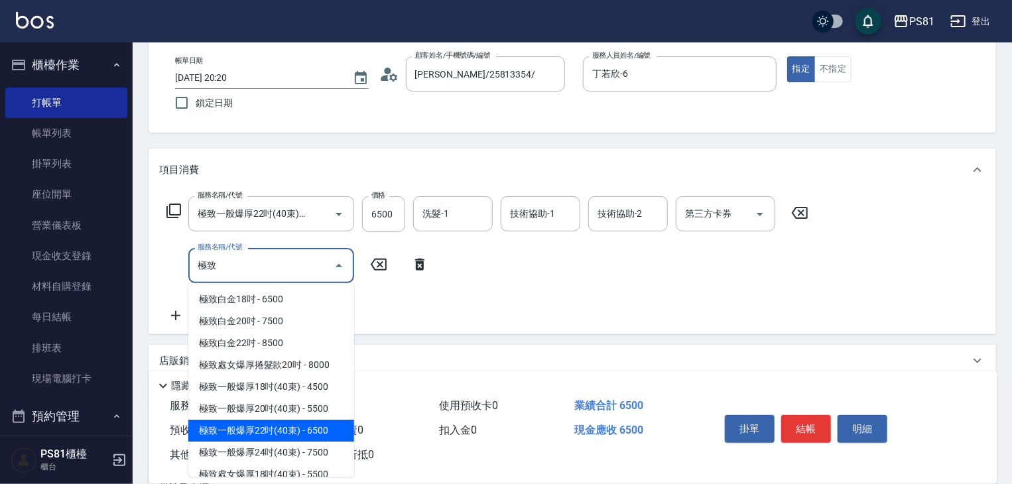
click at [310, 436] on span "極致一般爆厚22吋(40束) - 6500" at bounding box center [271, 431] width 166 height 22
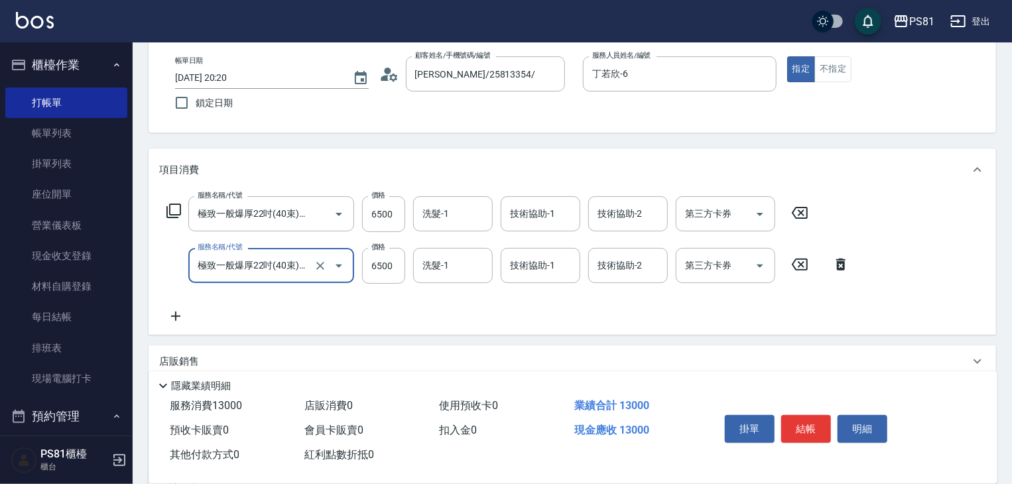
type input "極致一般爆厚22吋(40束)(G72)"
drag, startPoint x: 178, startPoint y: 314, endPoint x: 185, endPoint y: 315, distance: 7.3
click at [185, 315] on icon at bounding box center [175, 316] width 33 height 16
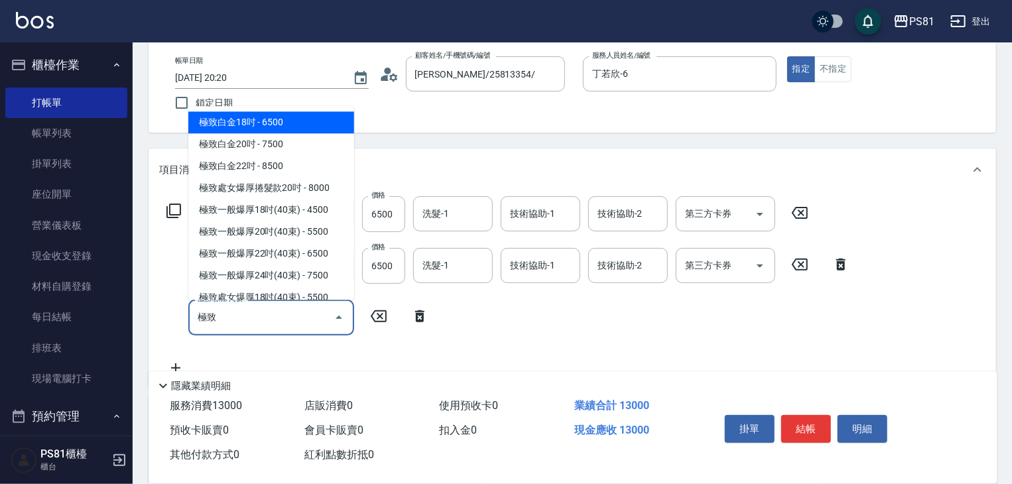
click at [292, 257] on span "極致一般爆厚22吋(40束) - 6500" at bounding box center [271, 254] width 166 height 22
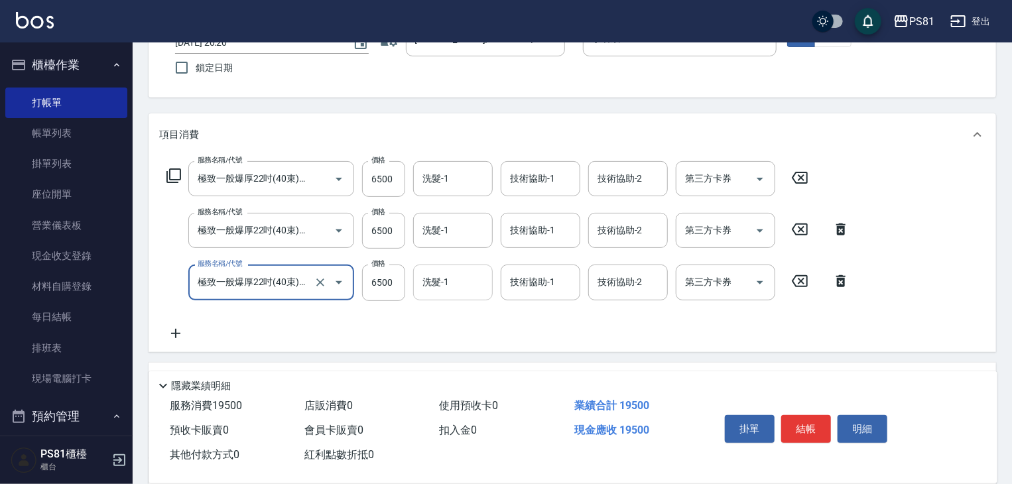
scroll to position [133, 0]
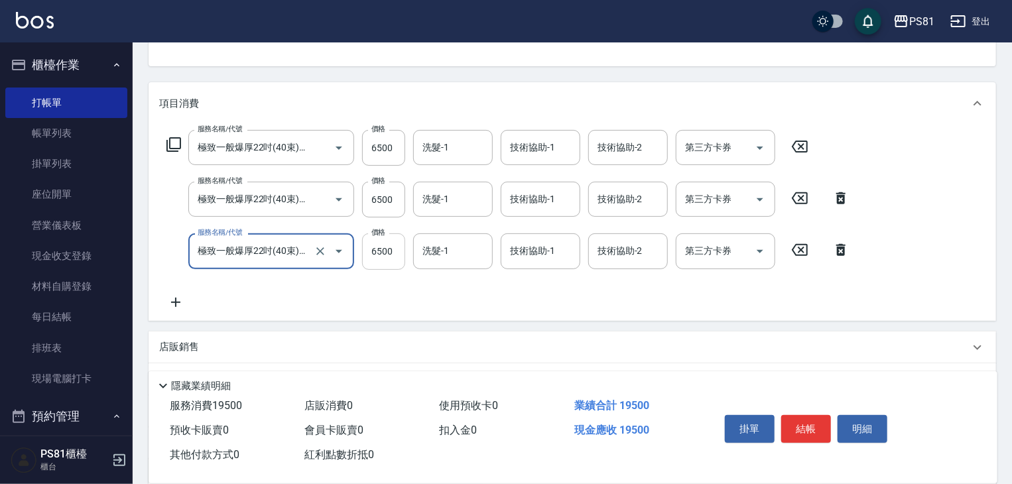
type input "極致一般爆厚22吋(40束)(G72)"
click at [390, 261] on input "6500" at bounding box center [383, 251] width 43 height 36
type input "7000"
click at [170, 309] on icon at bounding box center [175, 302] width 33 height 16
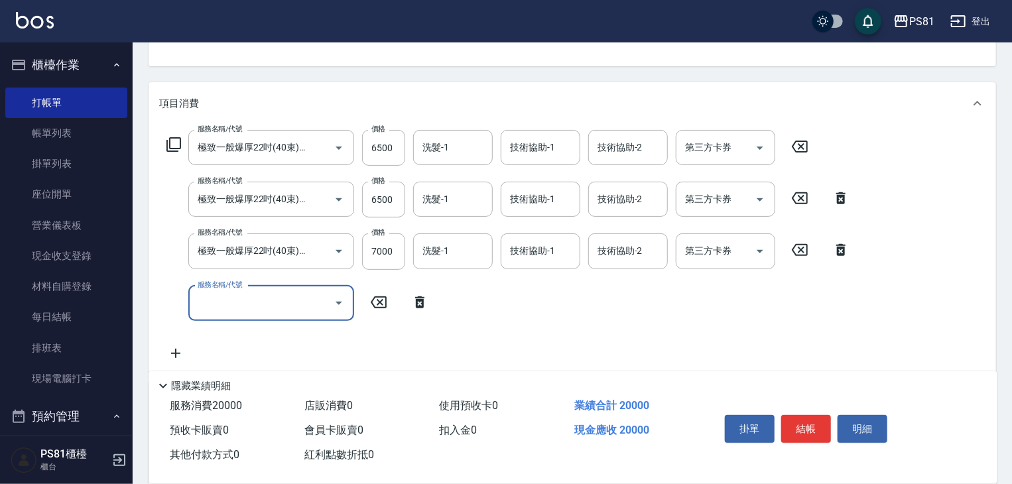
scroll to position [0, 0]
type input "基本染髮(401)"
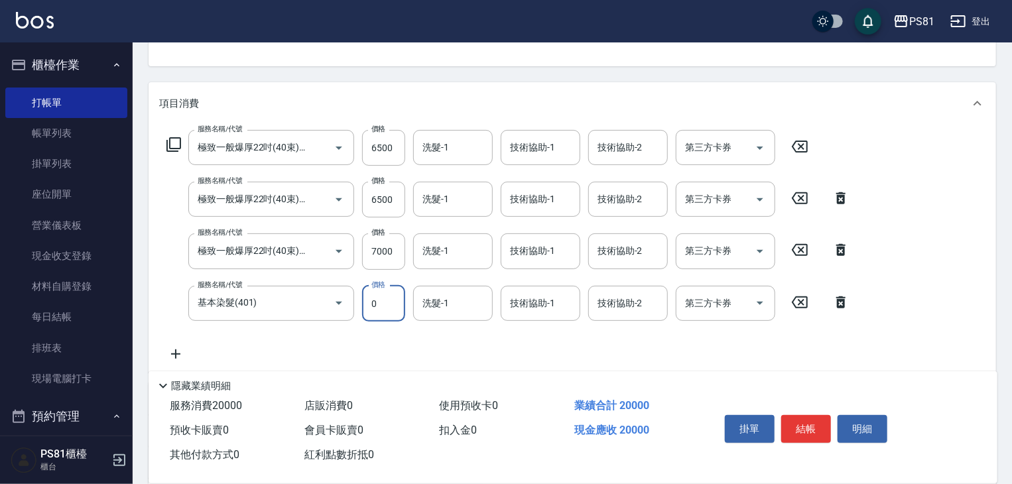
type input "0"
type input "妮可-25"
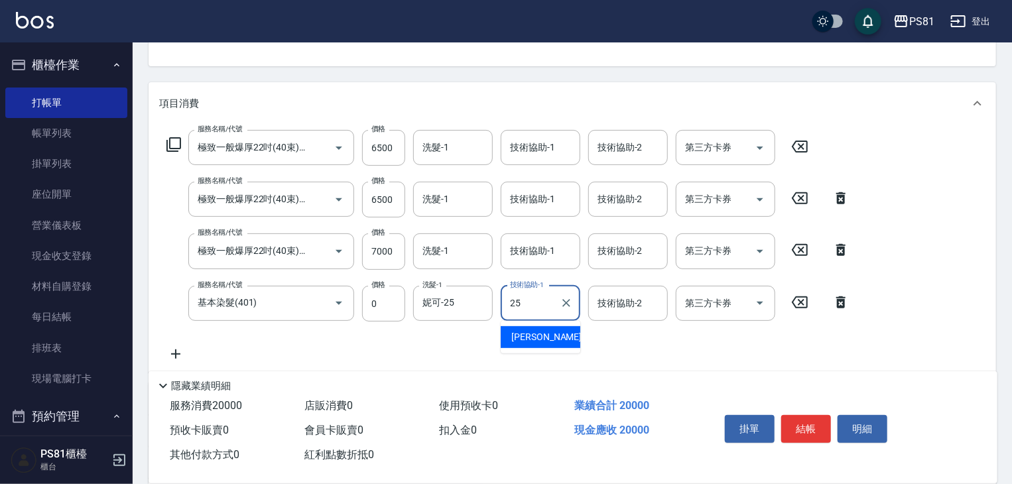
type input "妮可-25"
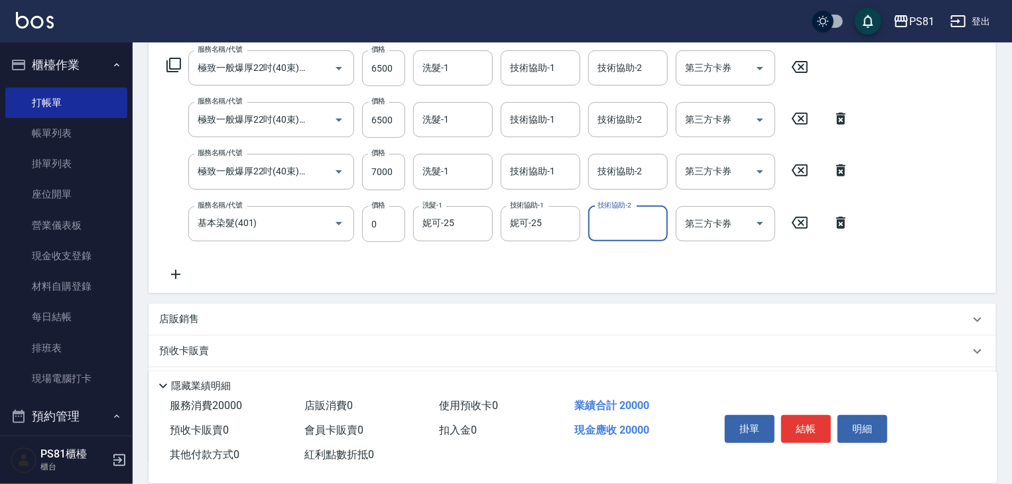
scroll to position [317, 0]
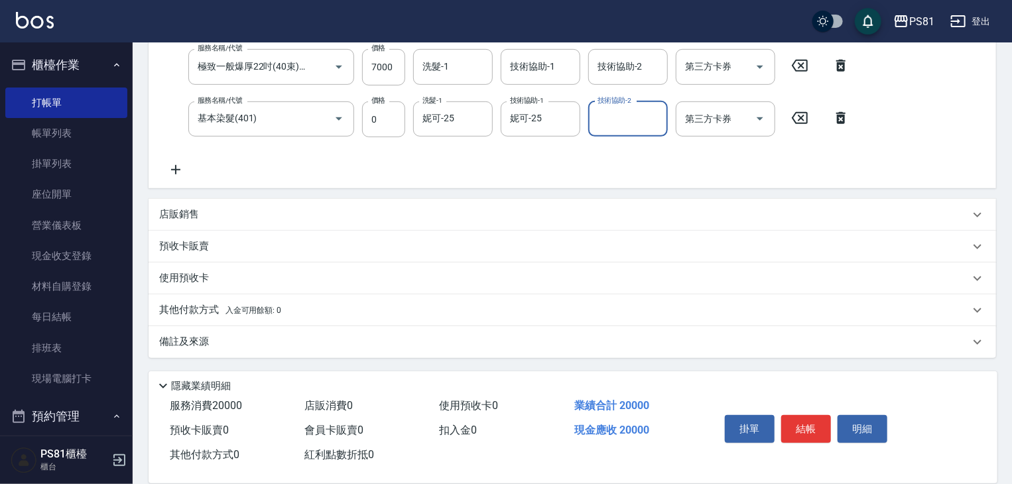
click at [810, 428] on button "結帳" at bounding box center [806, 429] width 50 height 28
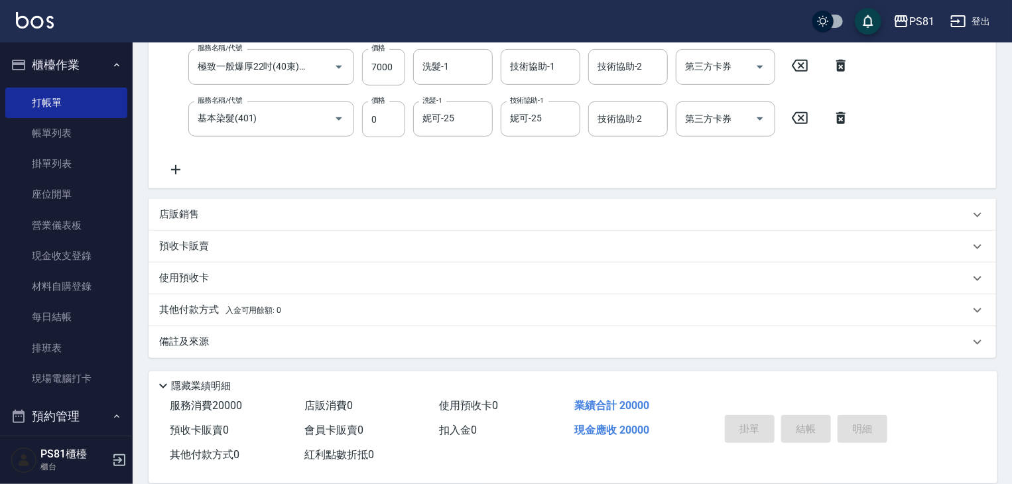
type input "[DATE] 20:21"
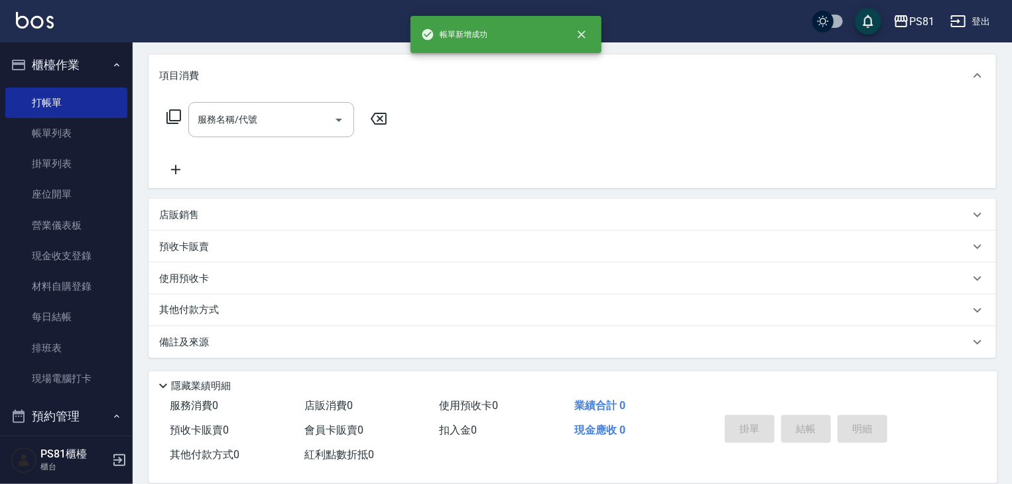
scroll to position [0, 0]
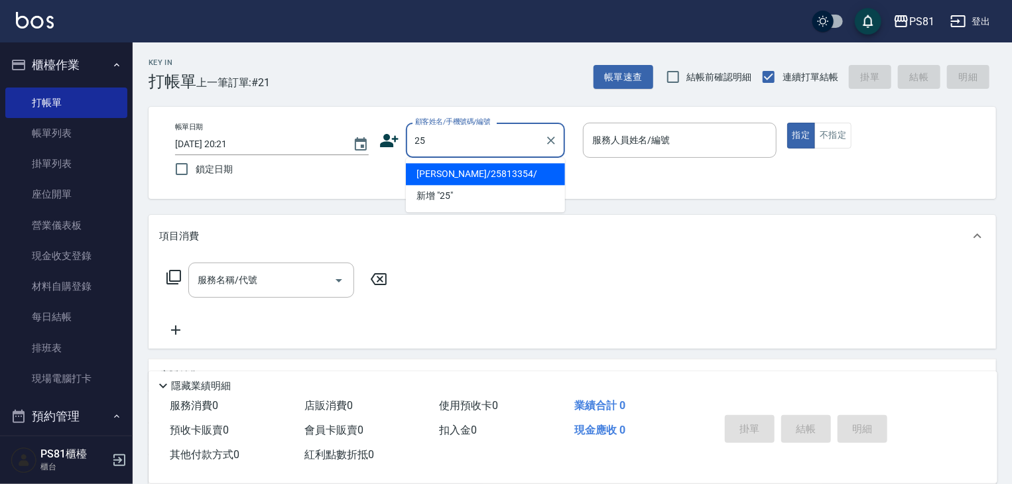
type input "2"
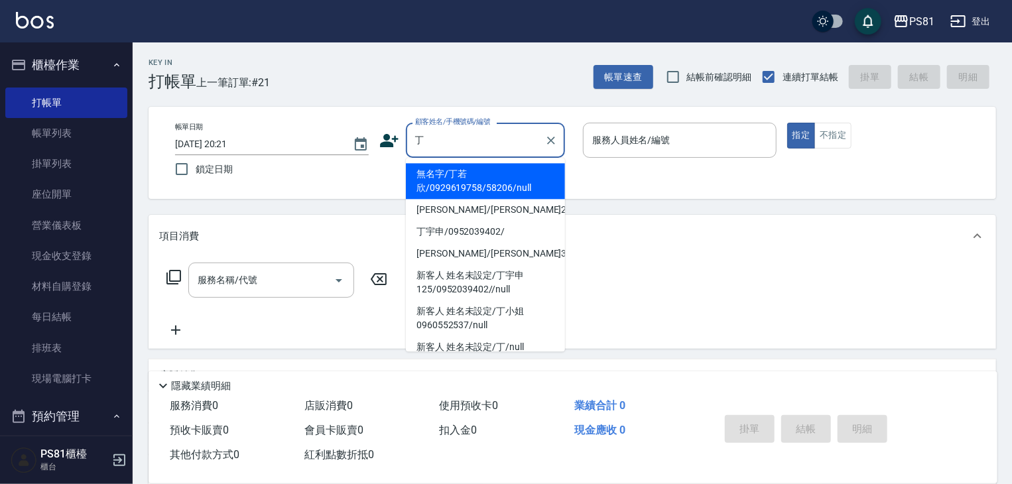
click at [451, 187] on li "無名字/丁若欣/0929619758/58206/null" at bounding box center [485, 181] width 159 height 36
type input "無名字/丁若欣/0929619758/58206/null"
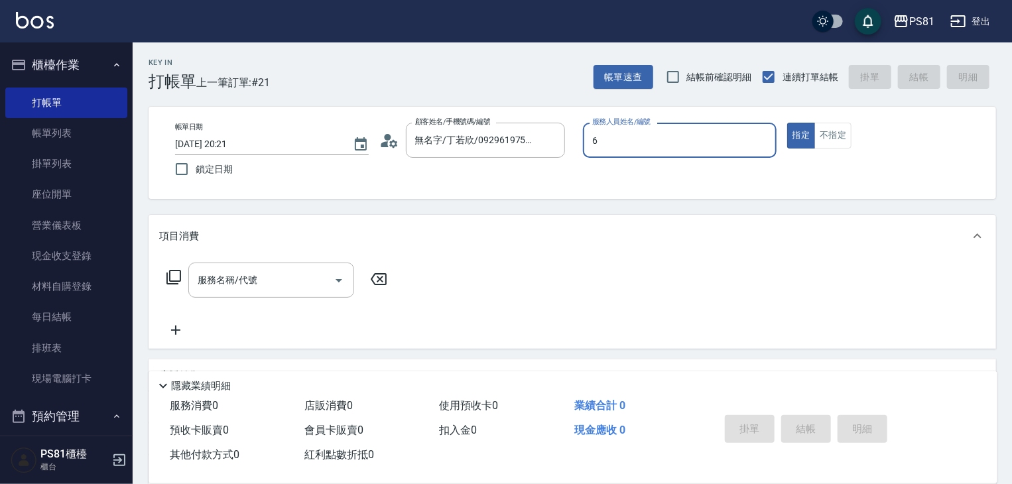
type input "丁若欣-6"
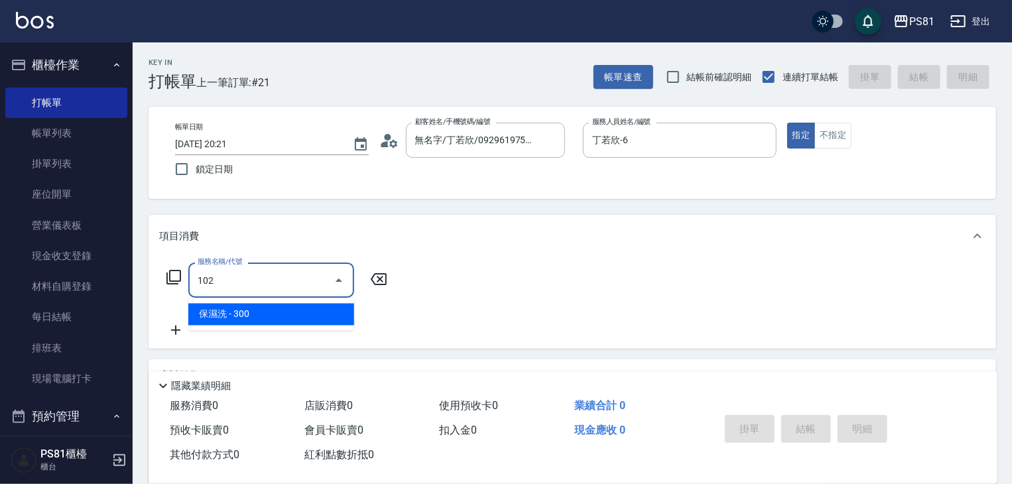
type input "保濕洗(102)"
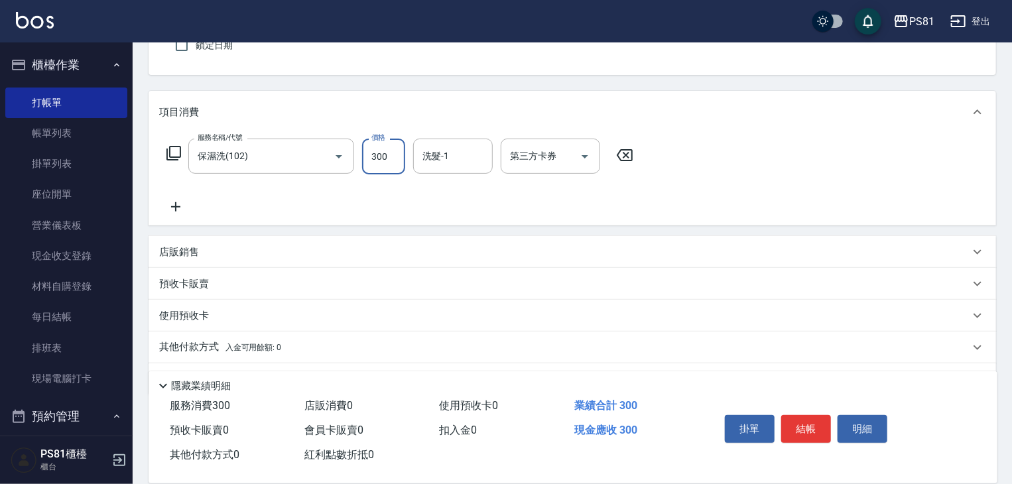
scroll to position [133, 0]
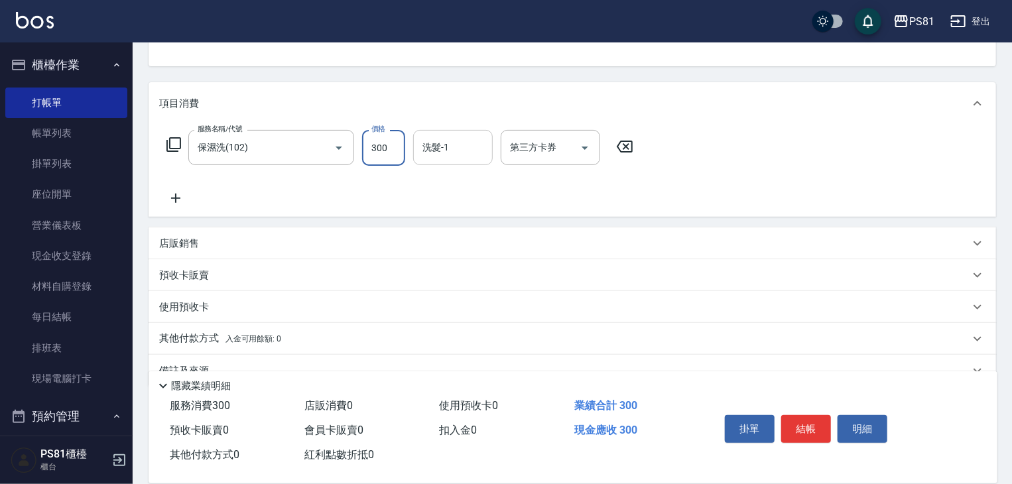
click at [467, 156] on input "洗髮-1" at bounding box center [453, 147] width 68 height 23
type input "妮可-25"
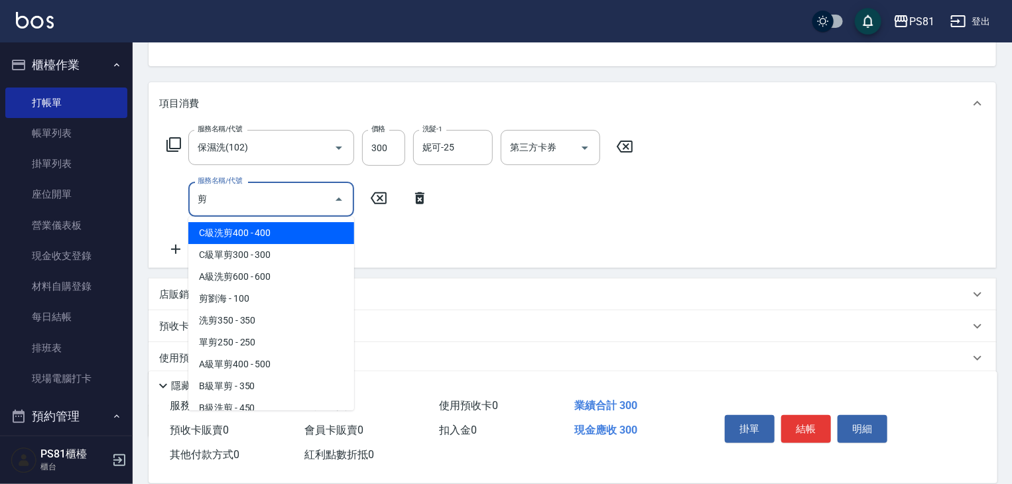
click at [300, 304] on span "剪劉海 - 100" at bounding box center [271, 299] width 166 height 22
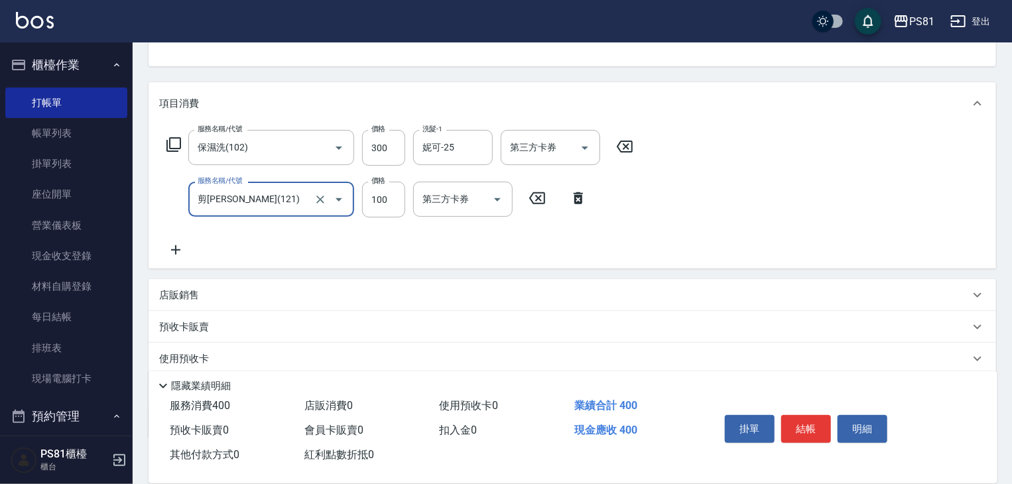
type input "剪[PERSON_NAME](121)"
click at [177, 249] on icon at bounding box center [175, 250] width 33 height 16
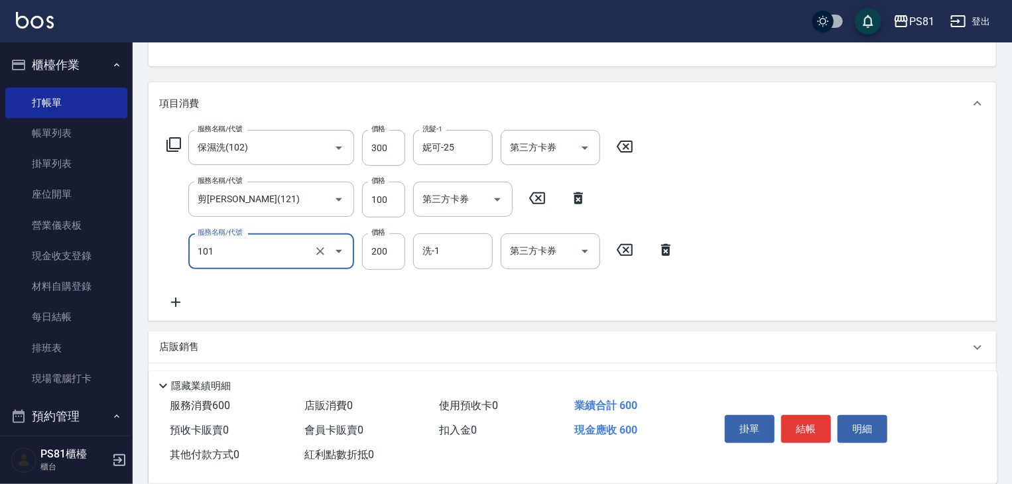
type input "一般洗髮(101)"
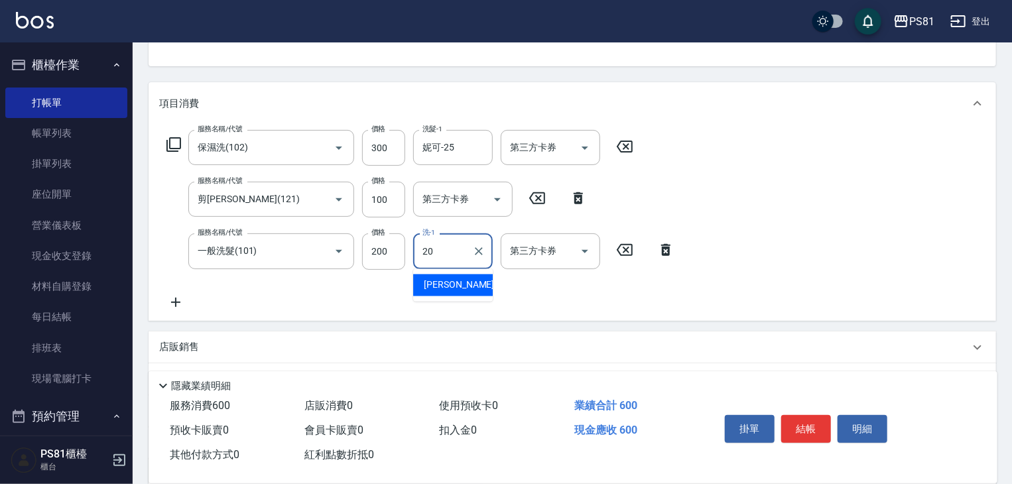
type input "[PERSON_NAME]-20"
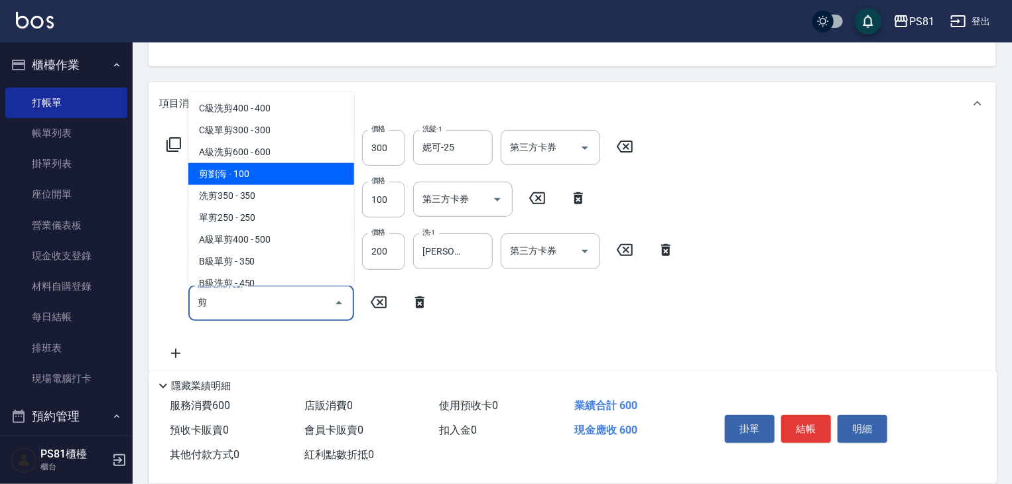
click at [286, 165] on span "剪劉海 - 100" at bounding box center [271, 174] width 166 height 22
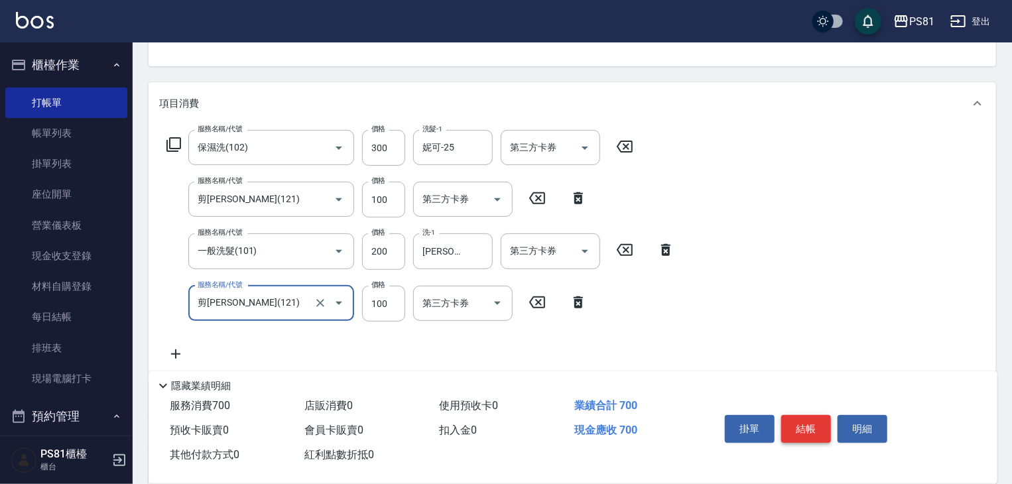
type input "剪[PERSON_NAME](121)"
click at [799, 421] on button "結帳" at bounding box center [806, 429] width 50 height 28
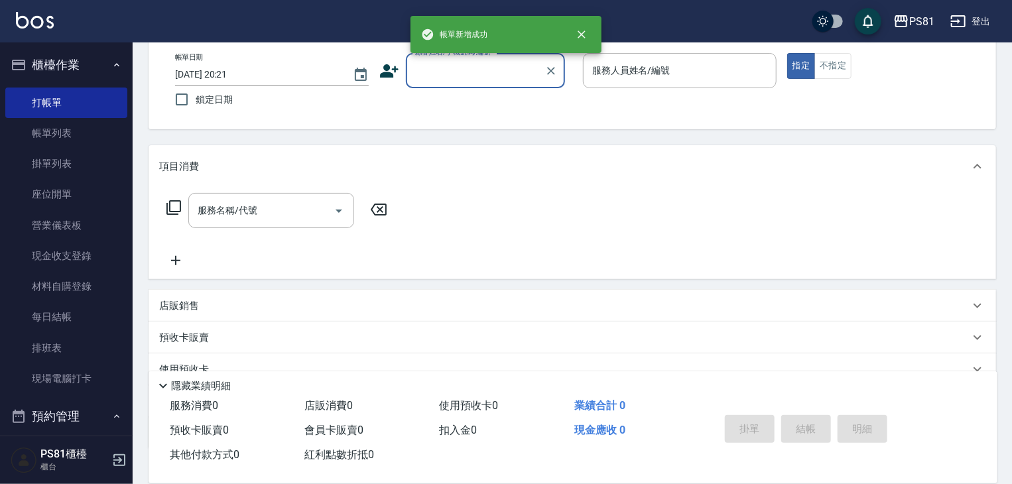
scroll to position [0, 0]
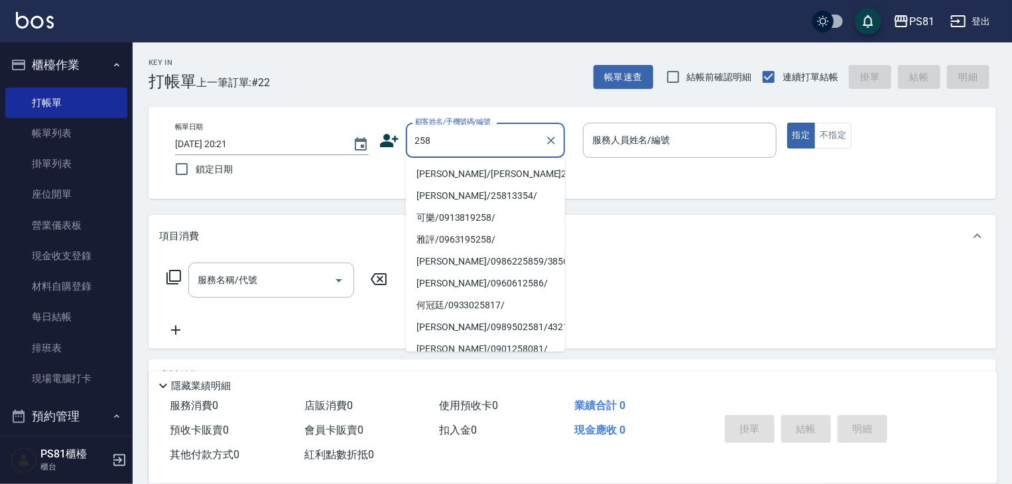
click at [491, 179] on li "[PERSON_NAME]/[PERSON_NAME]258/258" at bounding box center [485, 174] width 159 height 22
type input "[PERSON_NAME]/[PERSON_NAME]258/258"
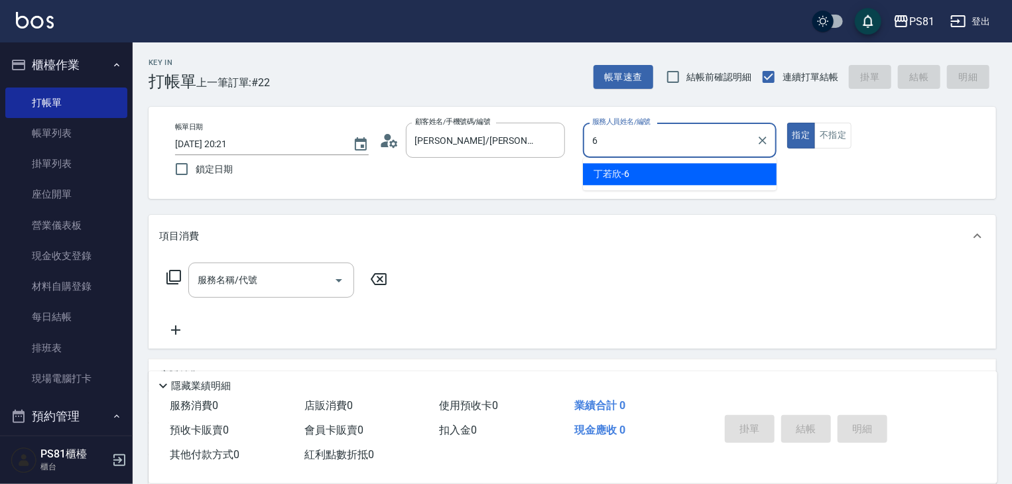
type input "丁若欣-6"
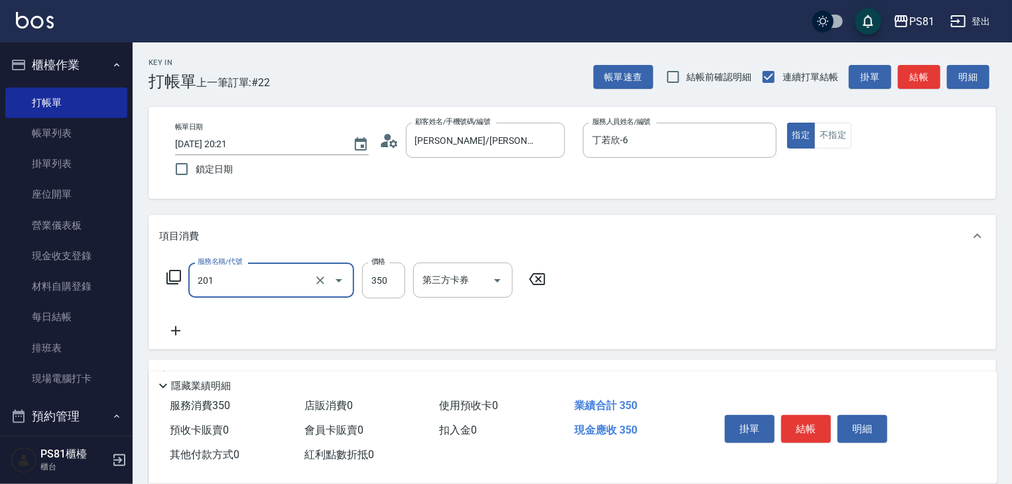
type input "洗剪350(201)"
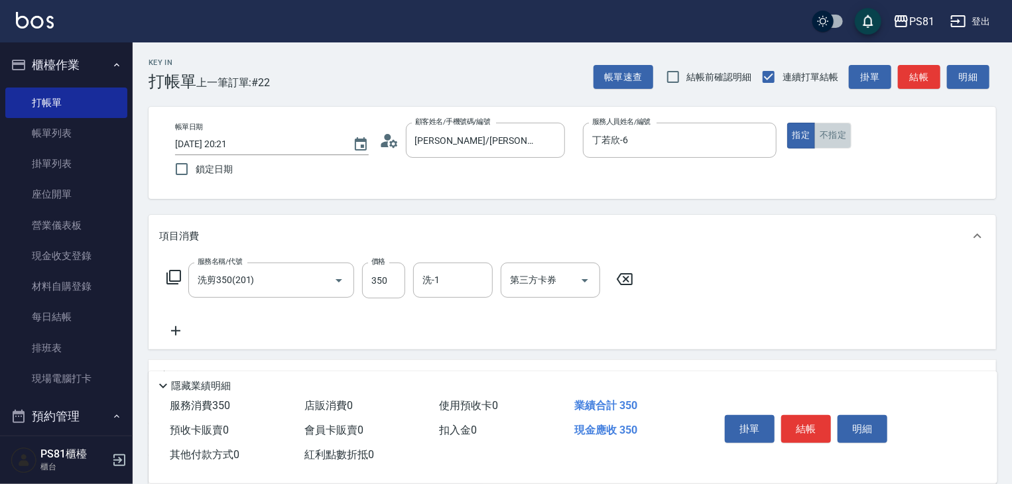
drag, startPoint x: 837, startPoint y: 135, endPoint x: 547, endPoint y: 227, distance: 304.9
click at [834, 135] on button "不指定" at bounding box center [832, 136] width 37 height 26
click at [459, 289] on input "洗-1" at bounding box center [453, 280] width 68 height 23
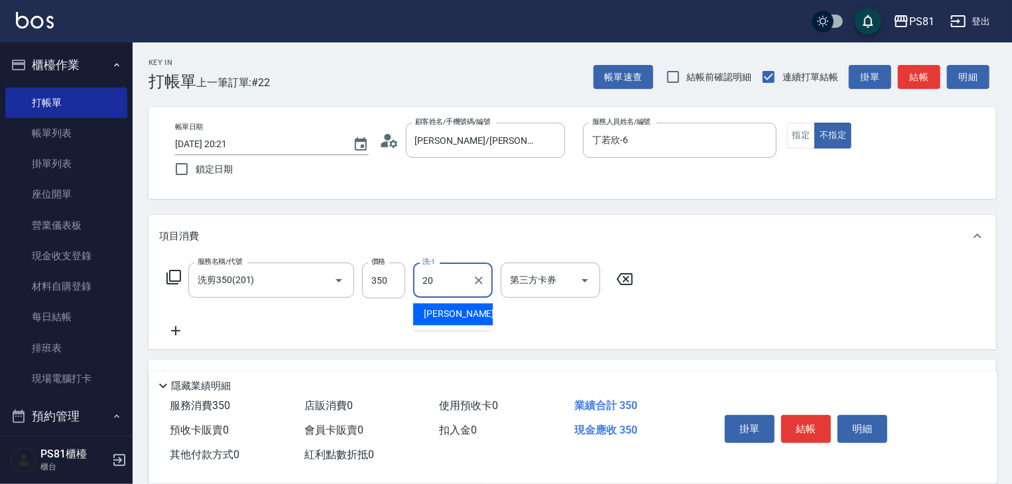
type input "[PERSON_NAME]-20"
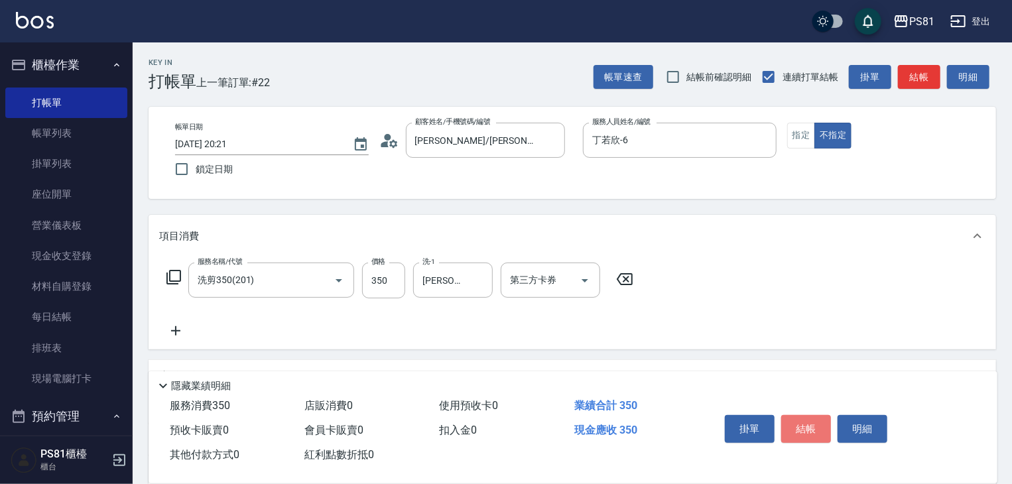
drag, startPoint x: 818, startPoint y: 428, endPoint x: 810, endPoint y: 449, distance: 21.8
click at [816, 430] on button "結帳" at bounding box center [806, 429] width 50 height 28
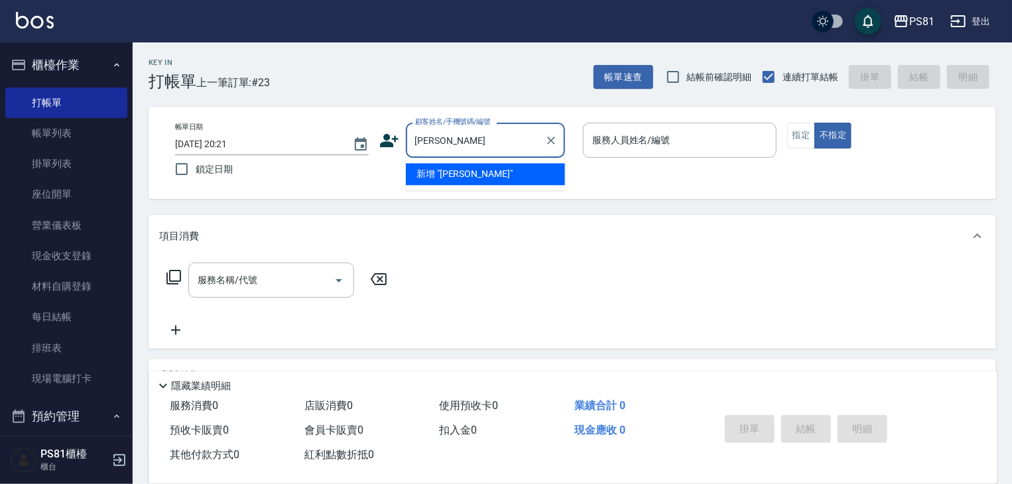
click at [490, 180] on li "新增 "[PERSON_NAME]"" at bounding box center [485, 174] width 159 height 22
click at [480, 147] on input "[PERSON_NAME]" at bounding box center [469, 140] width 114 height 23
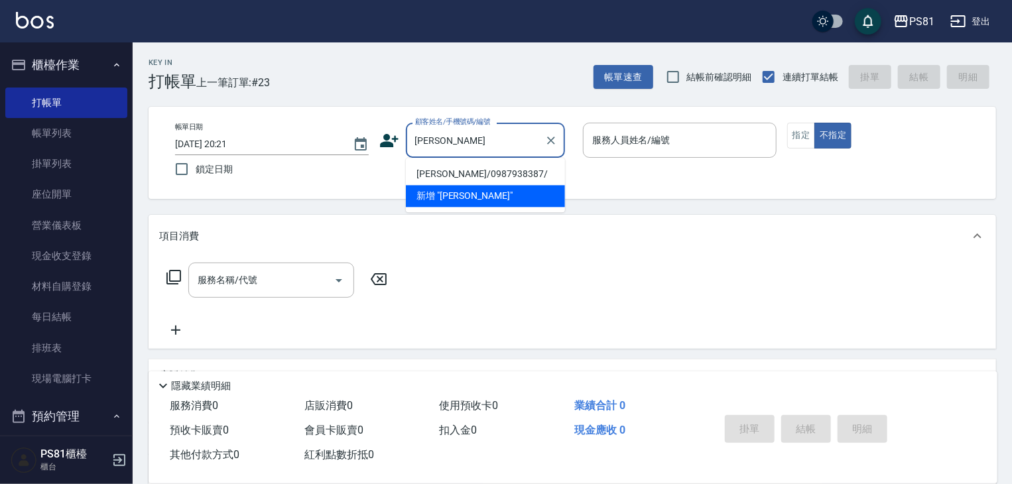
click at [489, 172] on li "[PERSON_NAME]/0987938387/" at bounding box center [485, 174] width 159 height 22
type input "[PERSON_NAME]/0987938387/"
type input "丁若欣-6"
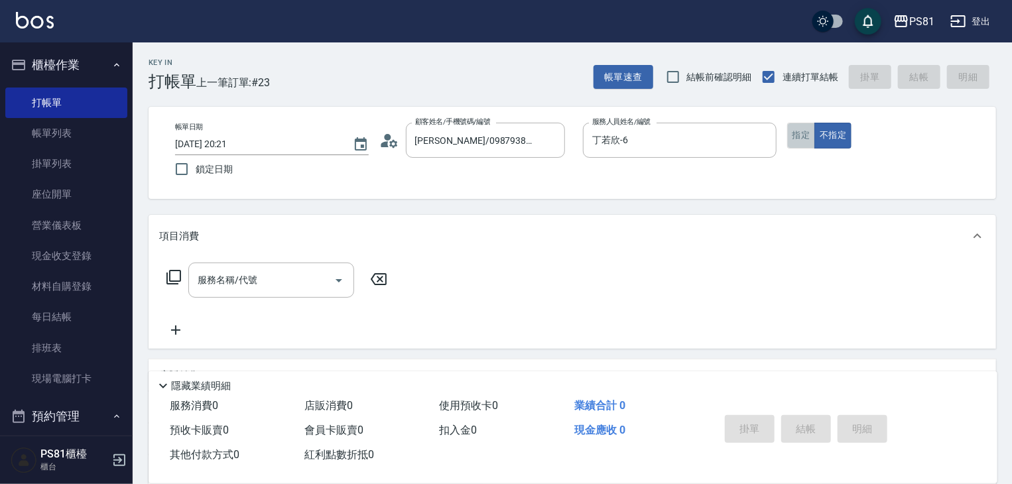
click at [799, 140] on button "指定" at bounding box center [801, 136] width 29 height 26
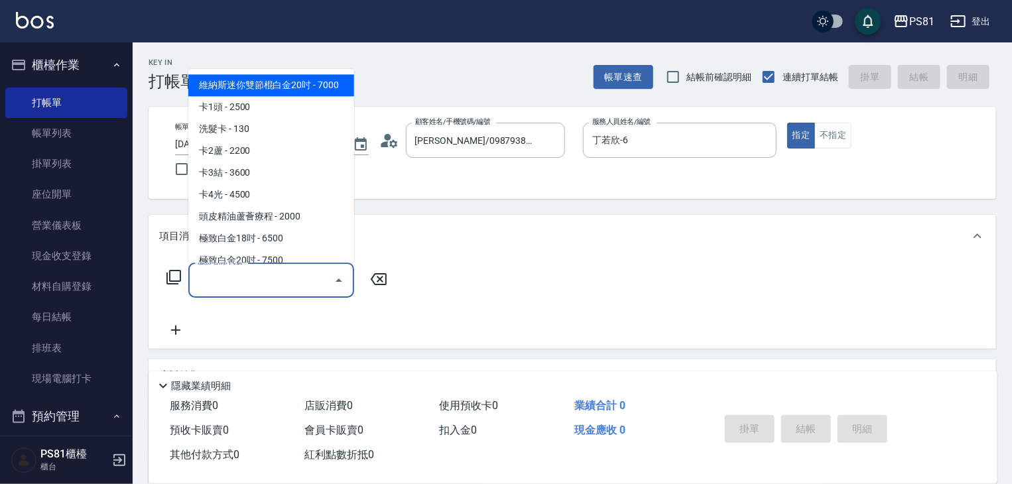
click at [270, 286] on input "服務名稱/代號" at bounding box center [261, 280] width 134 height 23
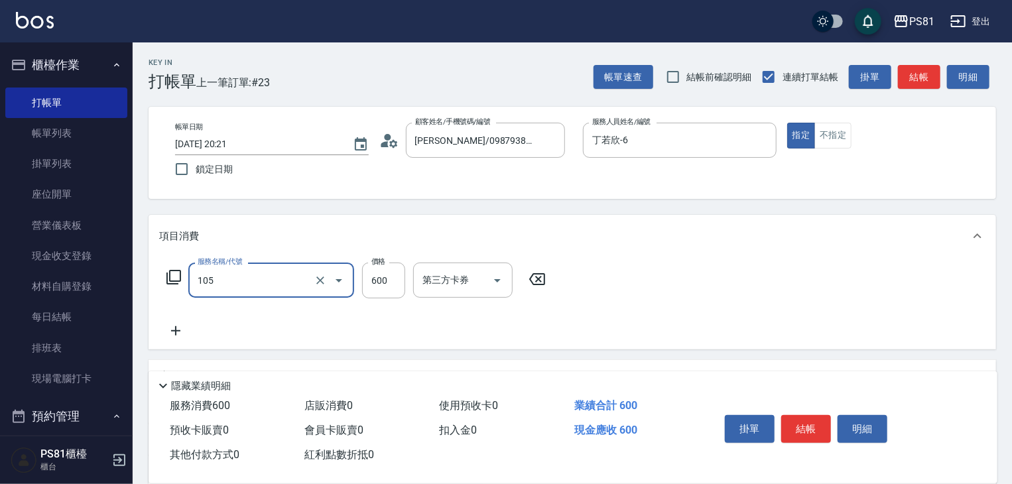
type input "A級洗剪600(105)"
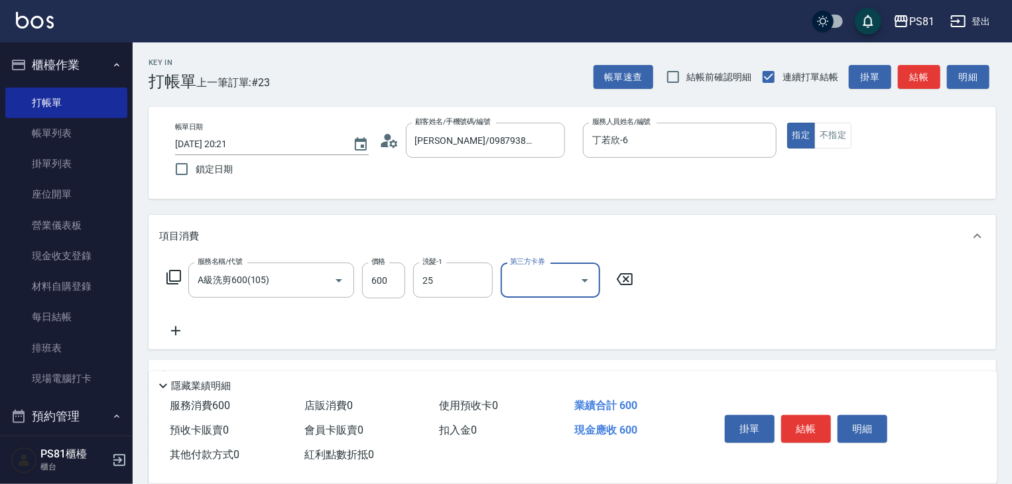
type input "妮可-25"
click at [818, 427] on button "結帳" at bounding box center [806, 429] width 50 height 28
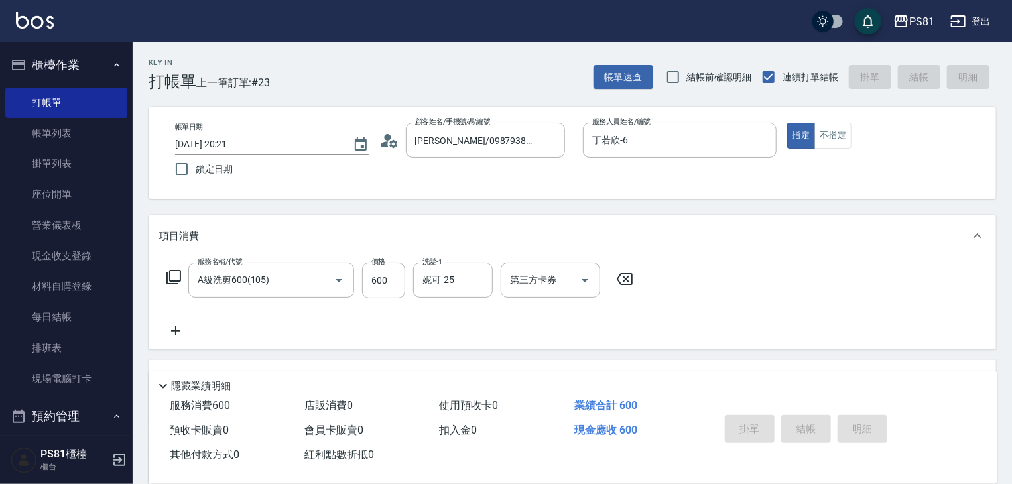
type input "[DATE] 20:22"
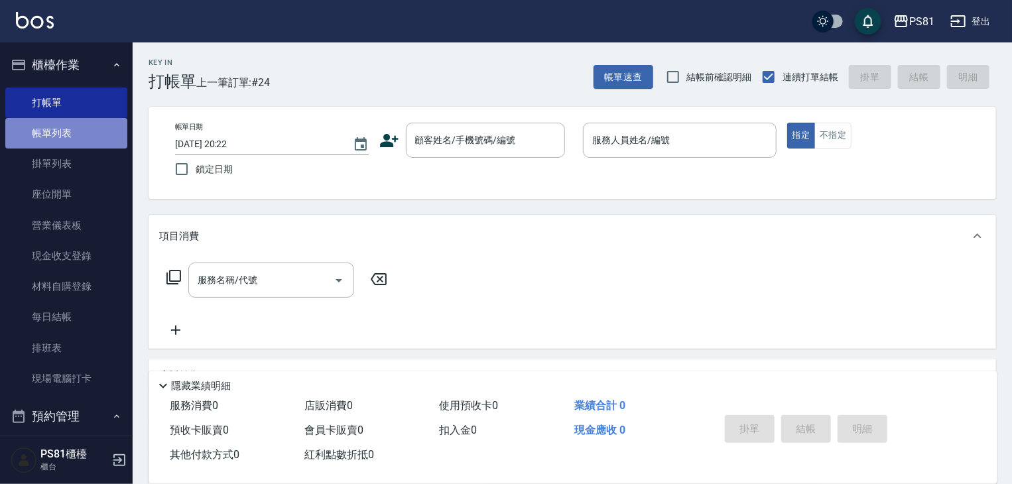
click at [89, 141] on link "帳單列表" at bounding box center [66, 133] width 122 height 31
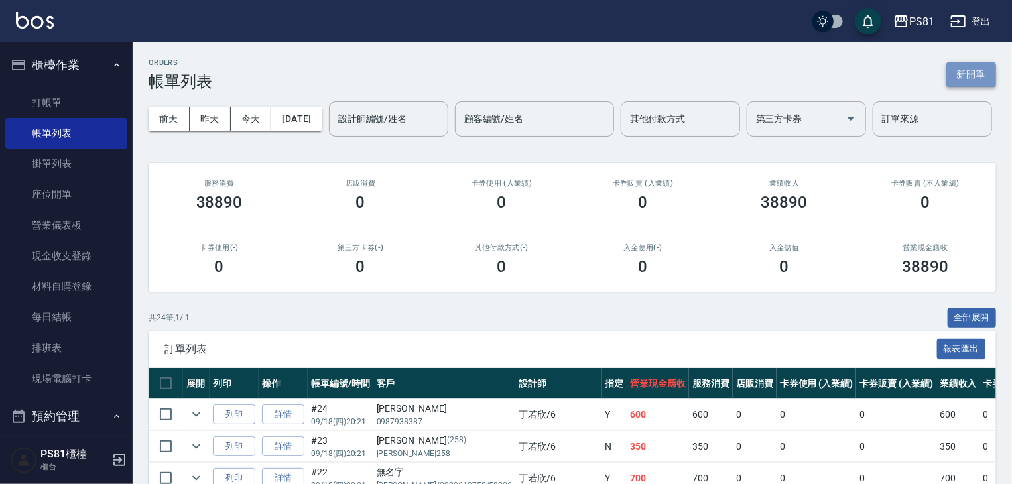
click at [987, 75] on button "新開單" at bounding box center [971, 74] width 50 height 25
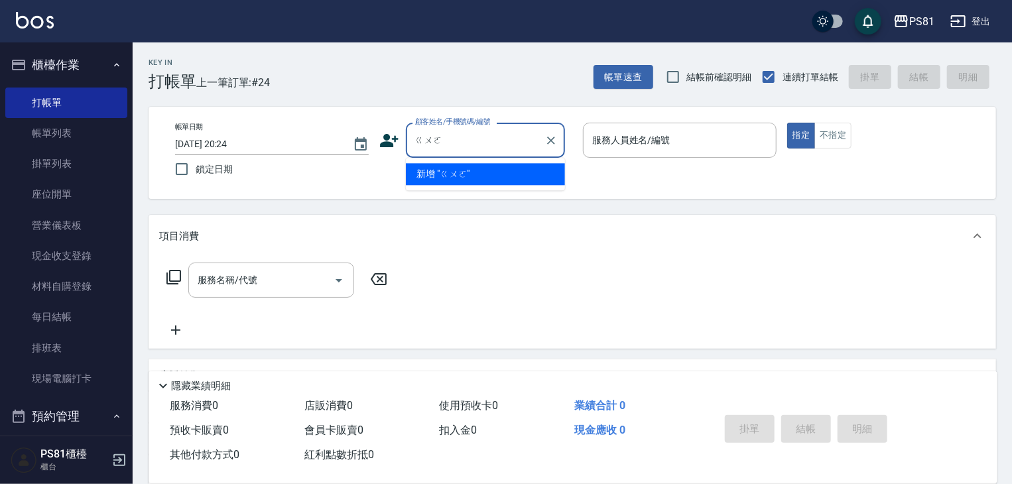
type input "郭"
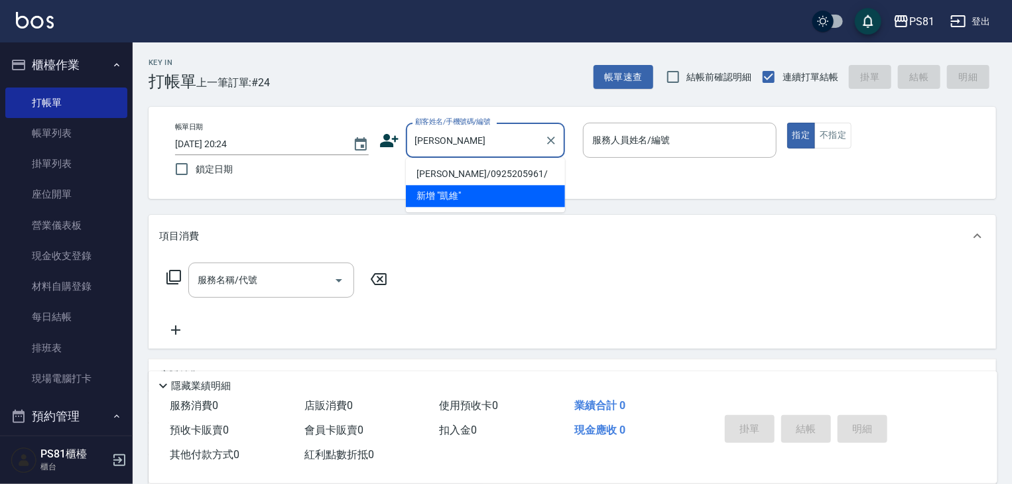
click at [464, 173] on li "[PERSON_NAME]/0925205961/" at bounding box center [485, 174] width 159 height 22
type input "[PERSON_NAME]/0925205961/"
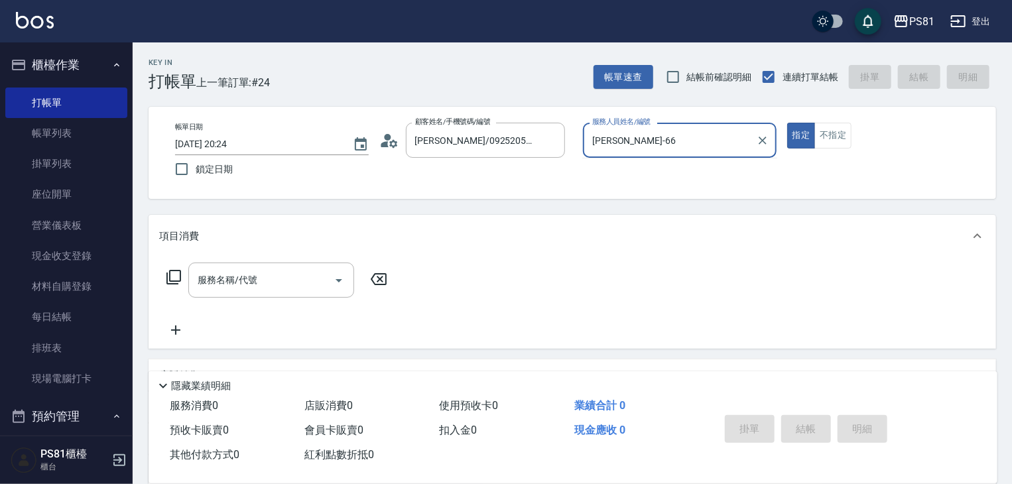
type input "丁若欣-6"
click at [787, 123] on button "指定" at bounding box center [801, 136] width 29 height 26
type button "true"
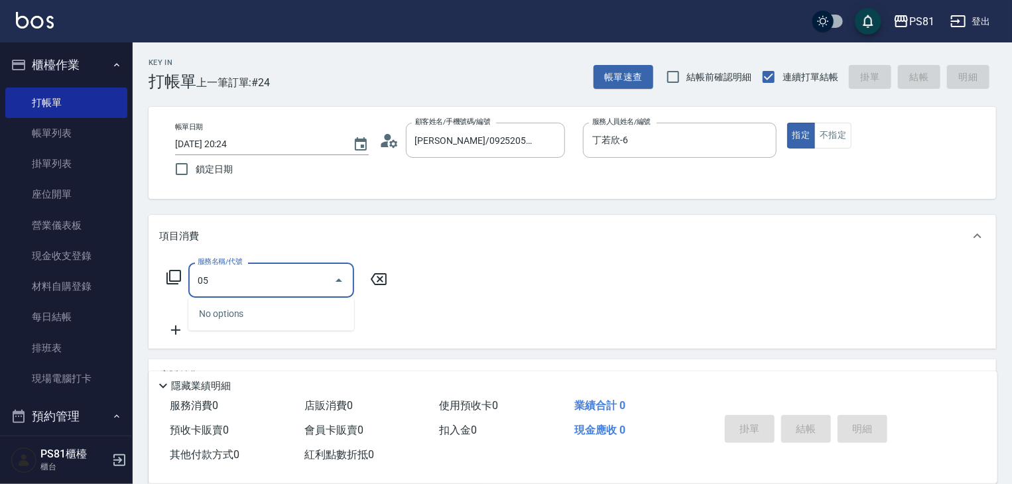
type input "0"
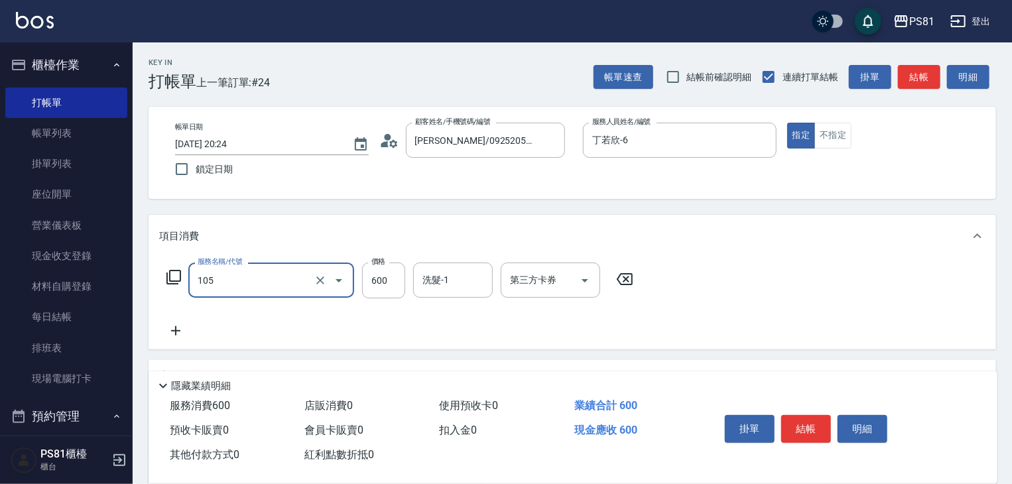
type input "A級洗剪600(105)"
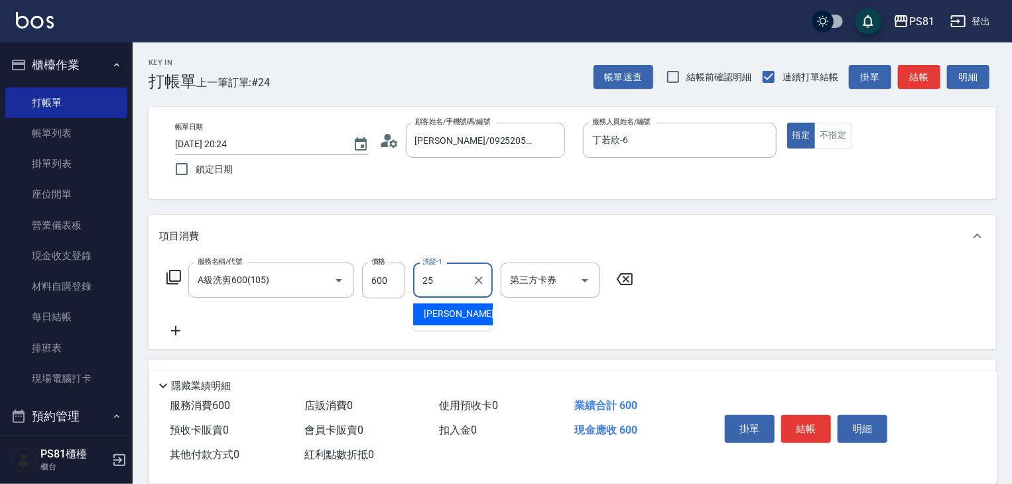
type input "妮可-25"
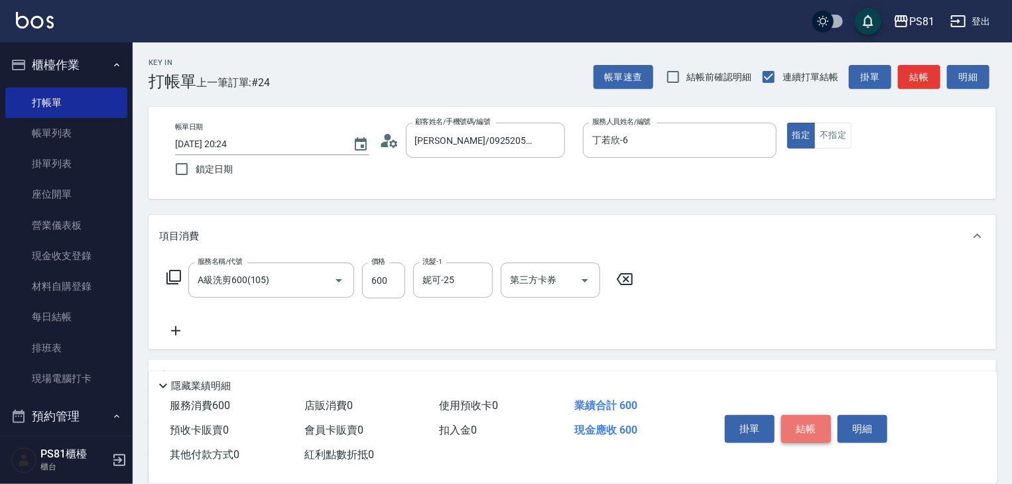
click at [795, 428] on button "結帳" at bounding box center [806, 429] width 50 height 28
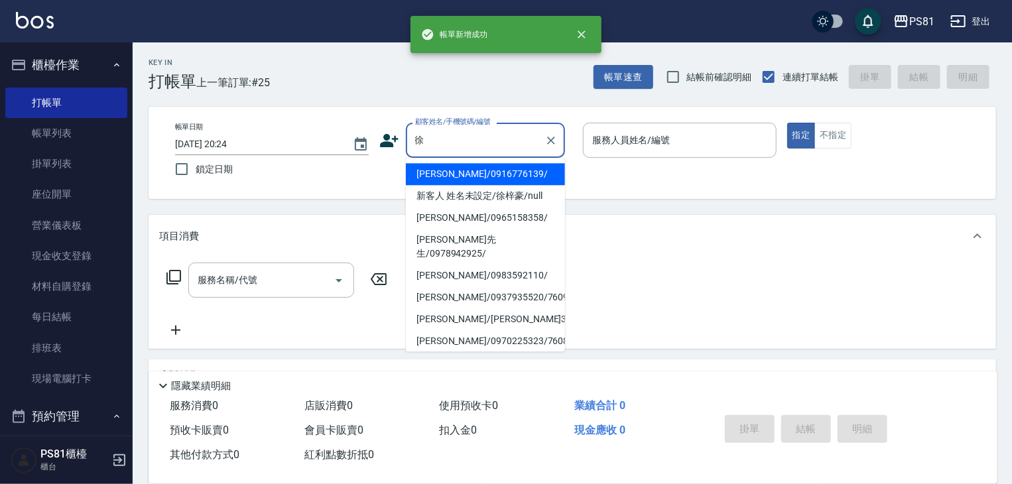
click at [499, 266] on li "[PERSON_NAME]/0983592110/" at bounding box center [485, 276] width 159 height 22
type input "[PERSON_NAME]/0983592110/"
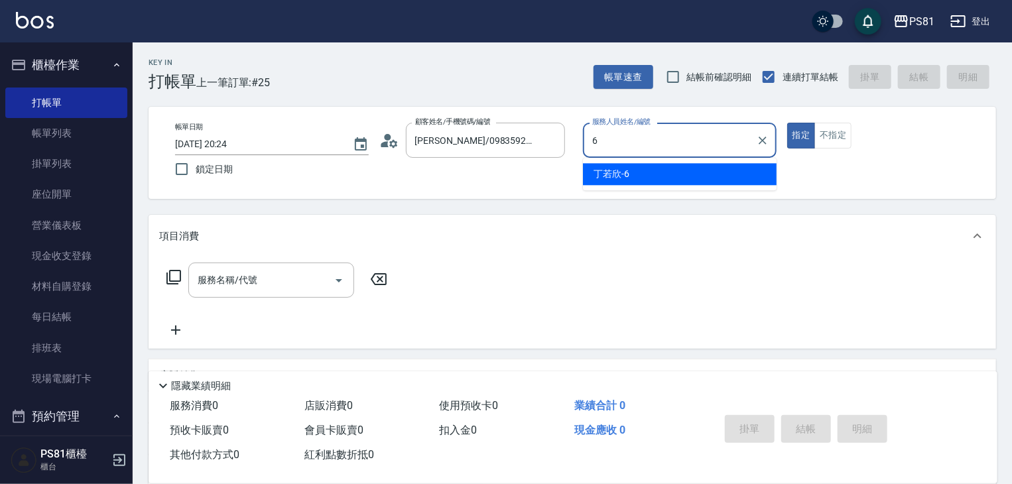
type input "丁若欣-6"
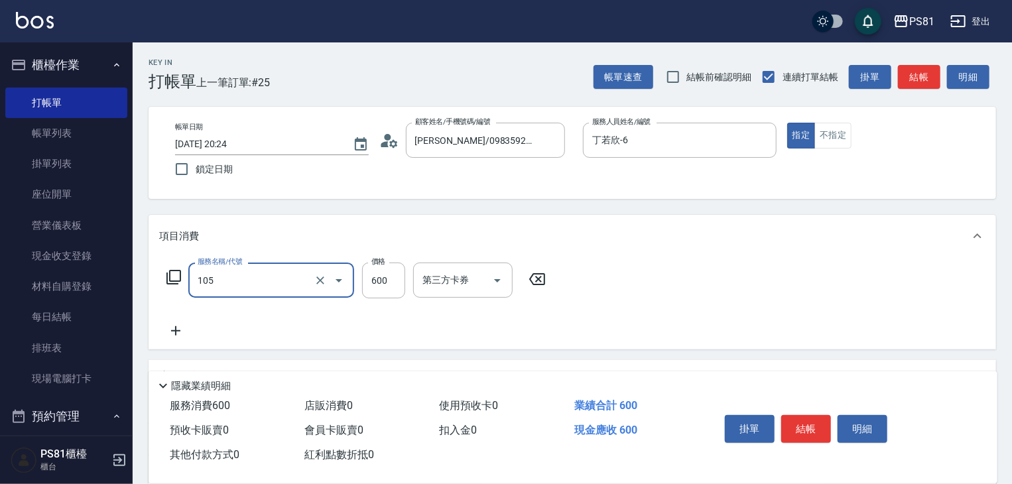
type input "A級洗剪600(105)"
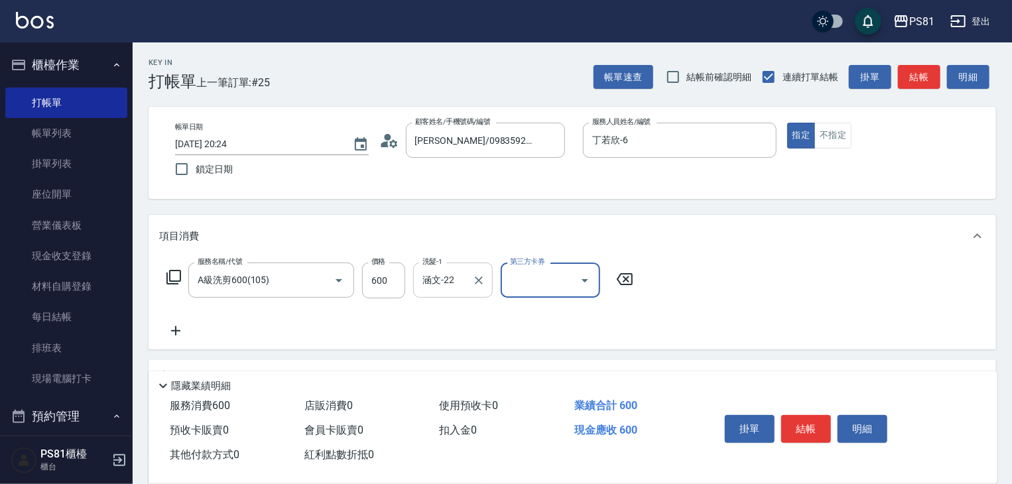
click at [469, 289] on div "涵文-22 洗髮-1" at bounding box center [453, 280] width 80 height 35
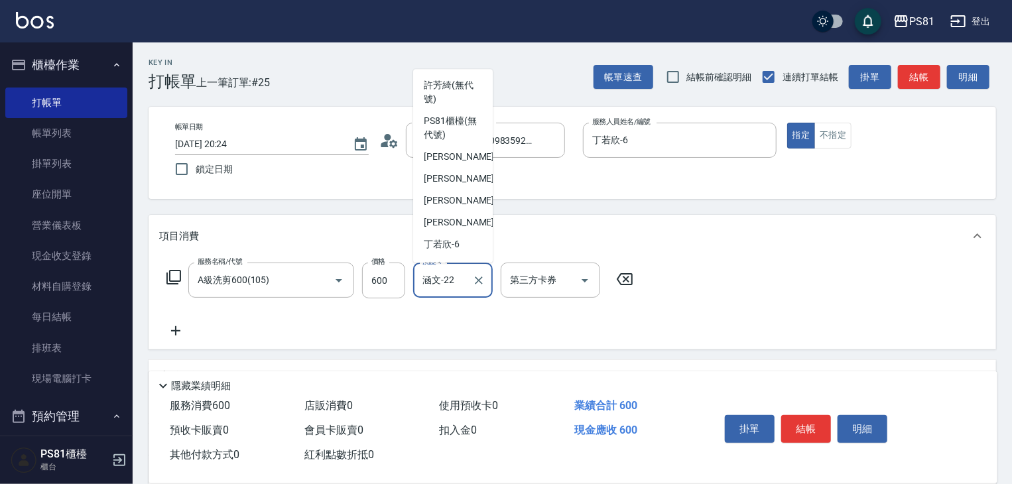
click at [469, 289] on div "涵文-22 洗髮-1" at bounding box center [453, 280] width 80 height 35
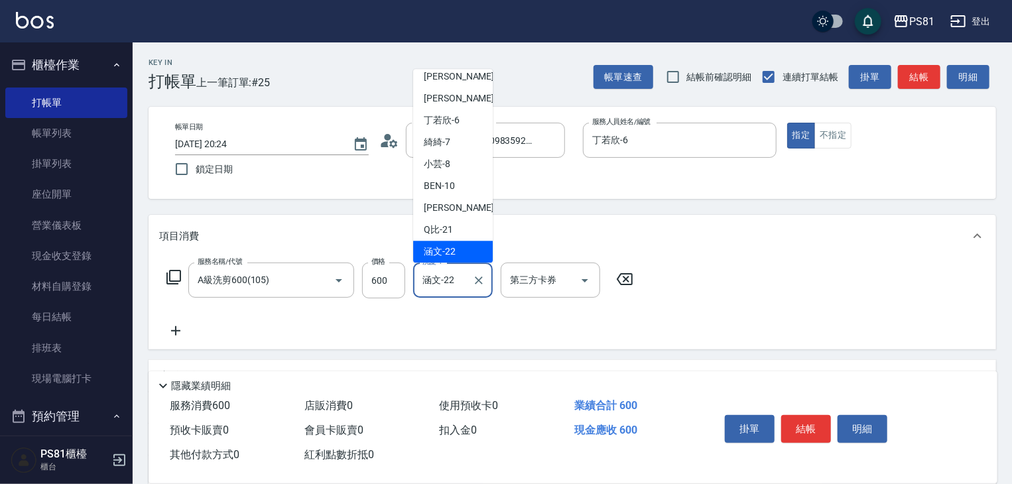
click at [468, 289] on div "涵文-22 洗髮-1" at bounding box center [453, 280] width 80 height 35
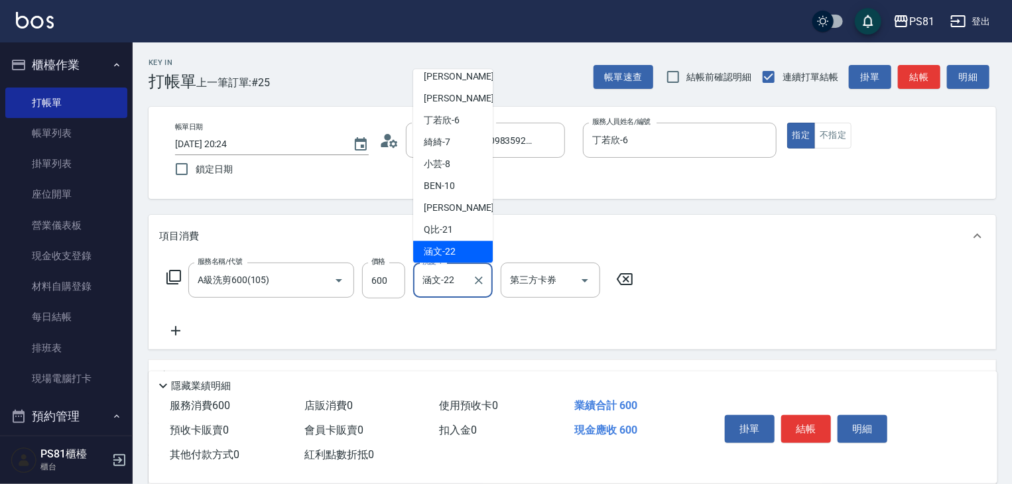
click at [459, 279] on input "涵文-22" at bounding box center [443, 280] width 48 height 23
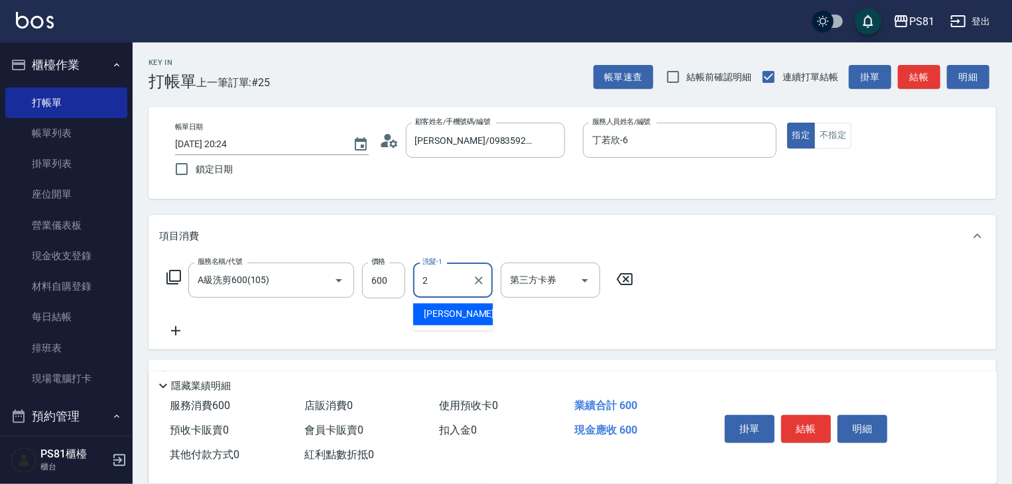
scroll to position [0, 0]
type input "[PERSON_NAME]-20"
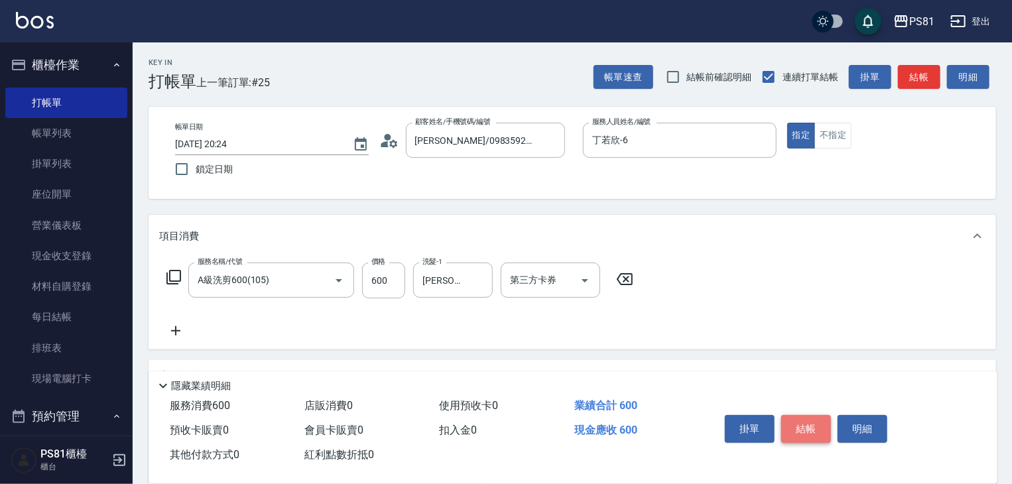
click at [822, 428] on button "結帳" at bounding box center [806, 429] width 50 height 28
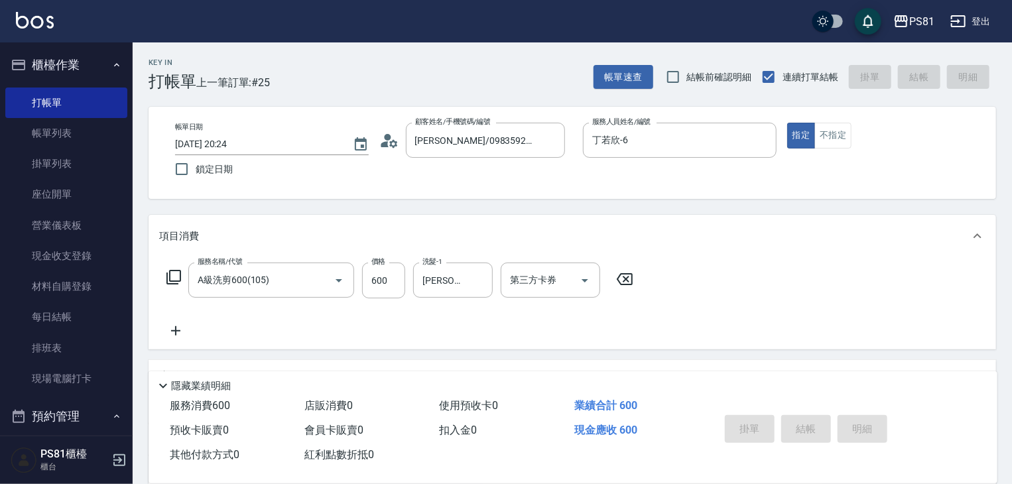
type input "[DATE] 20:25"
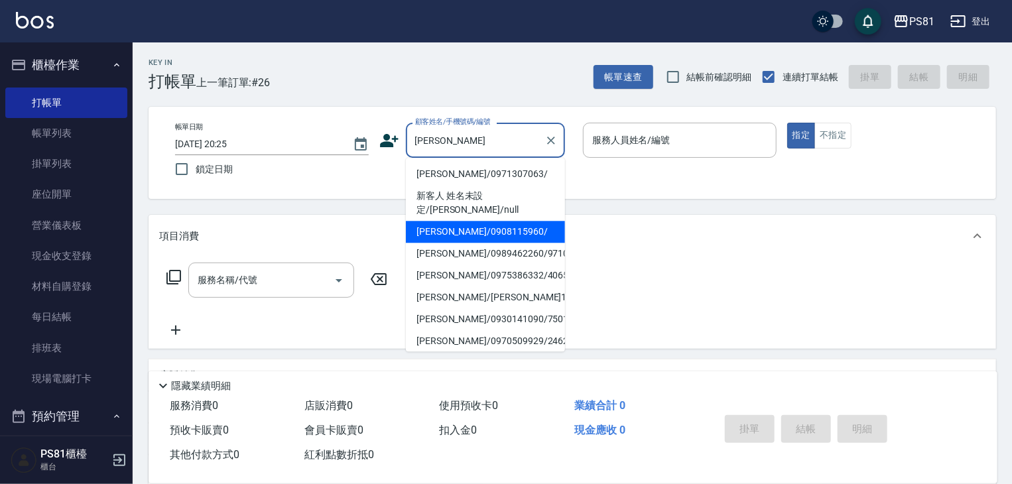
click at [483, 222] on li "[PERSON_NAME]/0908115960/" at bounding box center [485, 232] width 159 height 22
type input "[PERSON_NAME]/0908115960/"
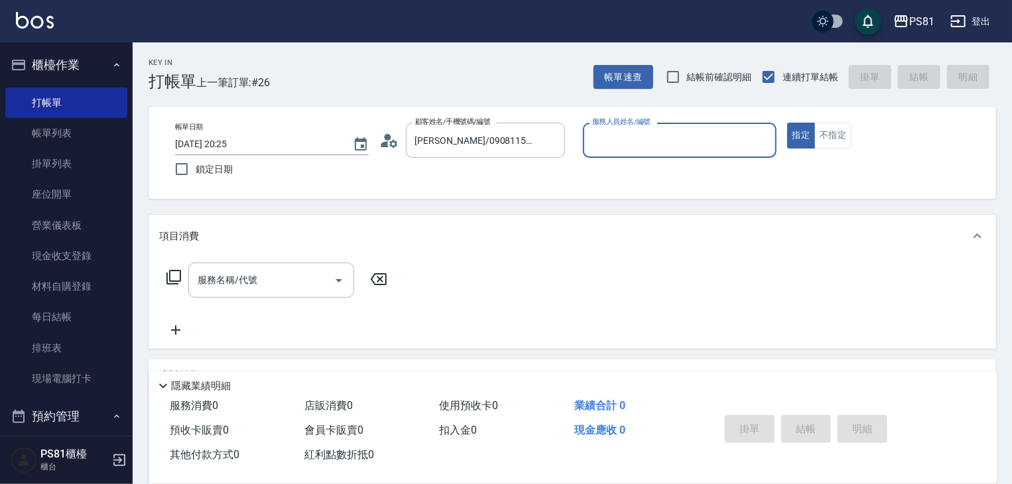
type input "丁若欣-6"
click at [787, 123] on button "指定" at bounding box center [801, 136] width 29 height 26
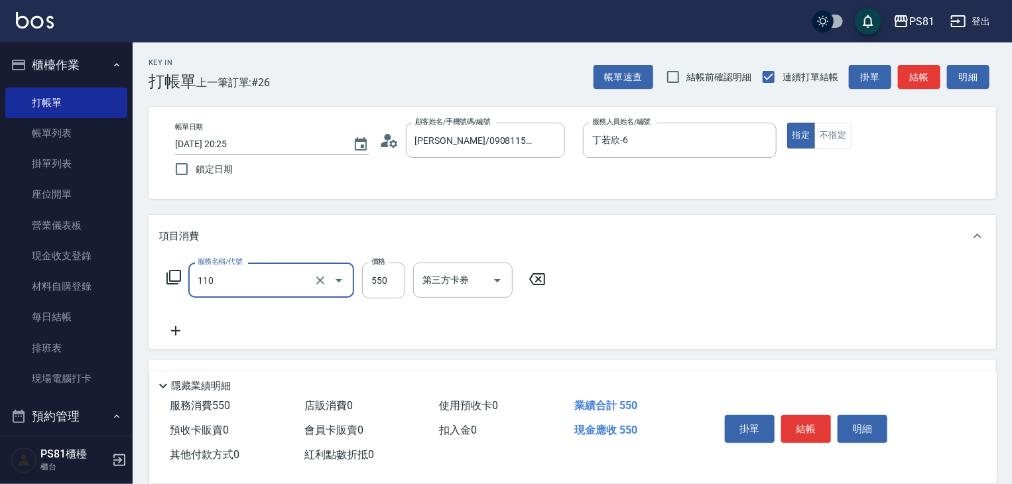
type input "去角質(抗油)(110)"
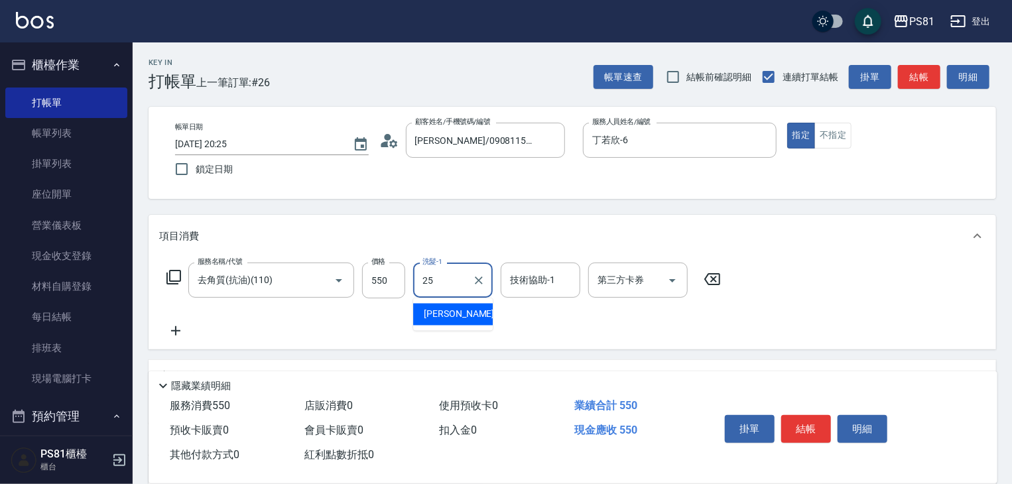
type input "妮可-25"
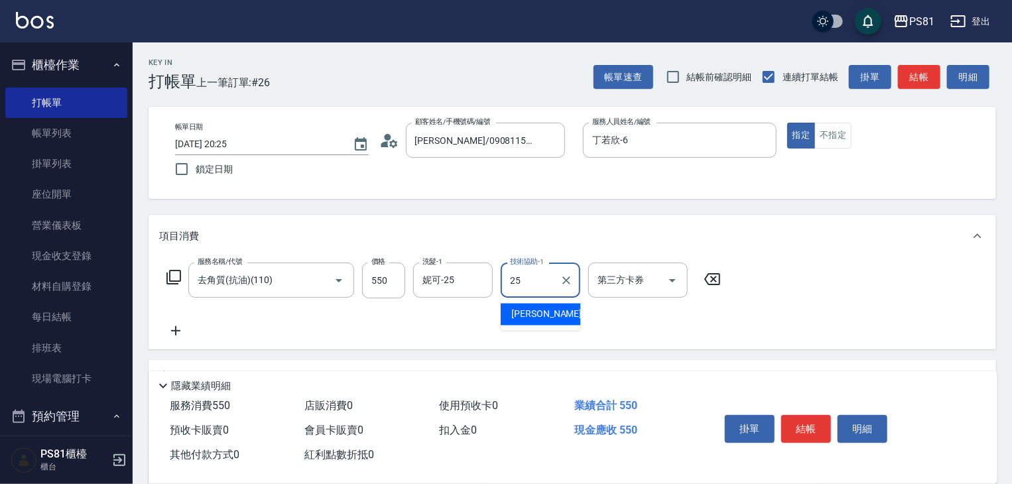
type input "妮可-25"
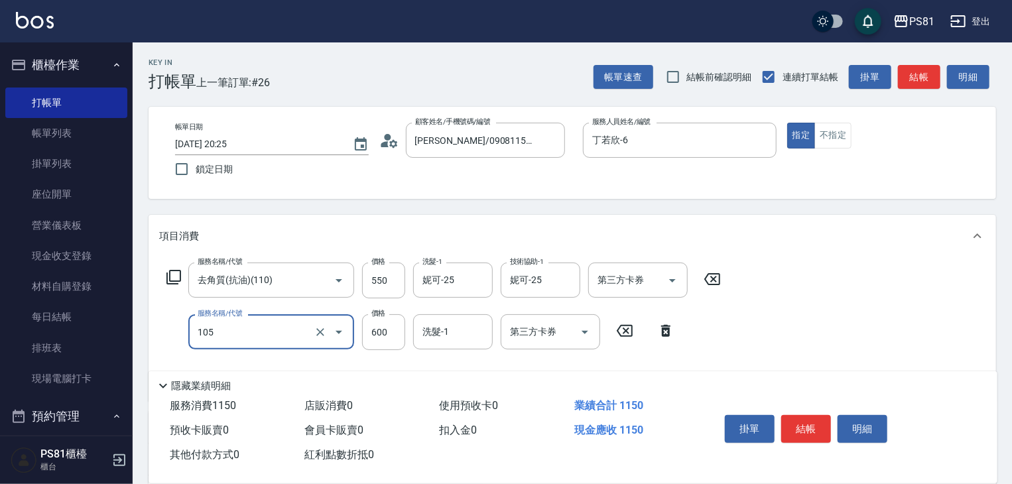
type input "A級洗剪600(105)"
type input "500"
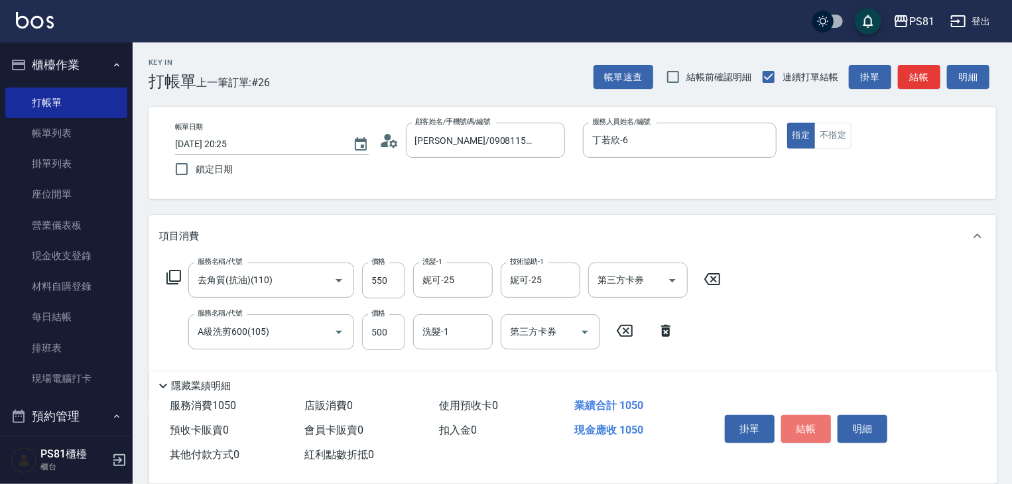
drag, startPoint x: 819, startPoint y: 430, endPoint x: 792, endPoint y: 420, distance: 28.9
click at [819, 430] on button "結帳" at bounding box center [806, 429] width 50 height 28
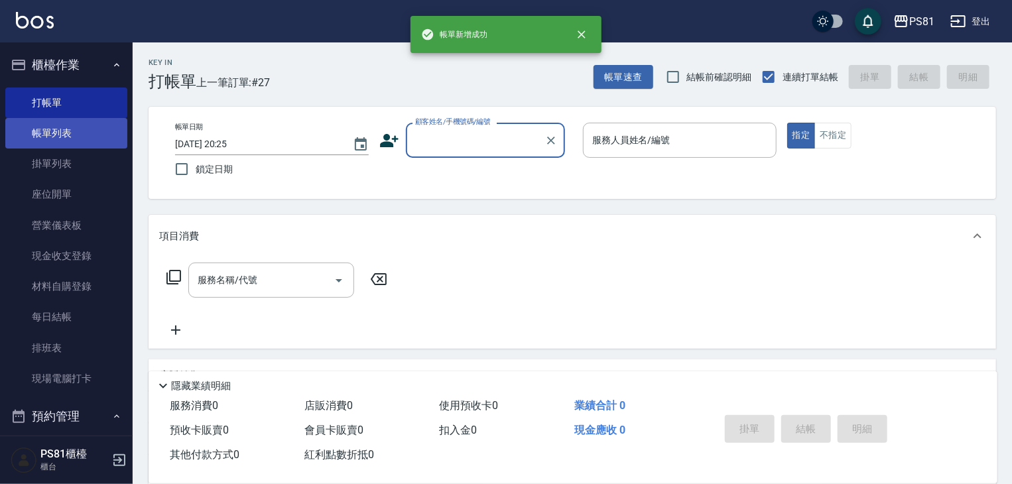
click at [74, 139] on link "帳單列表" at bounding box center [66, 133] width 122 height 31
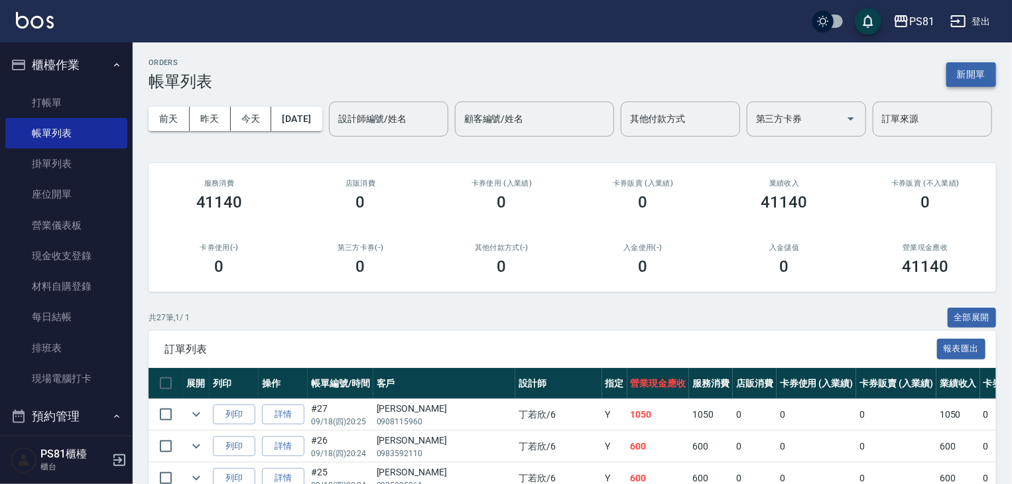
click at [968, 82] on button "新開單" at bounding box center [971, 74] width 50 height 25
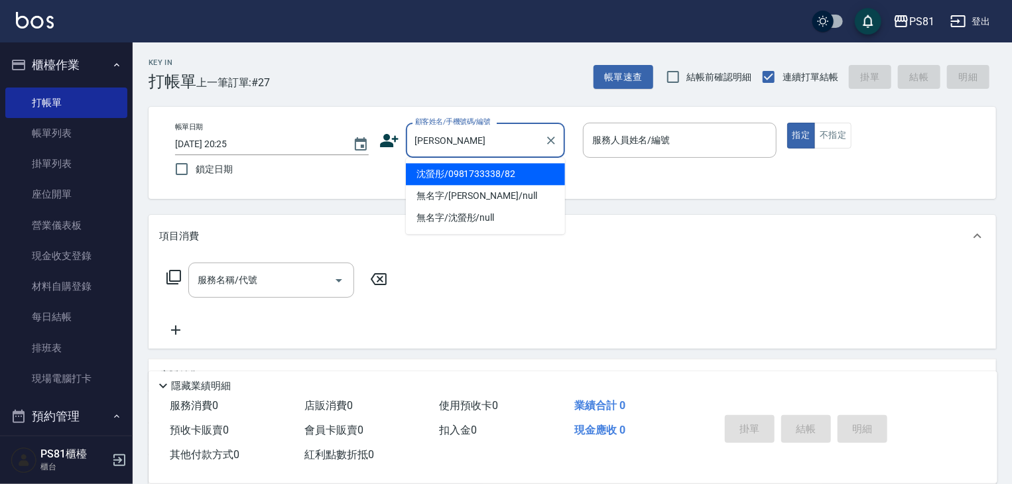
click at [446, 174] on li "沈螢彤/0981733338/82" at bounding box center [485, 174] width 159 height 22
type input "沈螢彤/0981733338/82"
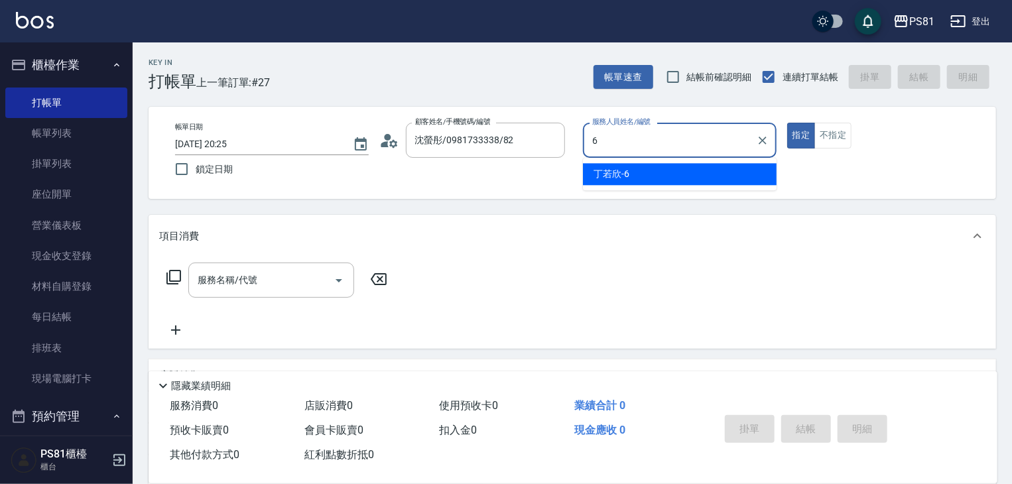
type input "丁若欣-6"
type button "true"
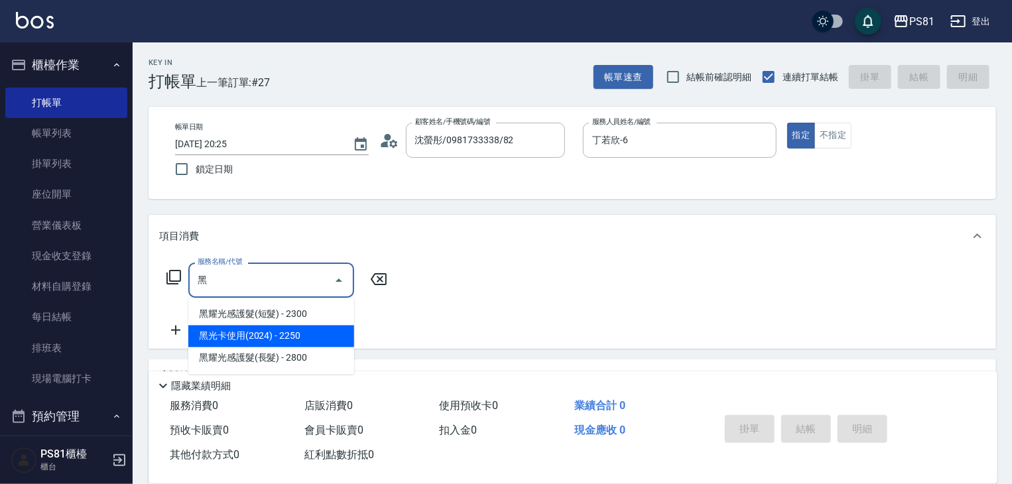
click at [310, 339] on span "黑光卡使用(2024) - 2250" at bounding box center [271, 337] width 166 height 22
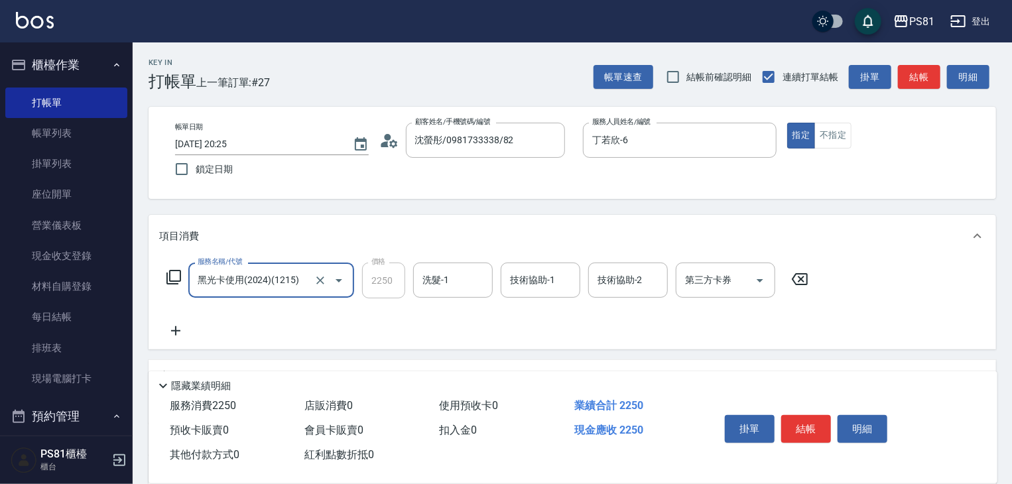
type input "黑光卡使用(2024)(1215)"
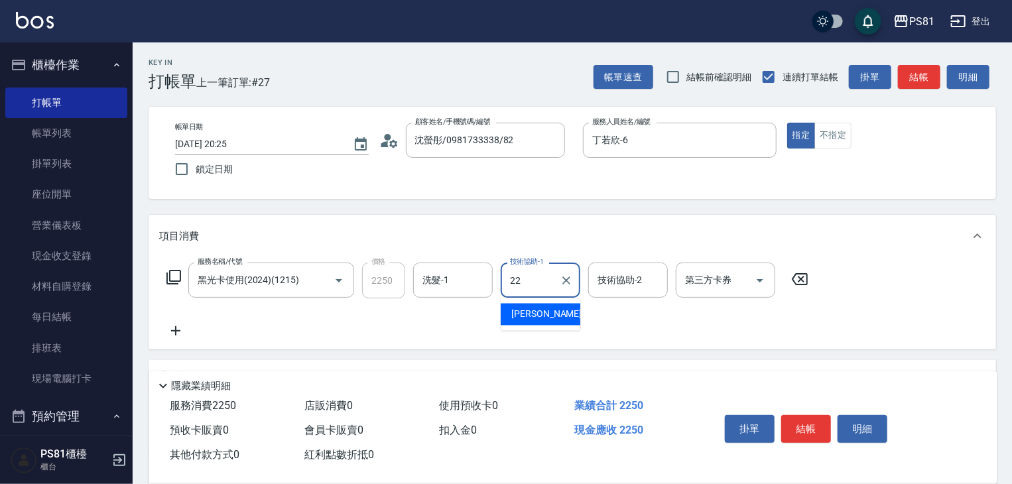
type input "涵文-22"
click at [414, 275] on div "洗髮-1" at bounding box center [453, 280] width 80 height 35
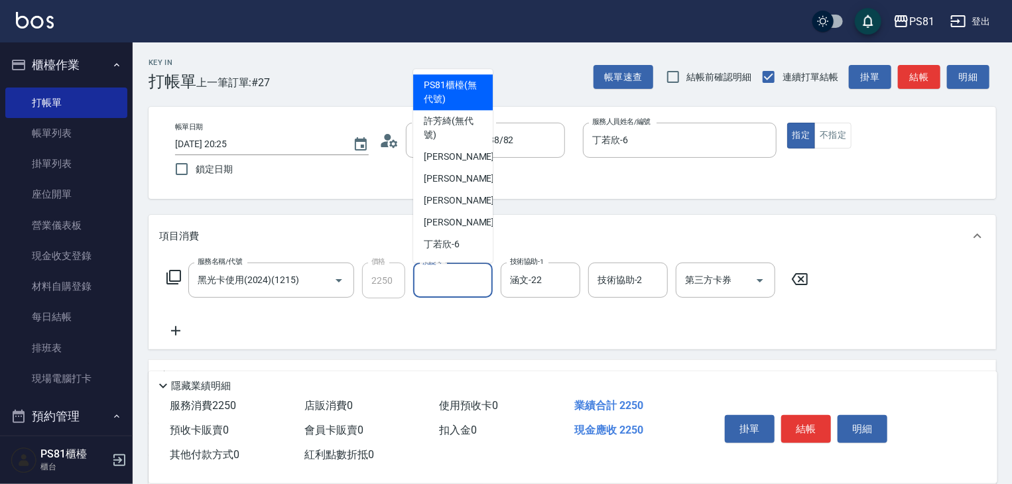
click at [424, 275] on div "洗髮-1 洗髮-1" at bounding box center [453, 280] width 80 height 35
drag, startPoint x: 424, startPoint y: 275, endPoint x: 412, endPoint y: 271, distance: 12.4
click at [416, 274] on div "洗髮-1" at bounding box center [453, 280] width 80 height 35
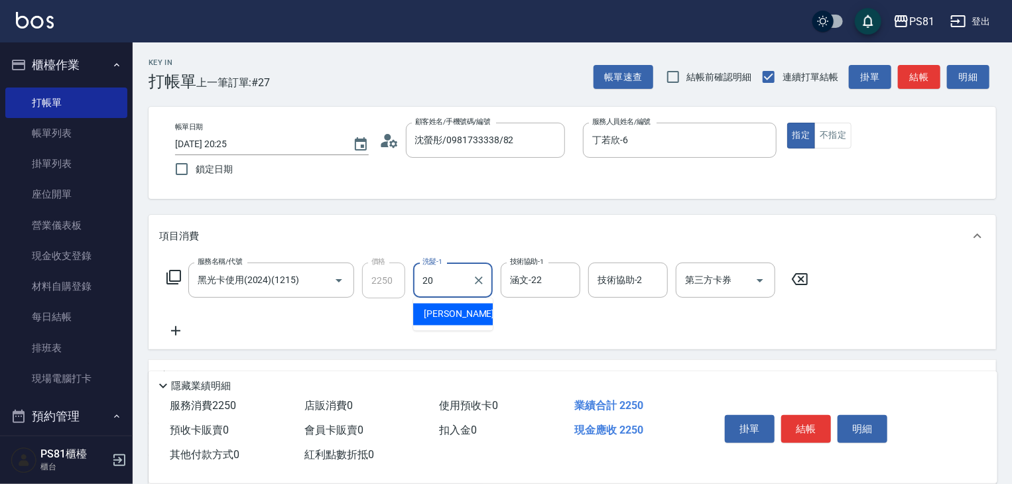
type input "[PERSON_NAME]-20"
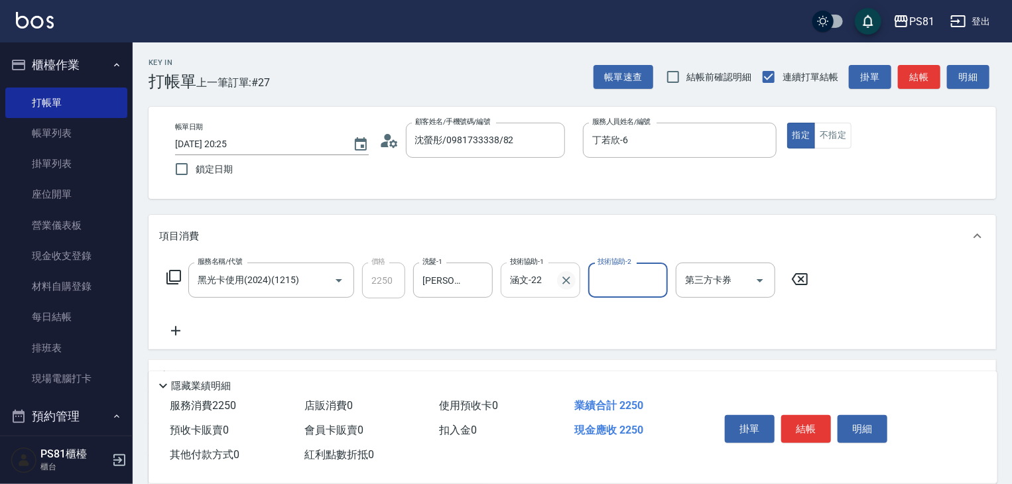
click at [570, 280] on icon "Clear" at bounding box center [566, 280] width 13 height 13
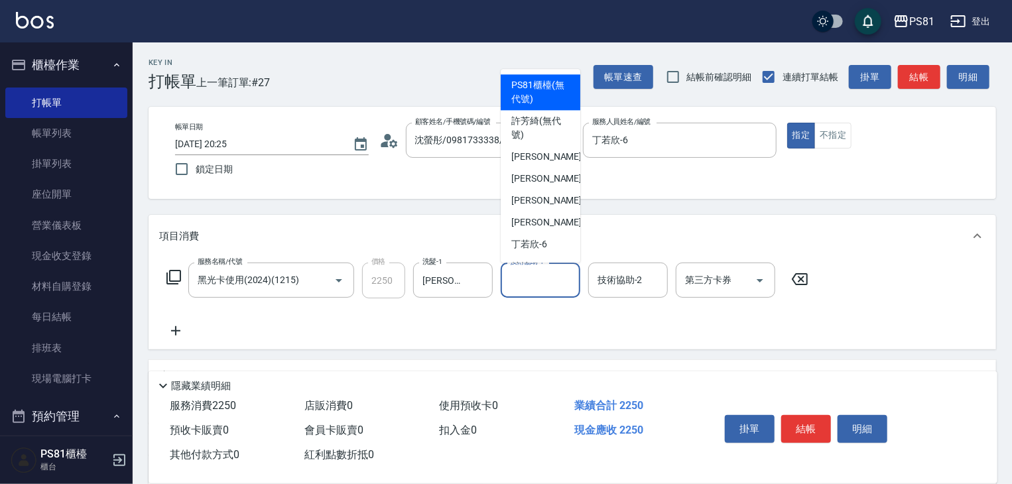
drag, startPoint x: 530, startPoint y: 282, endPoint x: 512, endPoint y: 277, distance: 19.3
click at [517, 279] on input "技術協助-1" at bounding box center [541, 280] width 68 height 23
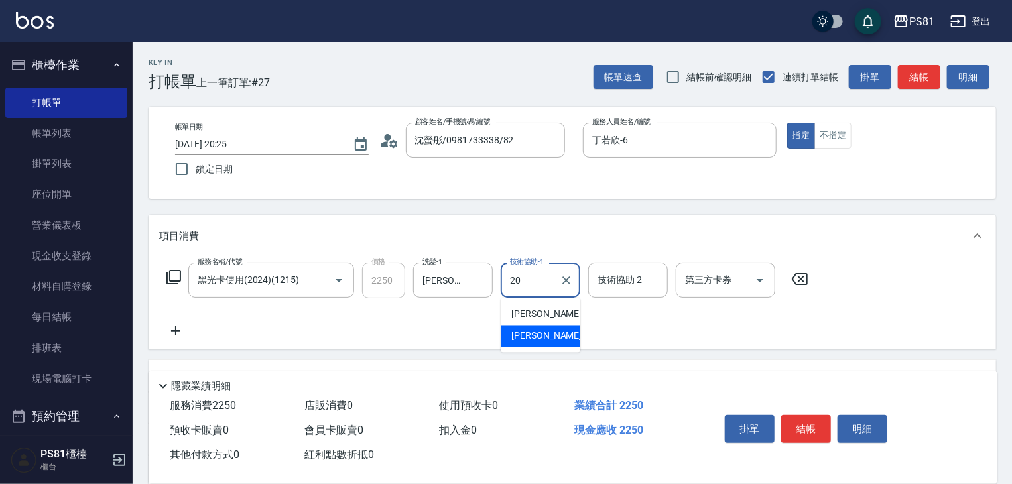
type input "[PERSON_NAME]-20"
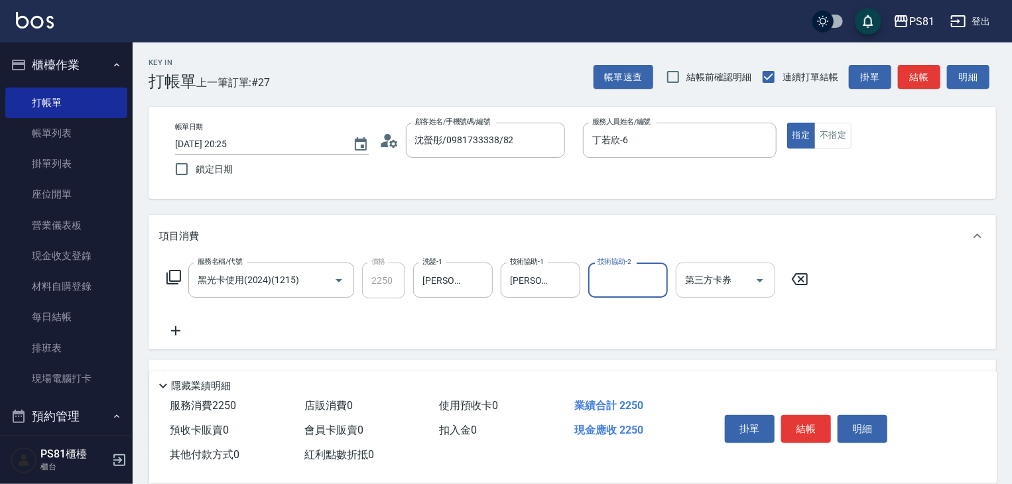
click at [757, 276] on icon "Open" at bounding box center [760, 281] width 16 height 16
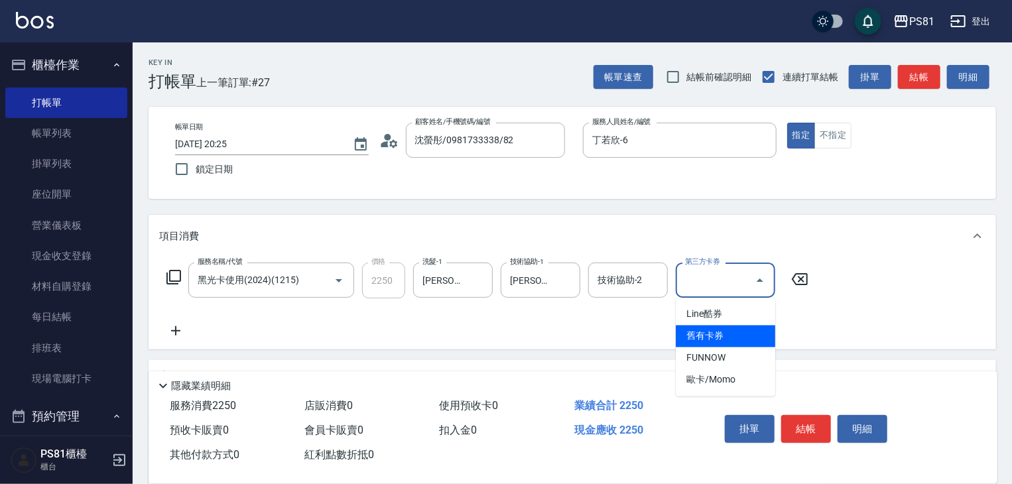
drag, startPoint x: 728, startPoint y: 324, endPoint x: 724, endPoint y: 332, distance: 9.5
click at [724, 332] on ul "Line酷券 舊有卡券 FUNNOW 歐卡/Momo" at bounding box center [725, 347] width 99 height 98
drag, startPoint x: 724, startPoint y: 332, endPoint x: 767, endPoint y: 372, distance: 58.7
click at [723, 331] on span "舊有卡券" at bounding box center [725, 337] width 99 height 22
type input "舊有卡券"
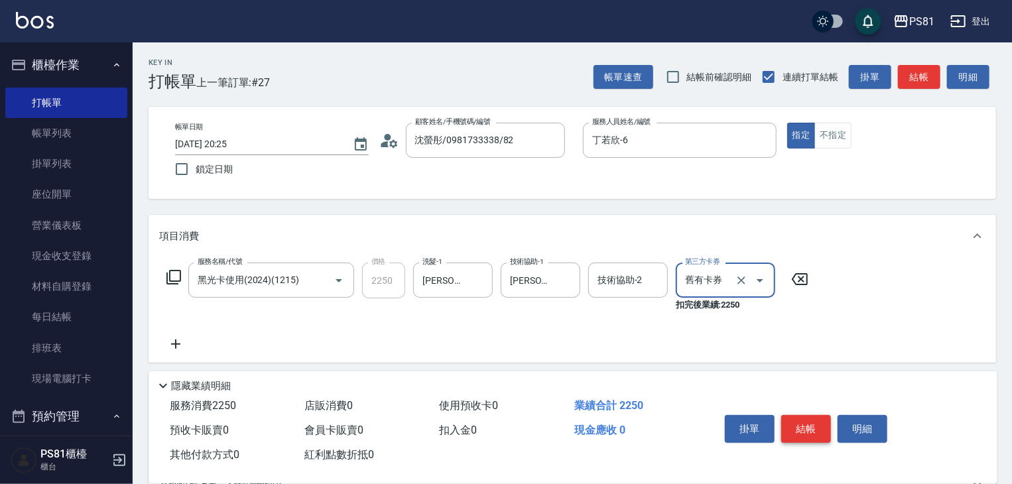
click at [795, 425] on button "結帳" at bounding box center [806, 429] width 50 height 28
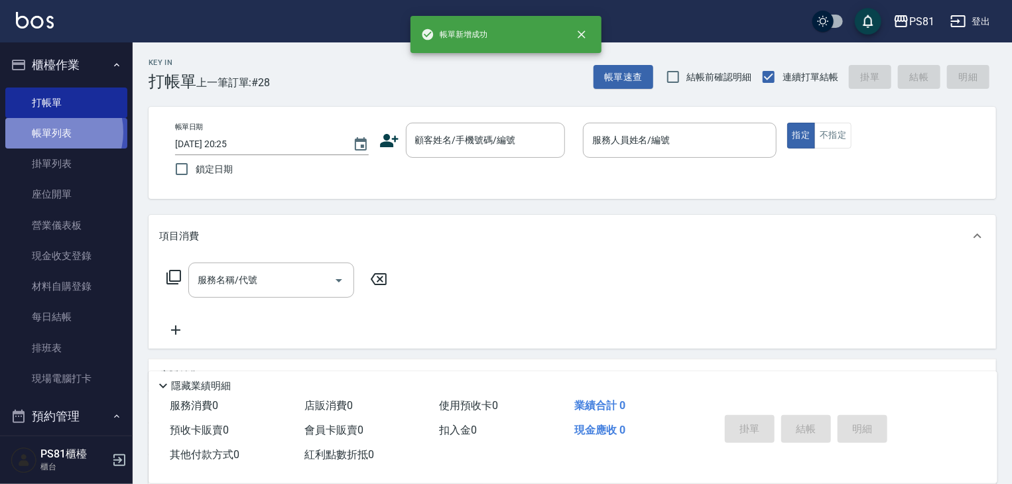
click at [51, 132] on link "帳單列表" at bounding box center [66, 133] width 122 height 31
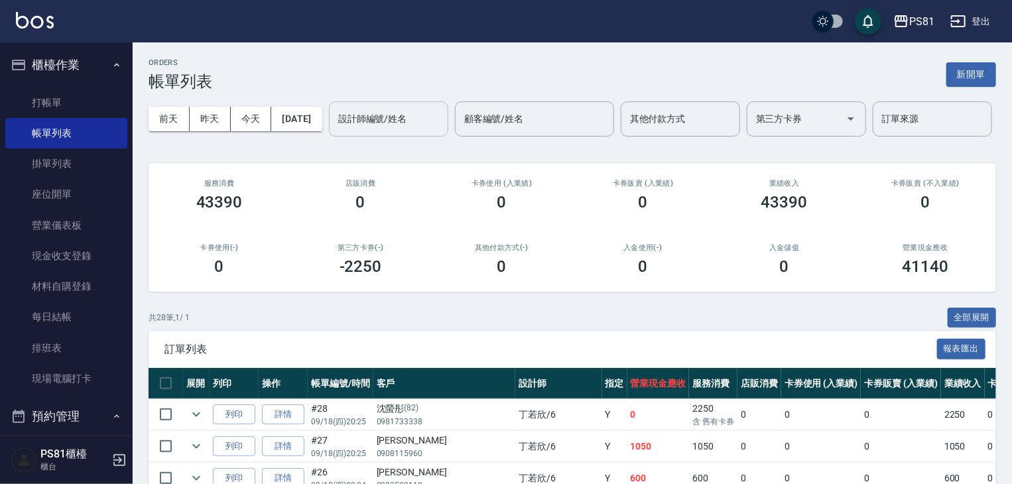
click at [335, 131] on input "設計師編號/姓名" at bounding box center [388, 118] width 107 height 23
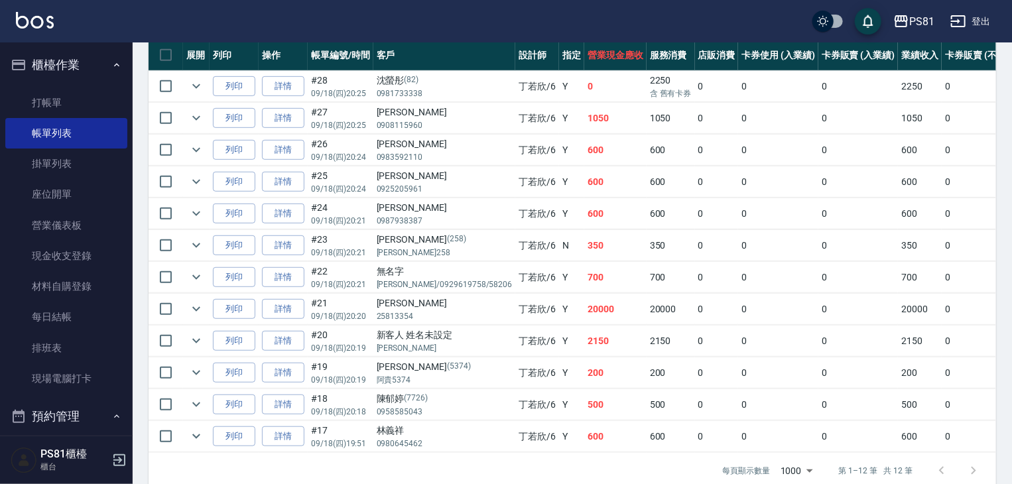
scroll to position [332, 0]
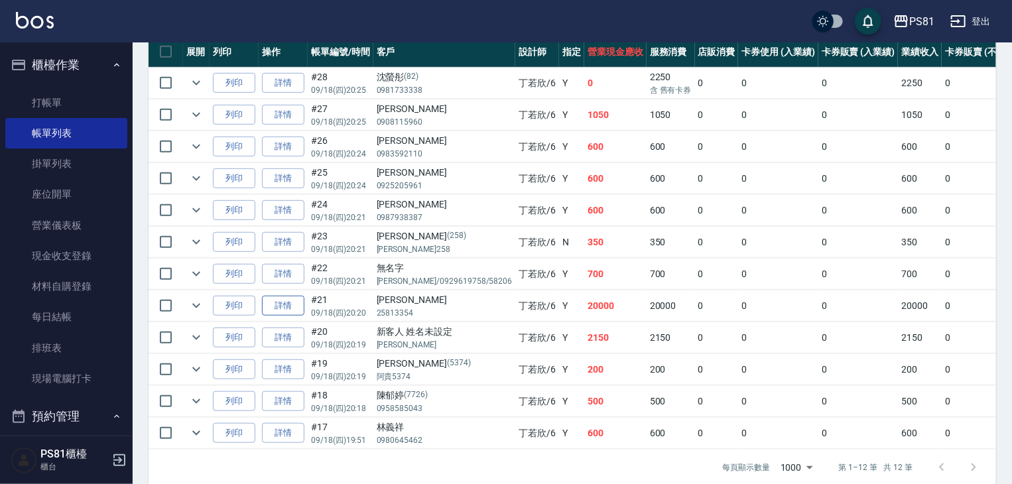
type input "丁若欣-6"
click at [286, 316] on link "詳情" at bounding box center [283, 306] width 42 height 21
